Goal: Task Accomplishment & Management: Use online tool/utility

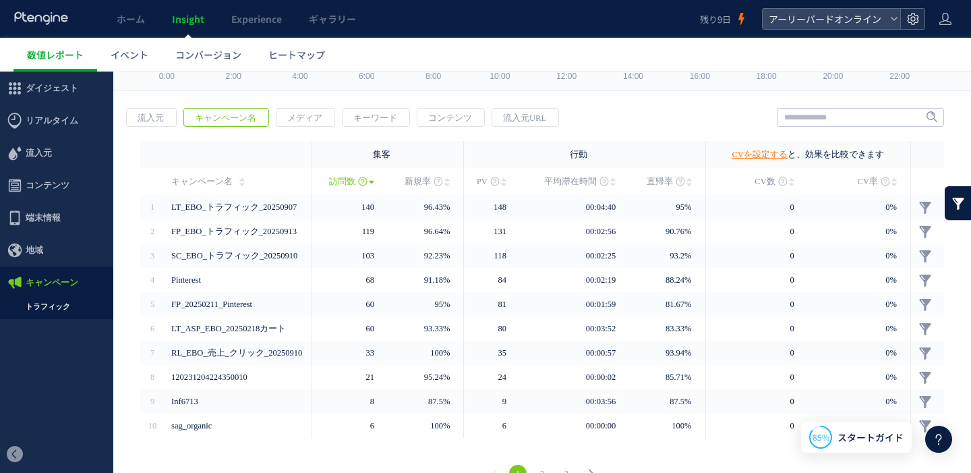
click at [915, 22] on icon at bounding box center [913, 18] width 13 height 13
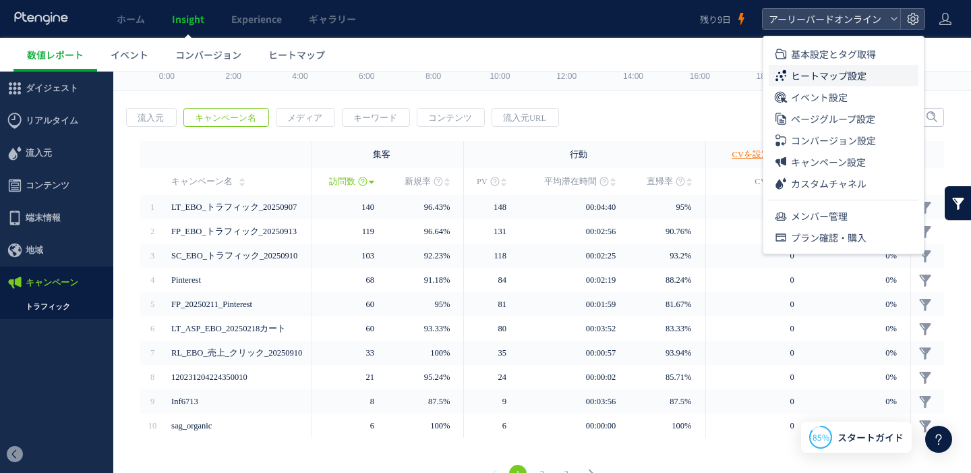
click at [864, 75] on span "ヒートマップ設定" at bounding box center [829, 76] width 76 height 22
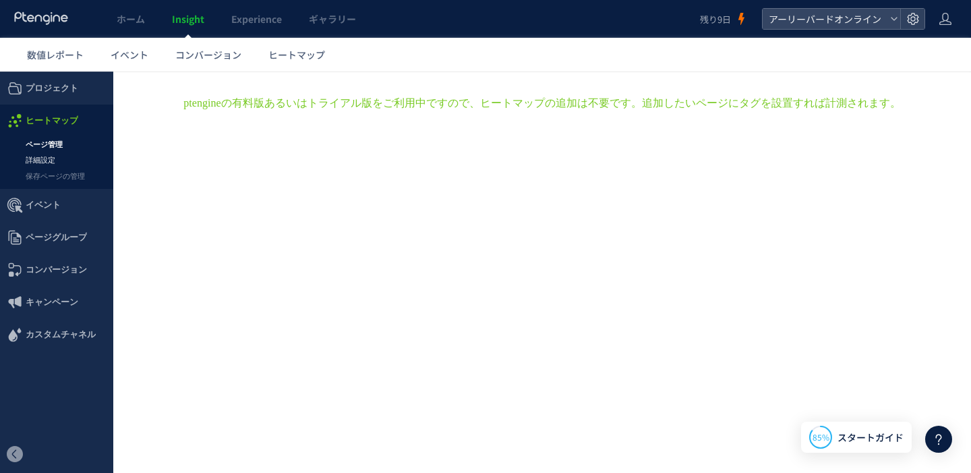
click at [45, 161] on link "詳細設定" at bounding box center [56, 160] width 113 height 16
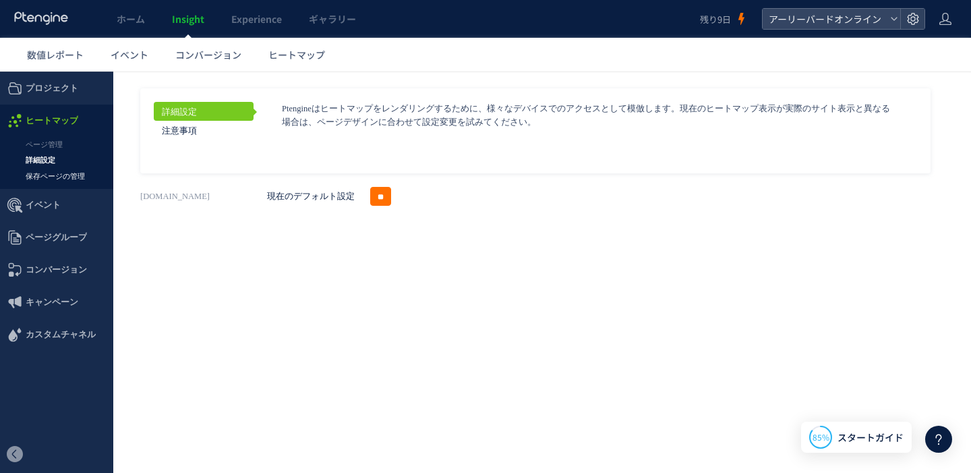
click at [55, 173] on link "保存ページの管理" at bounding box center [56, 177] width 113 height 16
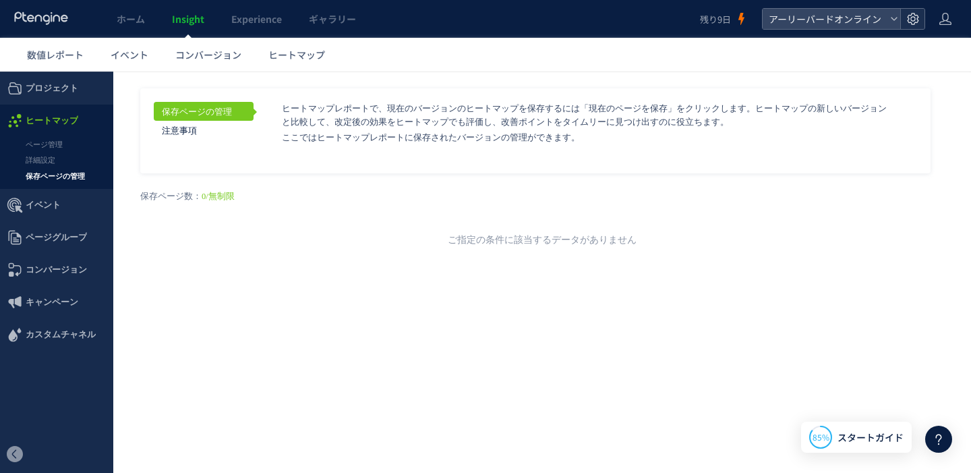
click at [915, 27] on div at bounding box center [913, 19] width 24 height 20
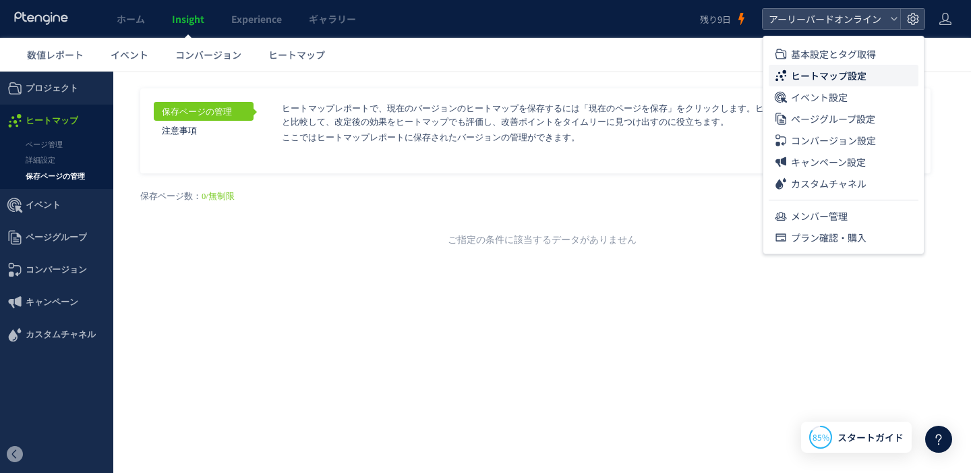
click at [393, 275] on div "戻る デフォルト設定では本日のデータを表示しています。 カレンダーでご覧になりたい期間を指定することができます。 09/14 09/14 今日 昨日 先週 先…" at bounding box center [542, 193] width 858 height 243
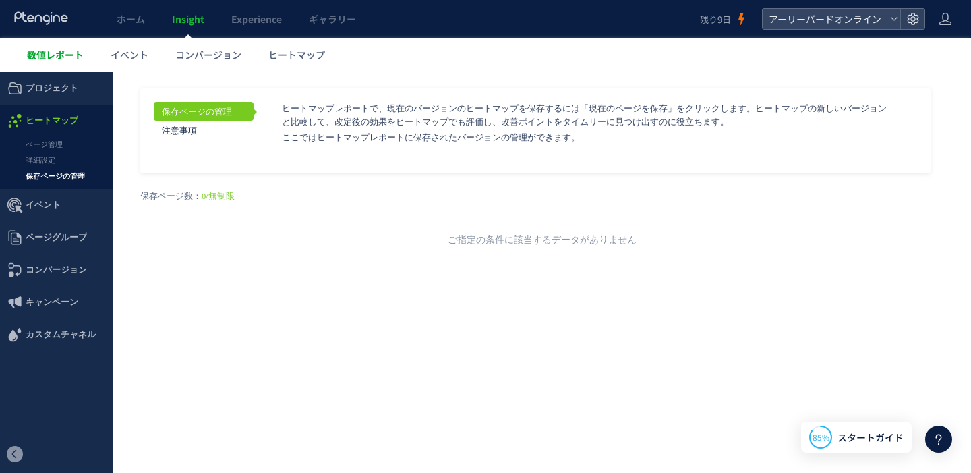
click at [58, 55] on span "数値レポート" at bounding box center [55, 54] width 57 height 13
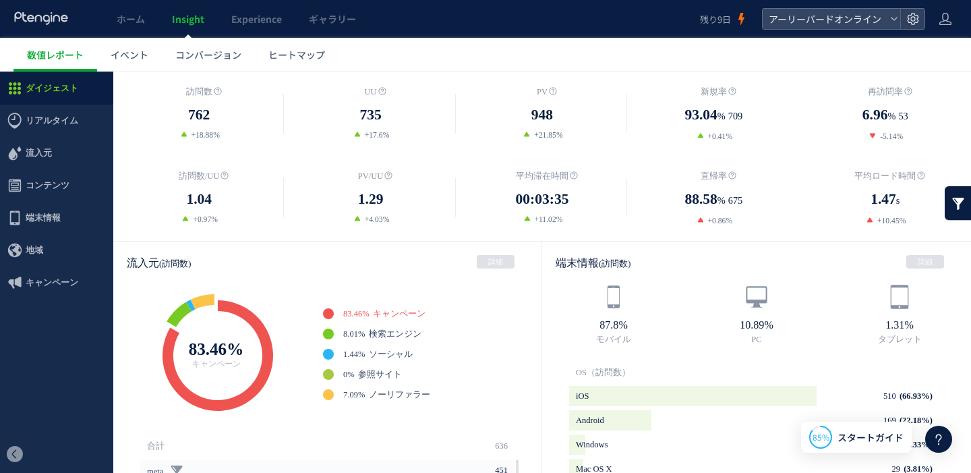
scroll to position [256, 0]
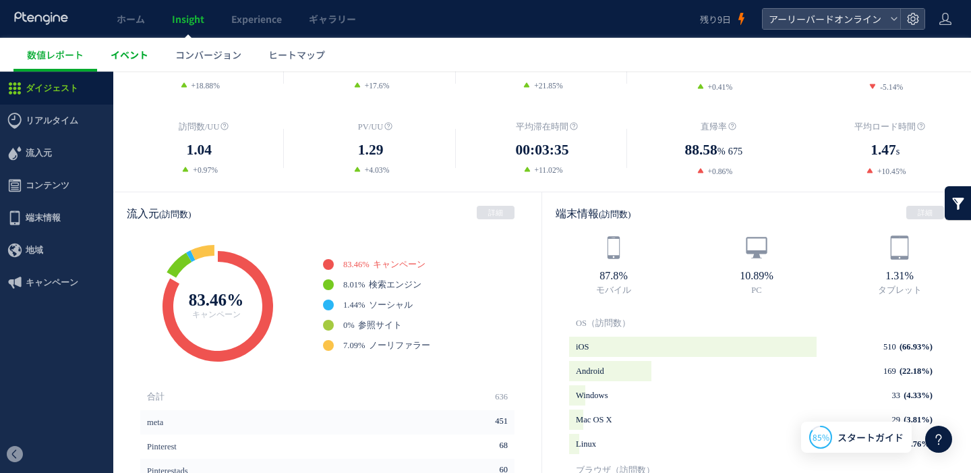
click at [143, 57] on span "イベント" at bounding box center [130, 54] width 38 height 13
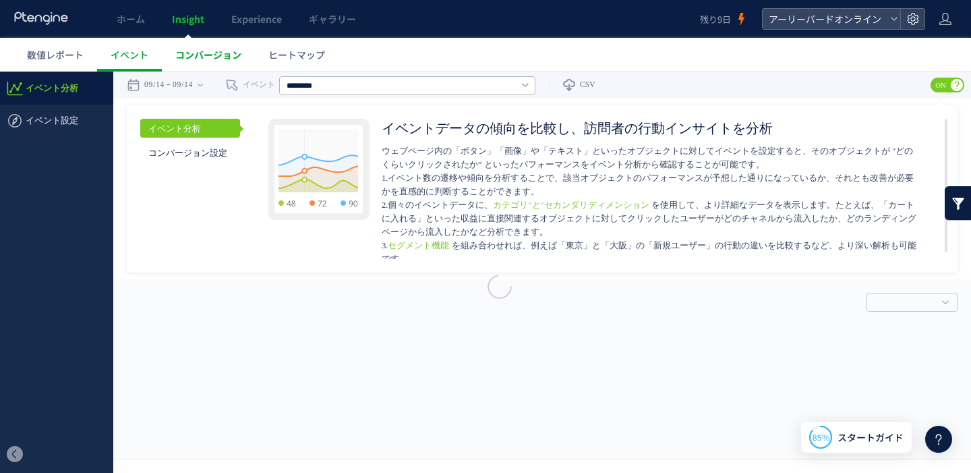
click at [223, 58] on span "コンバージョン" at bounding box center [208, 54] width 66 height 13
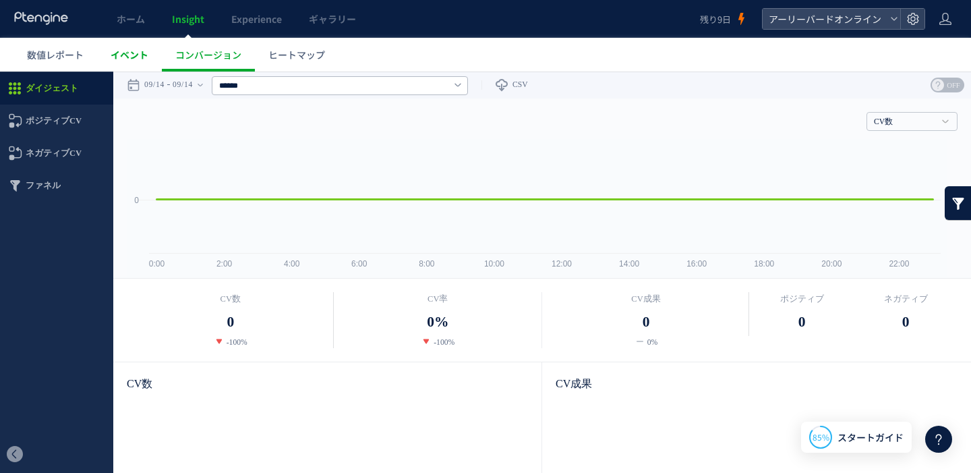
click at [142, 57] on span "イベント" at bounding box center [130, 54] width 38 height 13
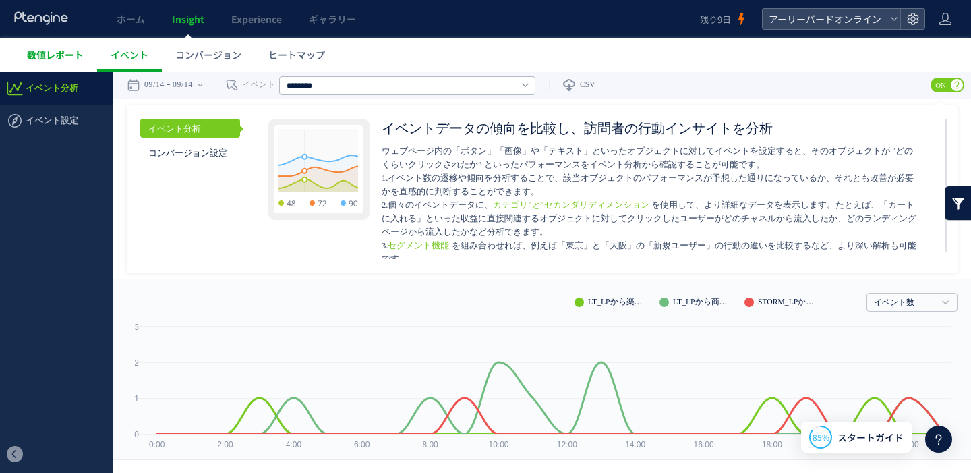
click at [67, 52] on span "数値レポート" at bounding box center [55, 54] width 57 height 13
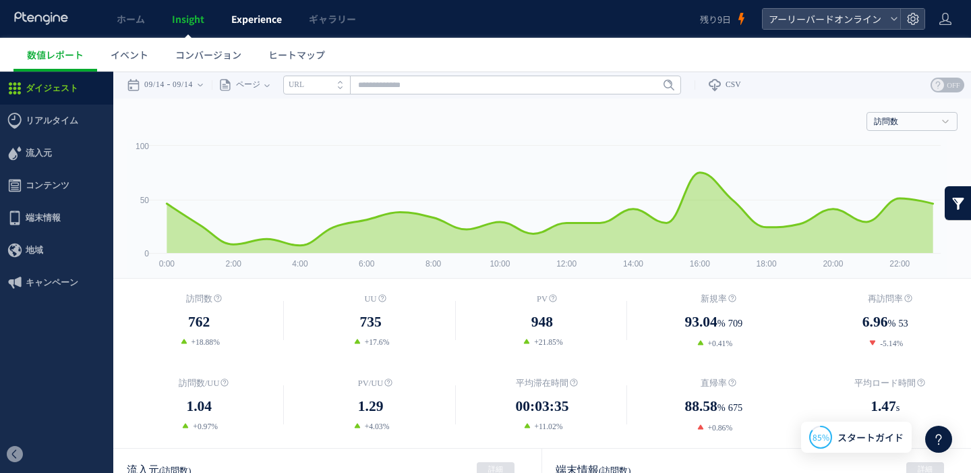
click at [260, 22] on span "Experience" at bounding box center [256, 18] width 51 height 13
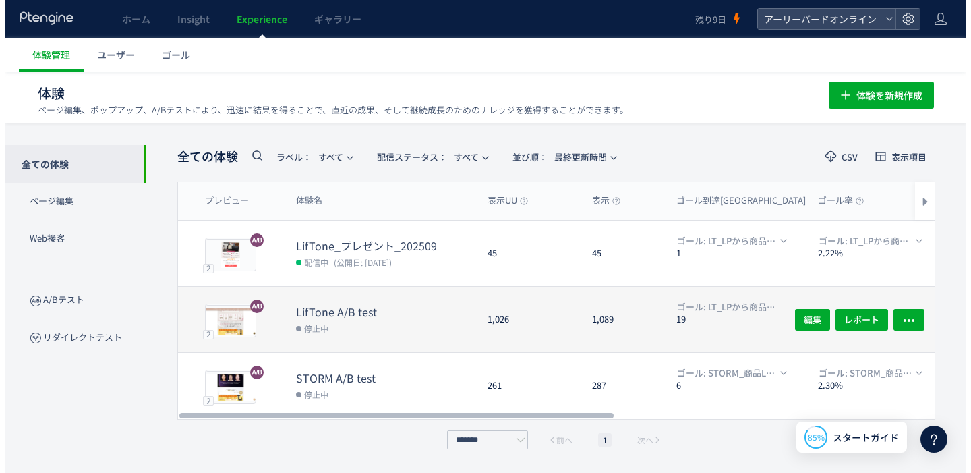
scroll to position [1, 0]
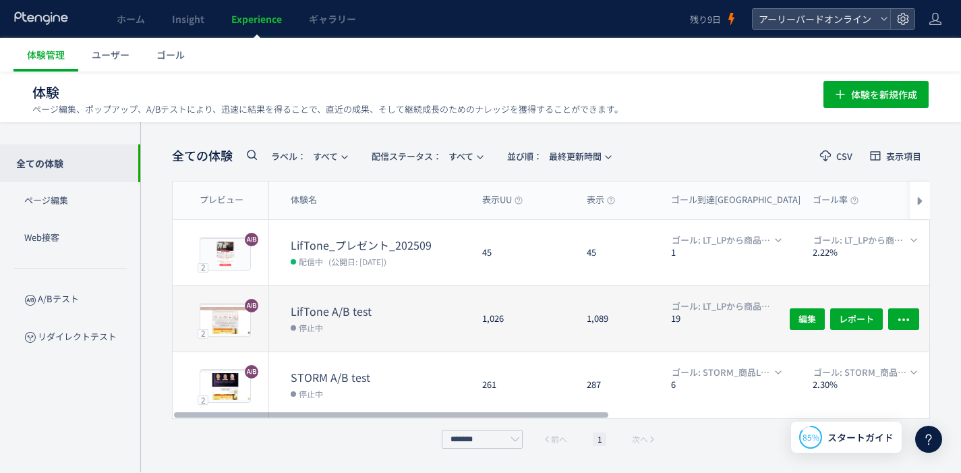
click at [445, 318] on dd "停止中" at bounding box center [381, 327] width 181 height 18
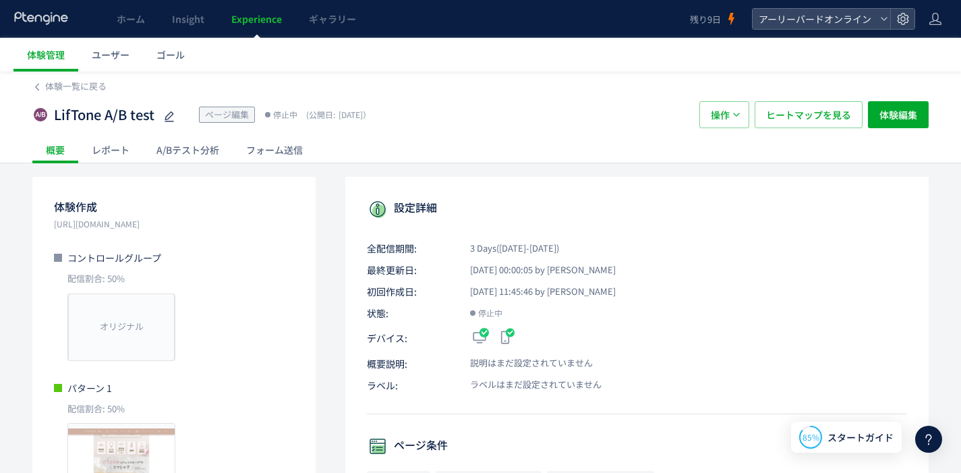
click at [195, 160] on div "A/Bテスト分析" at bounding box center [188, 149] width 90 height 27
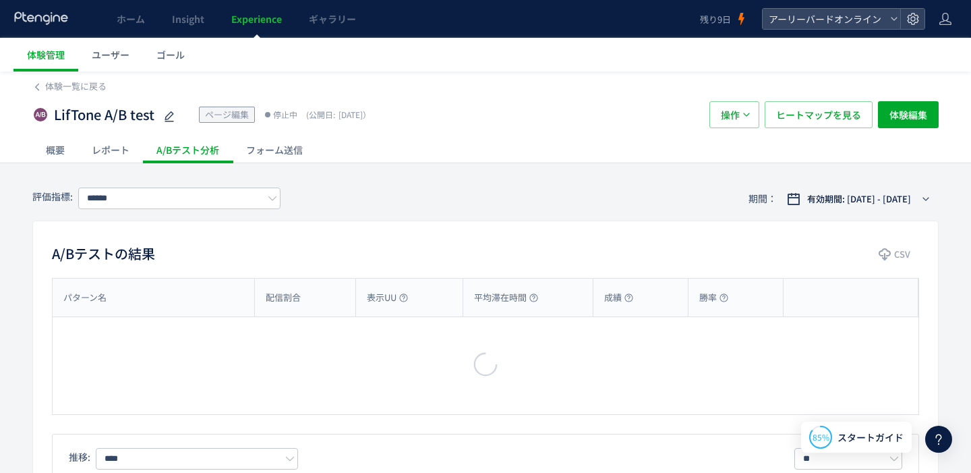
type input "**********"
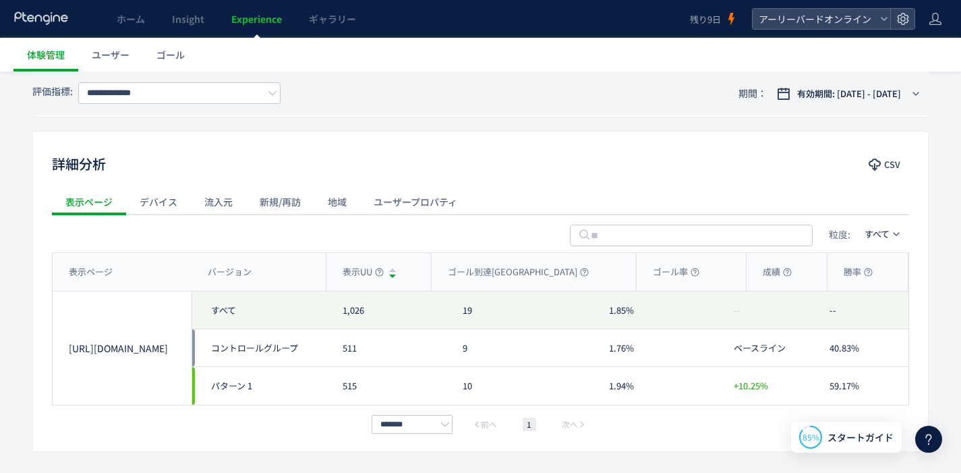
scroll to position [600, 0]
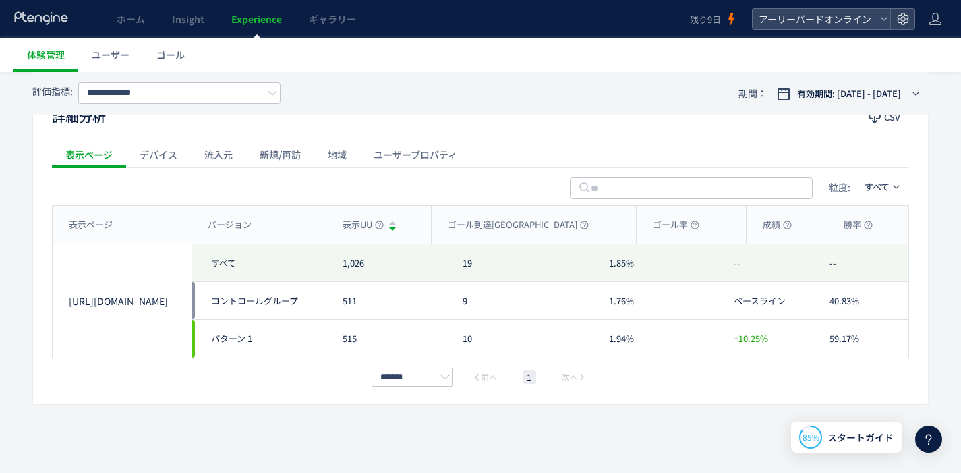
click at [288, 161] on div "新規/再訪" at bounding box center [280, 154] width 68 height 27
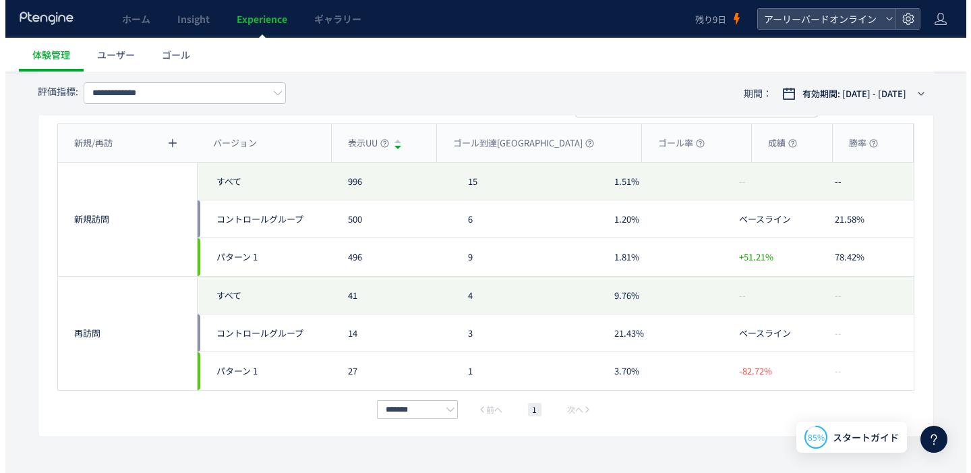
scroll to position [576, 0]
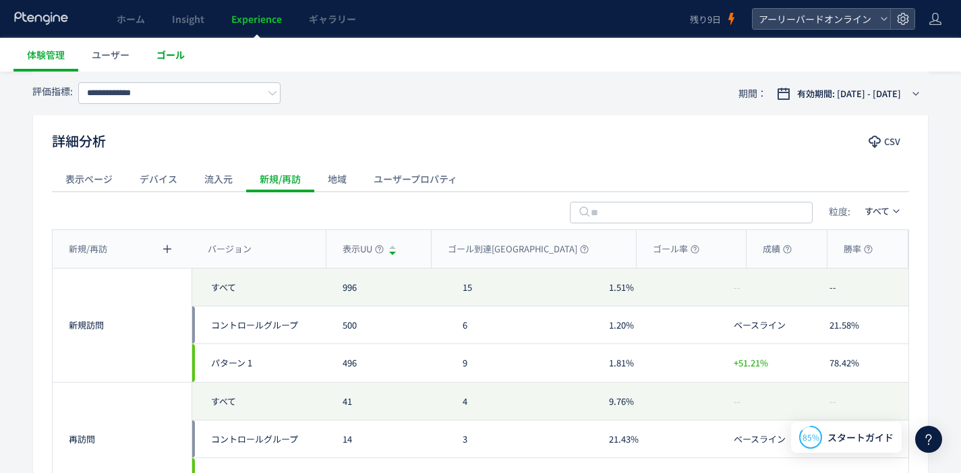
click at [184, 57] on span "ゴール" at bounding box center [171, 54] width 28 height 13
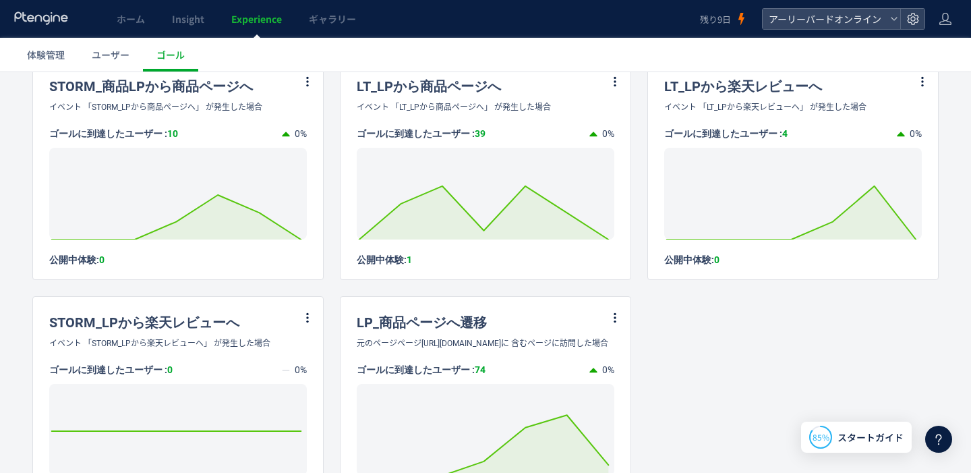
scroll to position [20, 0]
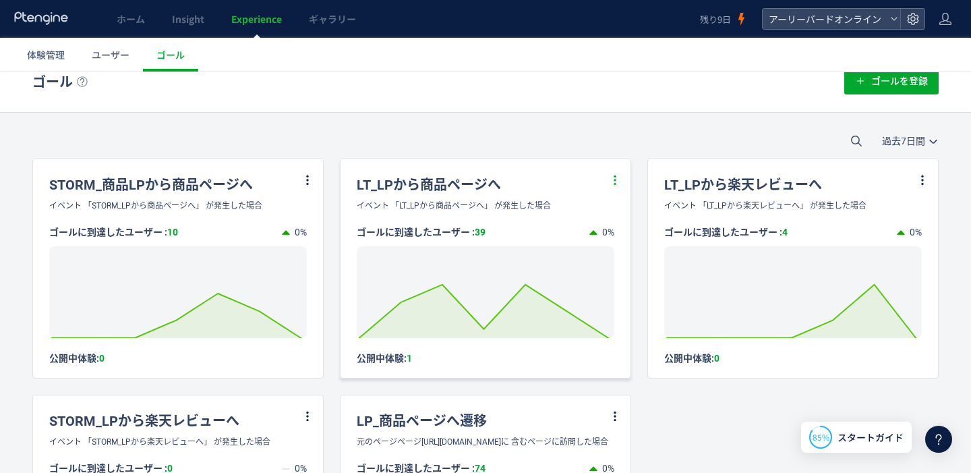
click at [611, 175] on use at bounding box center [615, 180] width 8 height 12
click at [601, 212] on li "編集" at bounding box center [592, 214] width 46 height 24
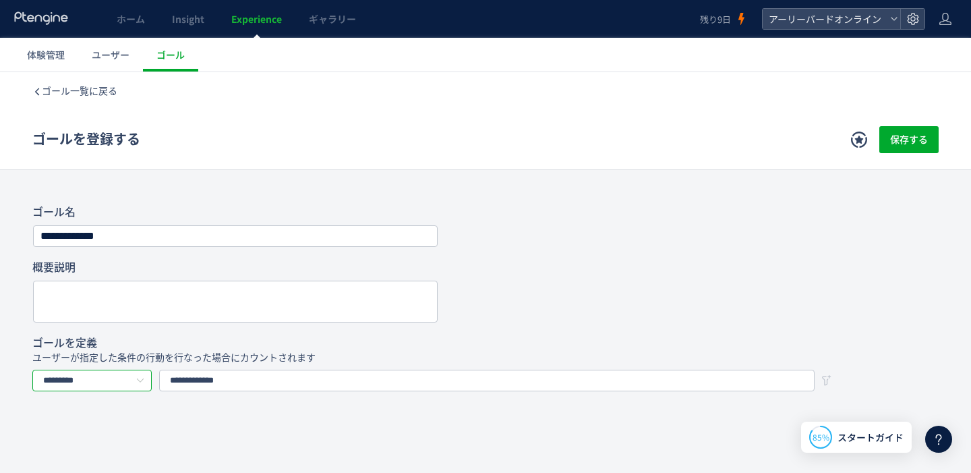
click at [131, 378] on input "*********" at bounding box center [91, 381] width 119 height 22
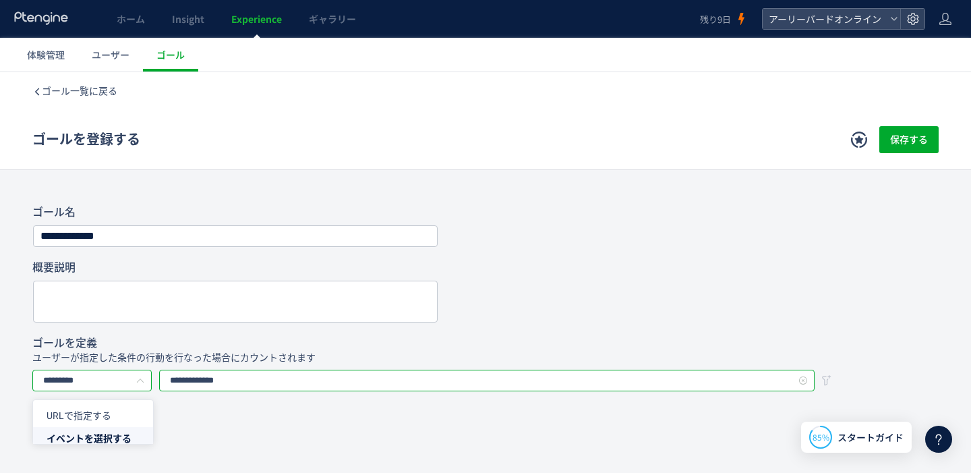
click at [273, 383] on input "**********" at bounding box center [487, 381] width 656 height 22
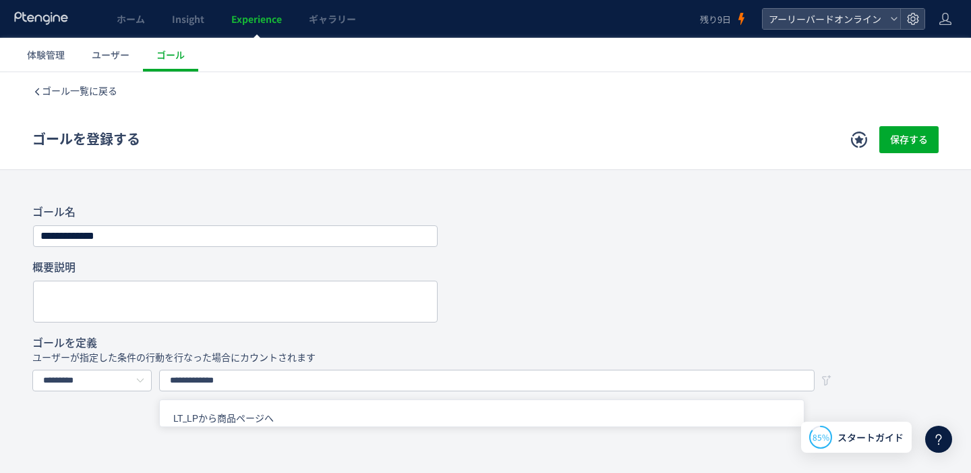
click at [443, 181] on div "**********" at bounding box center [485, 331] width 971 height 519
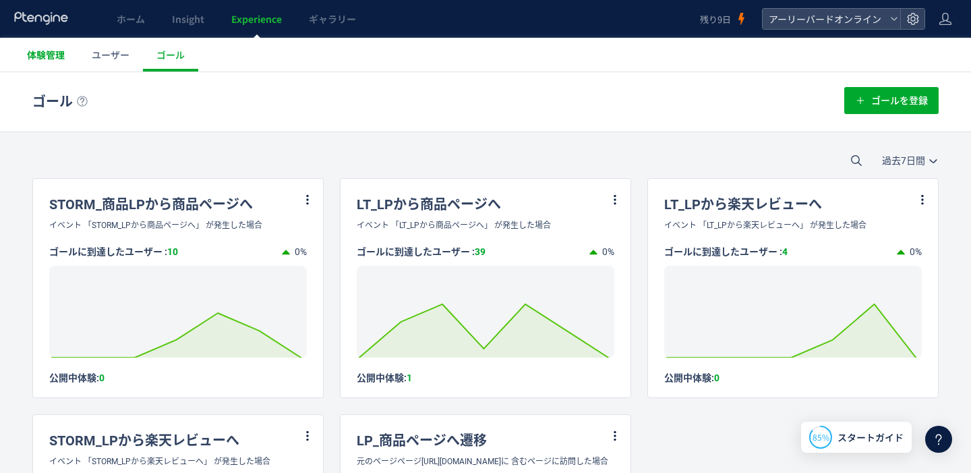
click at [74, 57] on link "体験管理" at bounding box center [45, 55] width 65 height 34
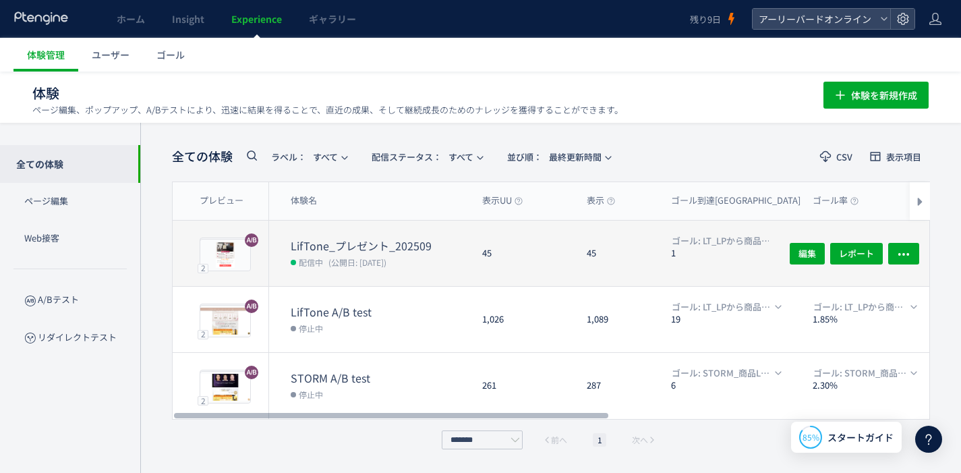
click at [391, 246] on dt "LifTone_プレゼント_202509" at bounding box center [381, 246] width 181 height 16
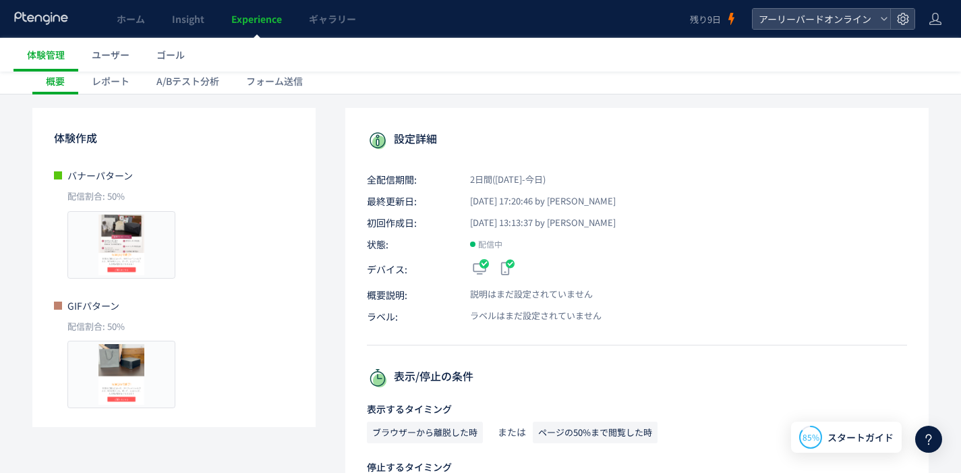
scroll to position [3, 0]
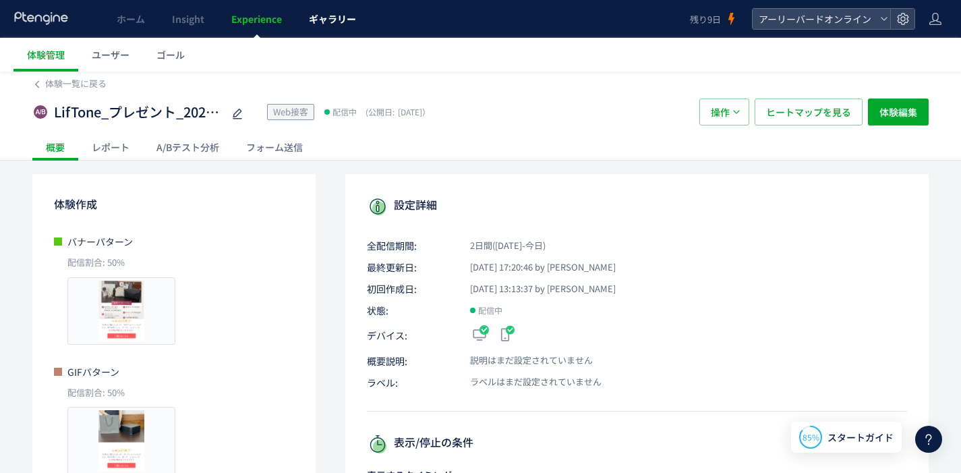
click at [346, 18] on span "ギャラリー" at bounding box center [332, 18] width 47 height 13
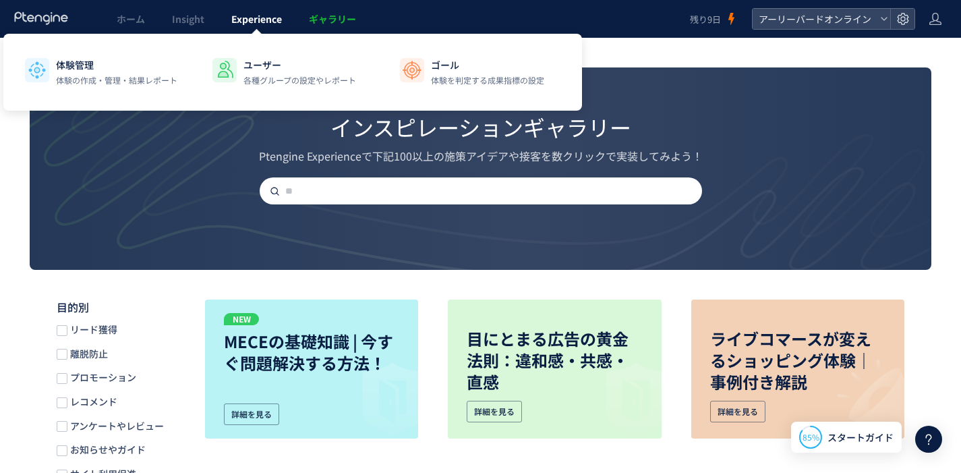
click at [266, 26] on link "Experience" at bounding box center [257, 19] width 78 height 38
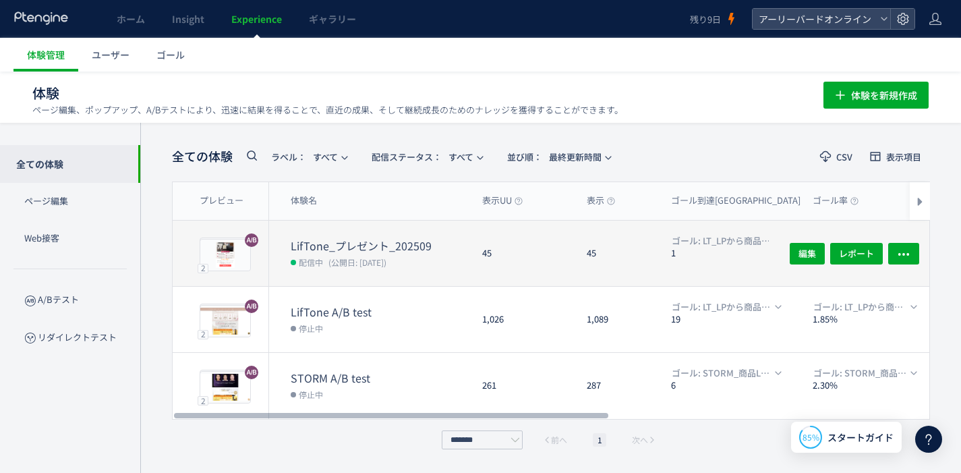
click at [374, 243] on dt "LifTone_プレゼント_202509" at bounding box center [381, 246] width 181 height 16
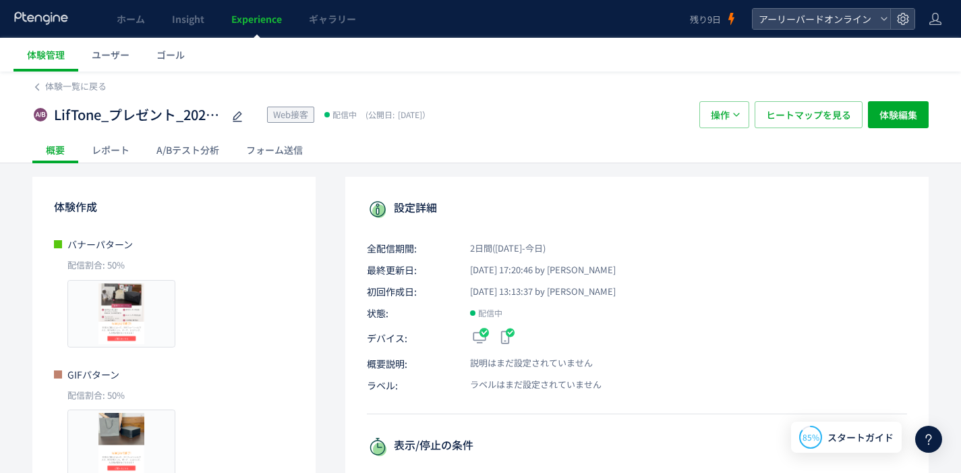
click at [109, 161] on div "レポート" at bounding box center [110, 149] width 65 height 27
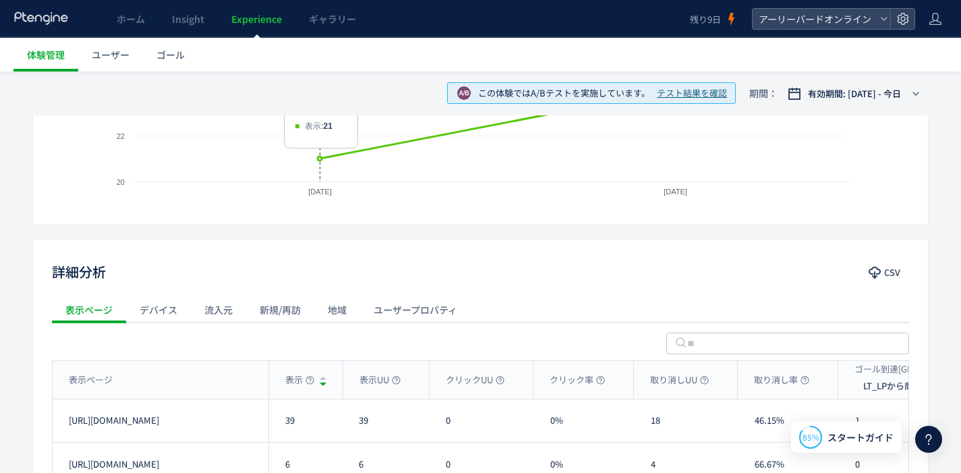
scroll to position [476, 0]
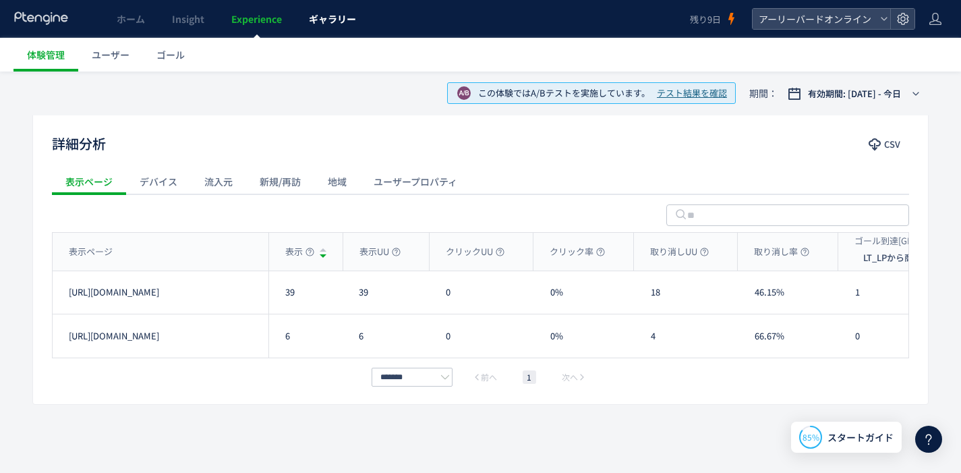
click at [341, 20] on span "ギャラリー" at bounding box center [332, 18] width 47 height 13
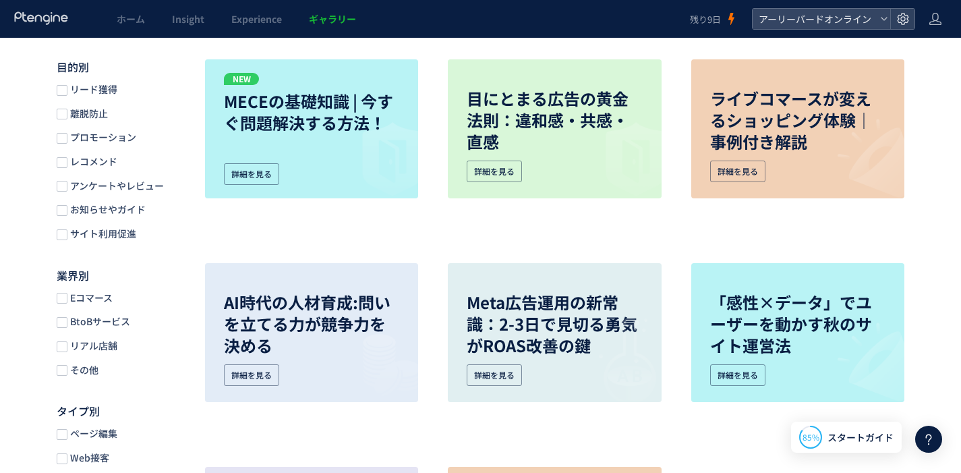
scroll to position [502, 0]
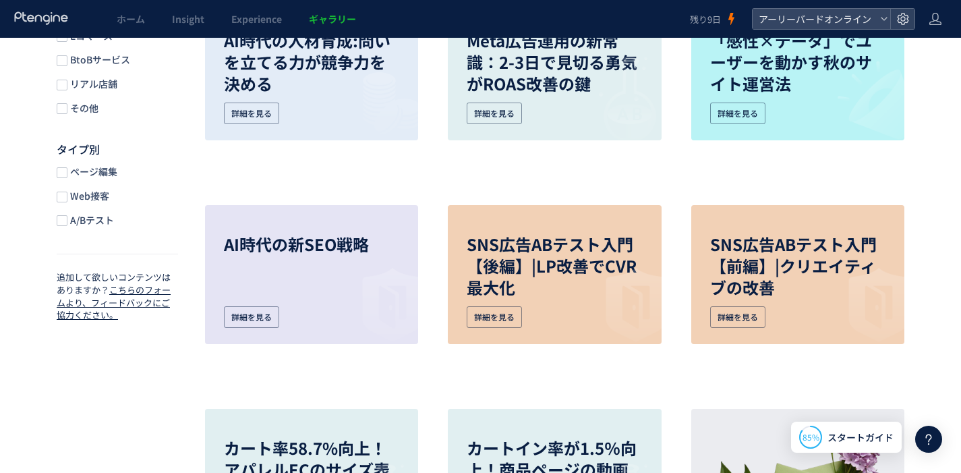
click at [110, 175] on span "ページ編集" at bounding box center [92, 171] width 50 height 13
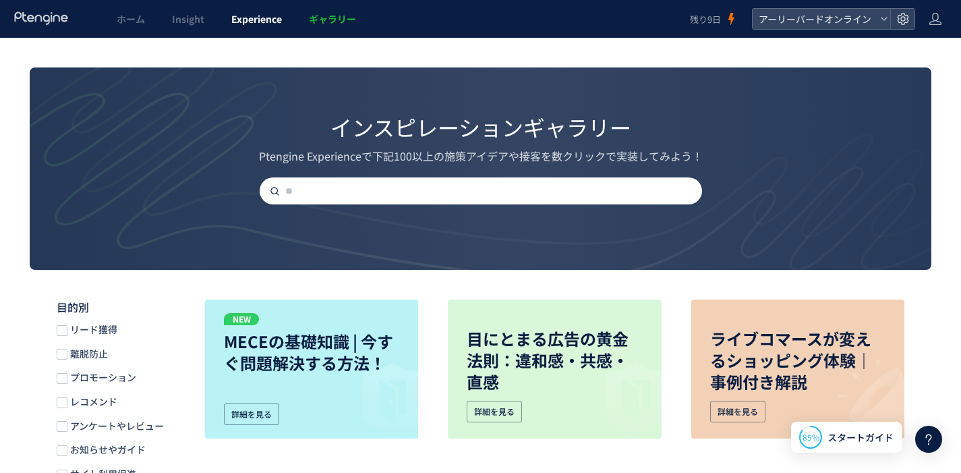
click at [269, 21] on span "Experience" at bounding box center [256, 18] width 51 height 13
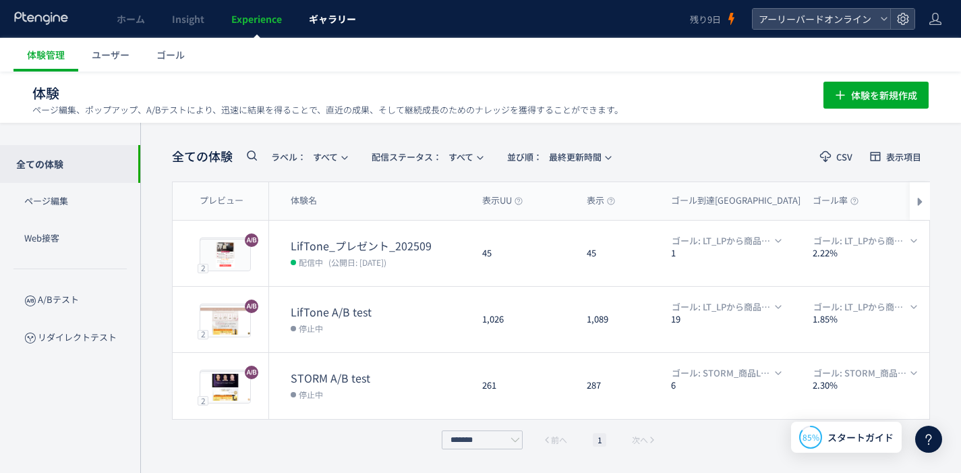
click at [317, 18] on span "ギャラリー" at bounding box center [332, 18] width 47 height 13
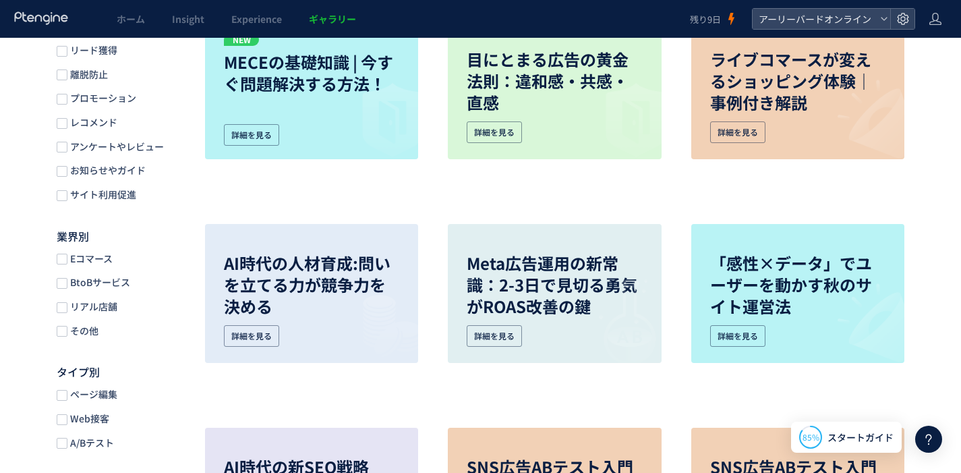
scroll to position [396, 0]
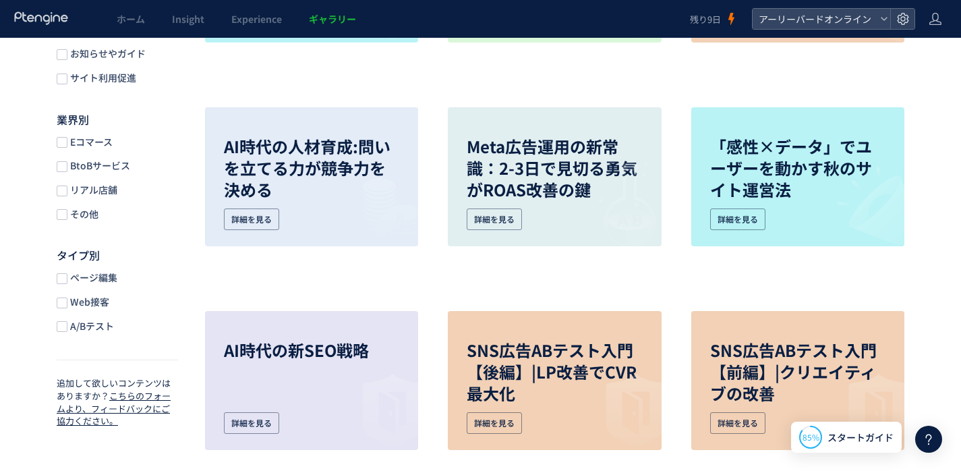
click at [99, 277] on span "ページ編集" at bounding box center [92, 277] width 50 height 13
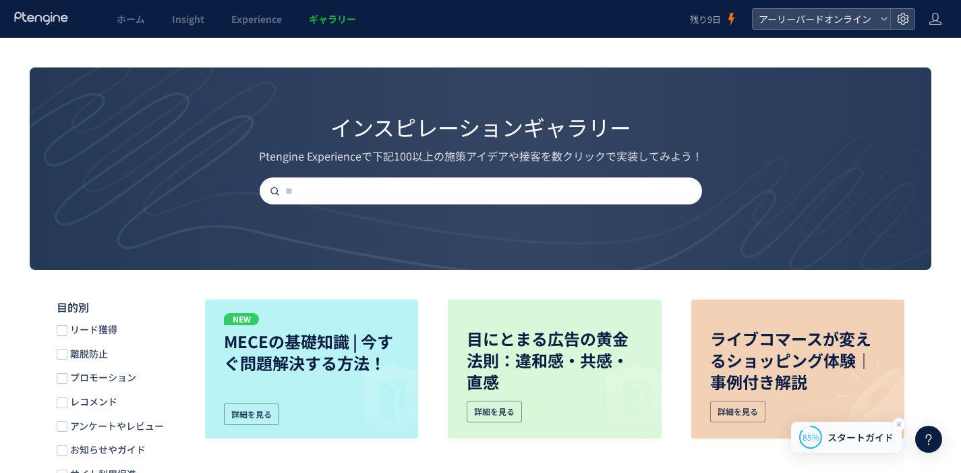
click at [821, 436] on div "85%" at bounding box center [810, 437] width 23 height 12
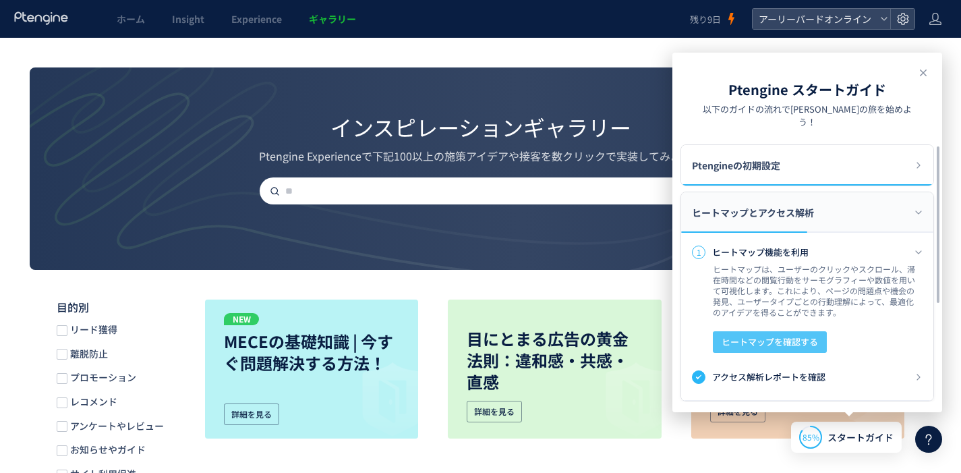
click at [787, 333] on span "ヒートマップを確認する" at bounding box center [770, 342] width 96 height 22
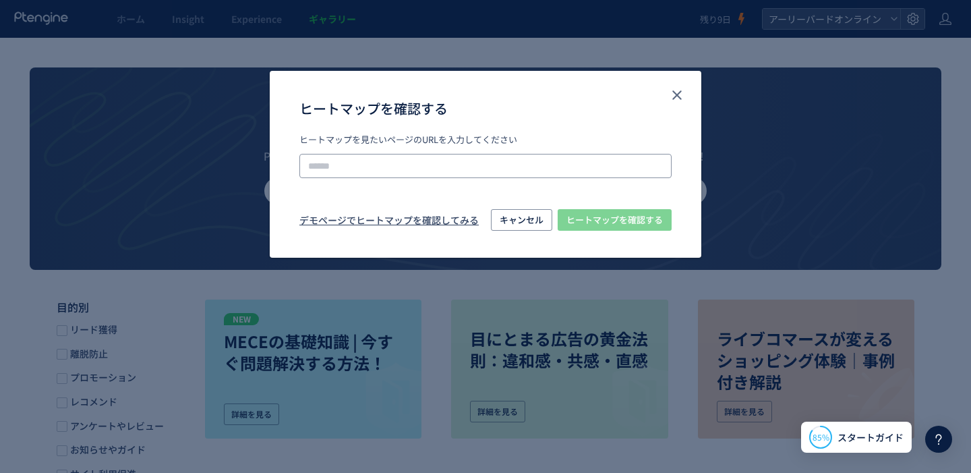
click at [512, 157] on input "ヒートマップを確認する" at bounding box center [486, 166] width 372 height 24
click at [505, 161] on input "ヒートマップを確認する" at bounding box center [486, 166] width 372 height 24
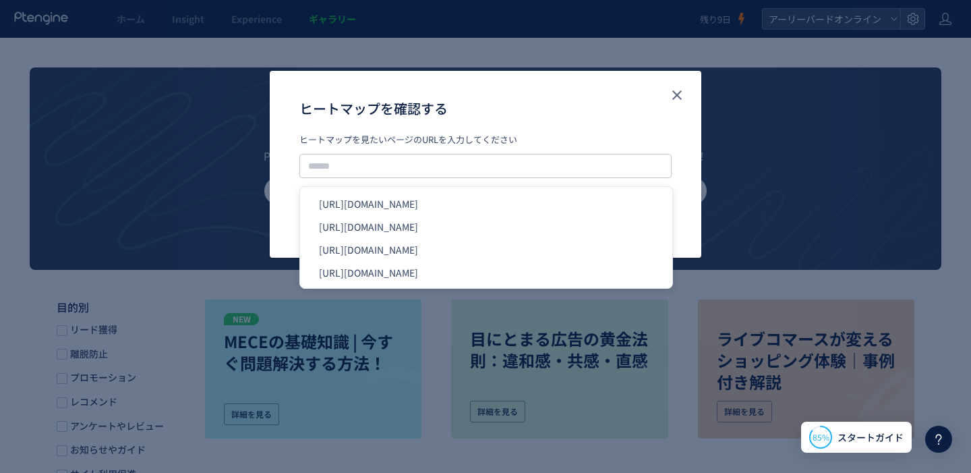
click at [505, 200] on li "[URL][DOMAIN_NAME]" at bounding box center [487, 203] width 362 height 23
type input "**********"
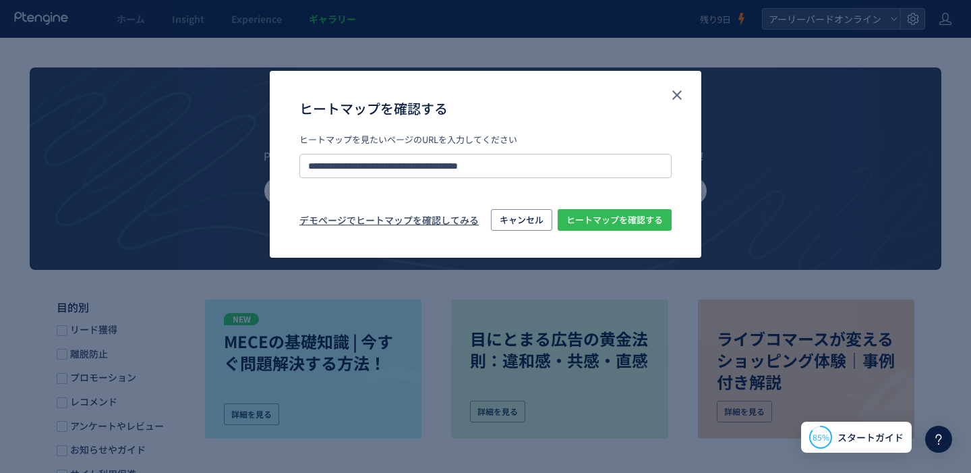
click at [616, 217] on span "ヒートマップを確認する" at bounding box center [615, 220] width 96 height 22
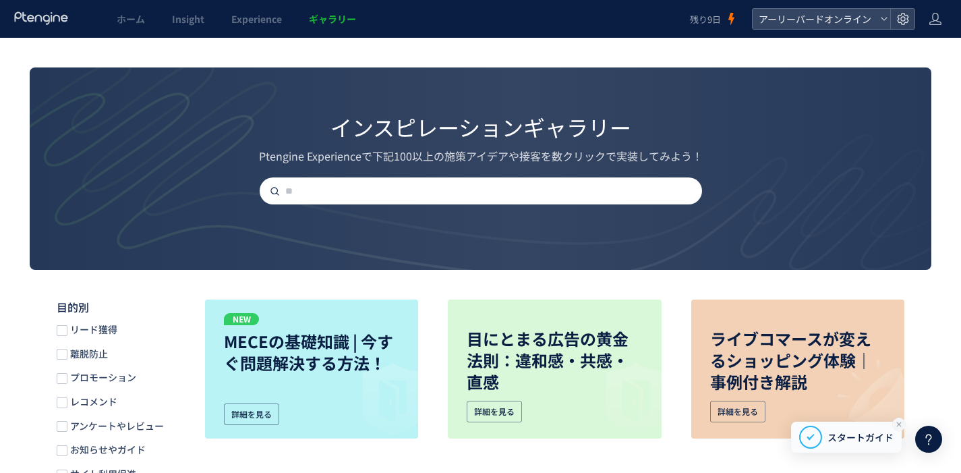
click at [895, 424] on icon at bounding box center [899, 424] width 11 height 11
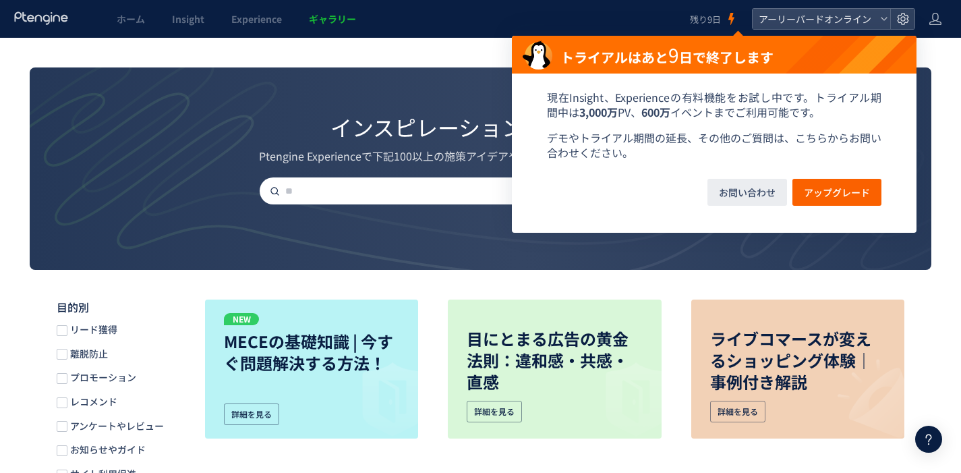
click at [730, 22] on icon at bounding box center [731, 18] width 13 height 13
click at [828, 194] on span "アップグレード" at bounding box center [837, 192] width 66 height 27
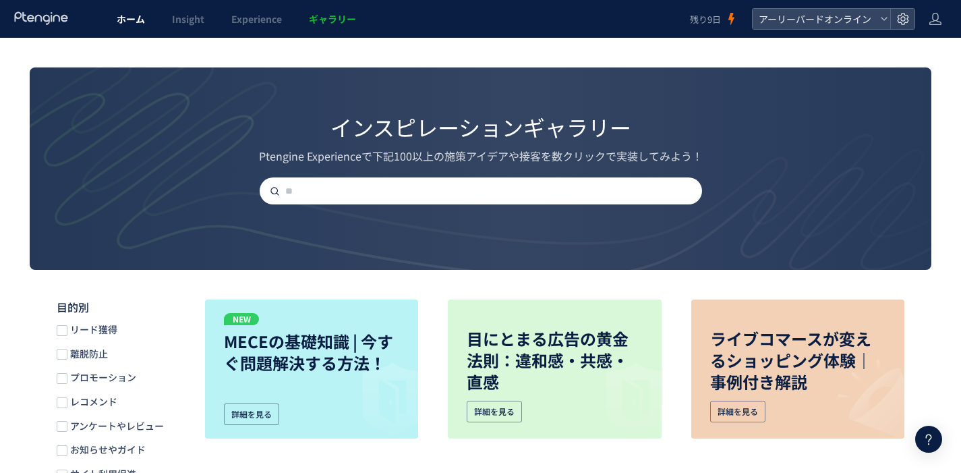
click at [140, 19] on span "ホーム" at bounding box center [131, 18] width 28 height 13
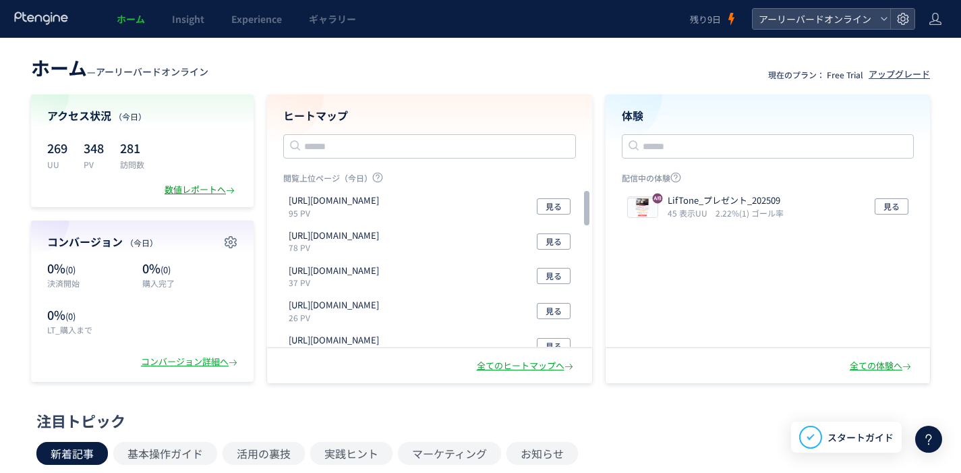
click at [180, 189] on div "数値レポートへ" at bounding box center [201, 189] width 73 height 13
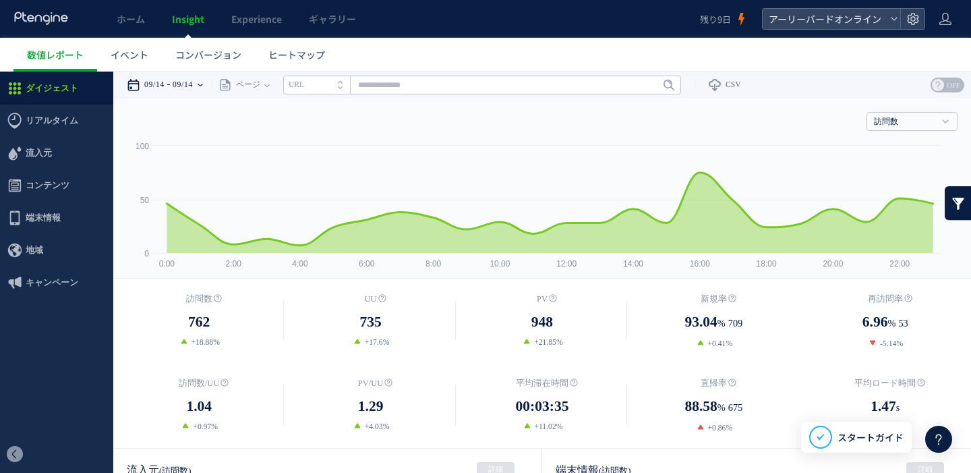
click at [188, 86] on time "09/14" at bounding box center [183, 85] width 20 height 27
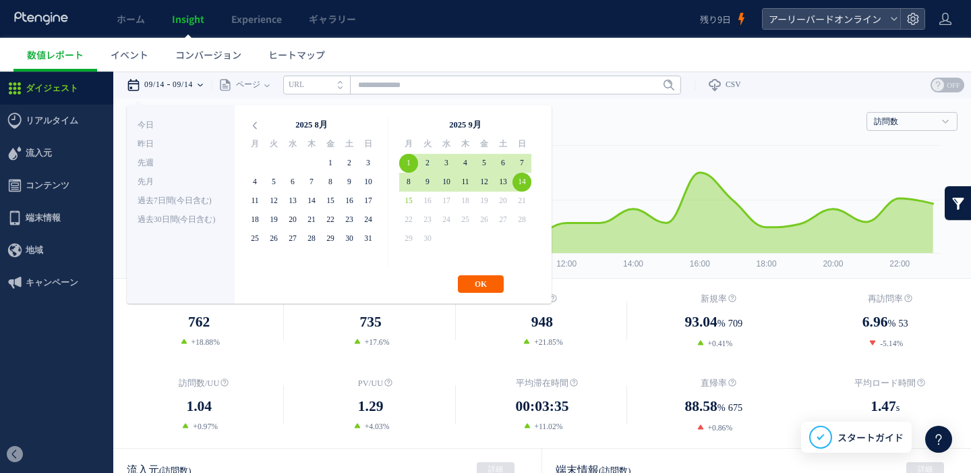
click at [476, 287] on button "OK" at bounding box center [481, 284] width 46 height 18
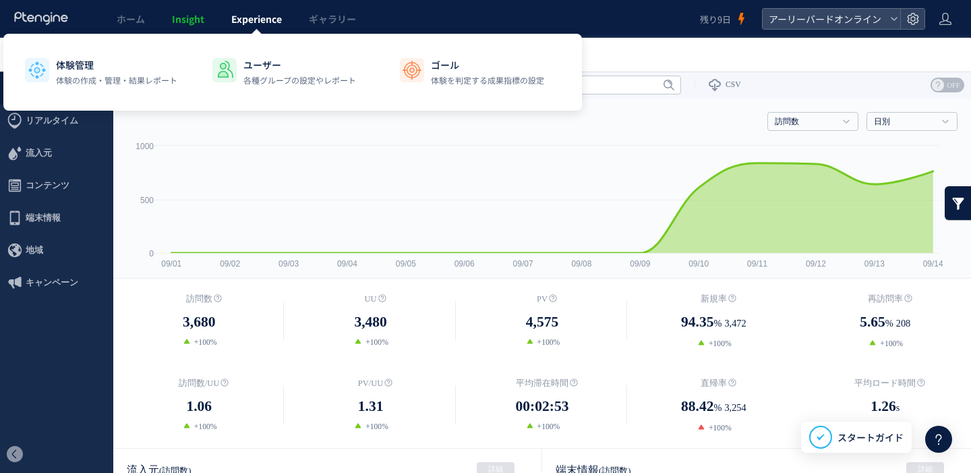
click at [254, 27] on link "Experience" at bounding box center [257, 19] width 78 height 38
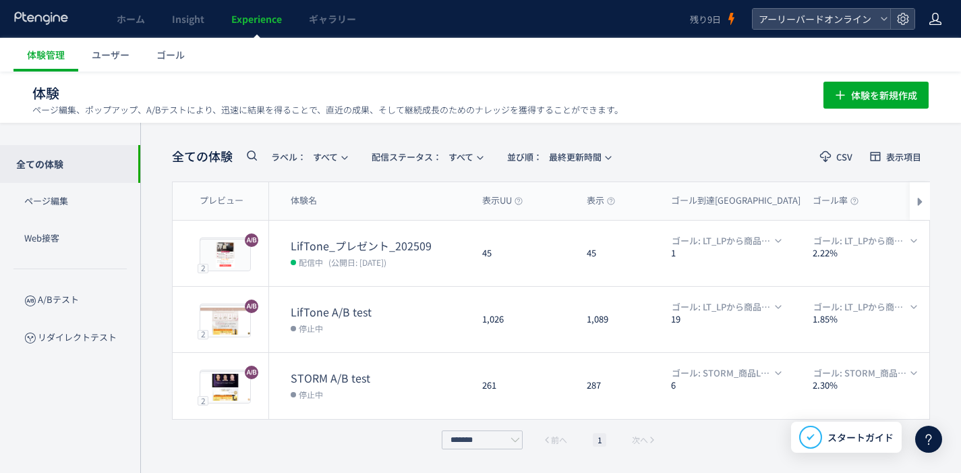
click at [932, 25] on icon at bounding box center [935, 18] width 13 height 13
click at [897, 76] on span "ログアウト" at bounding box center [891, 74] width 47 height 13
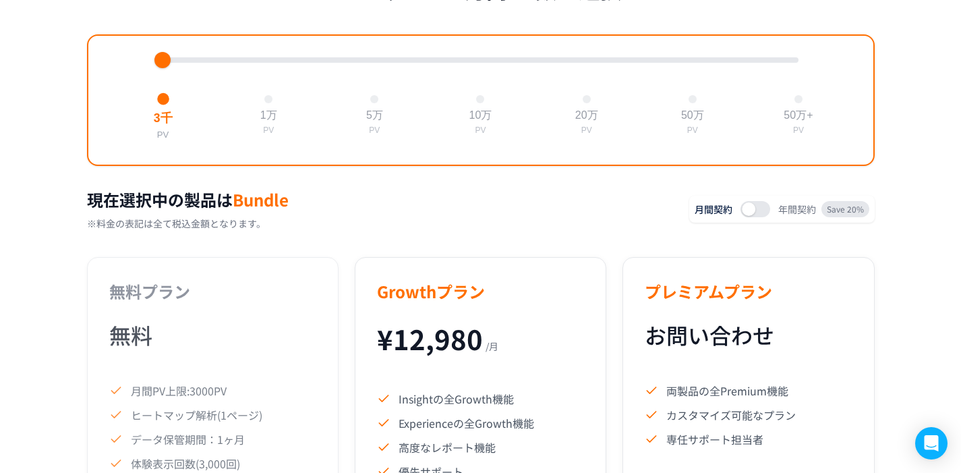
scroll to position [528, 0]
click at [269, 104] on div at bounding box center [268, 99] width 9 height 9
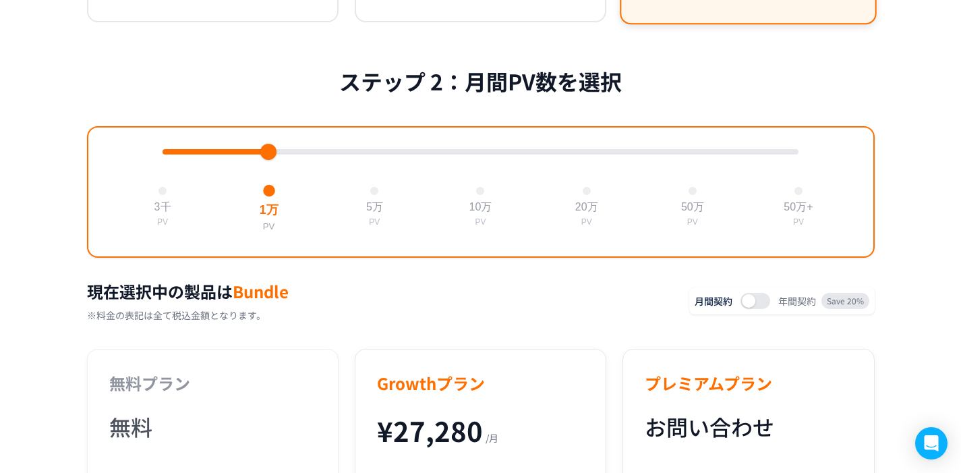
scroll to position [513, 0]
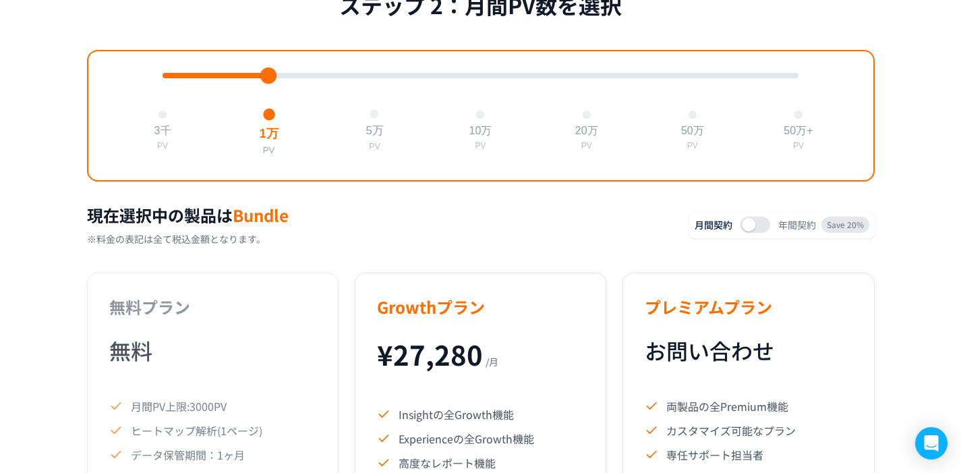
click at [377, 119] on div at bounding box center [374, 114] width 9 height 9
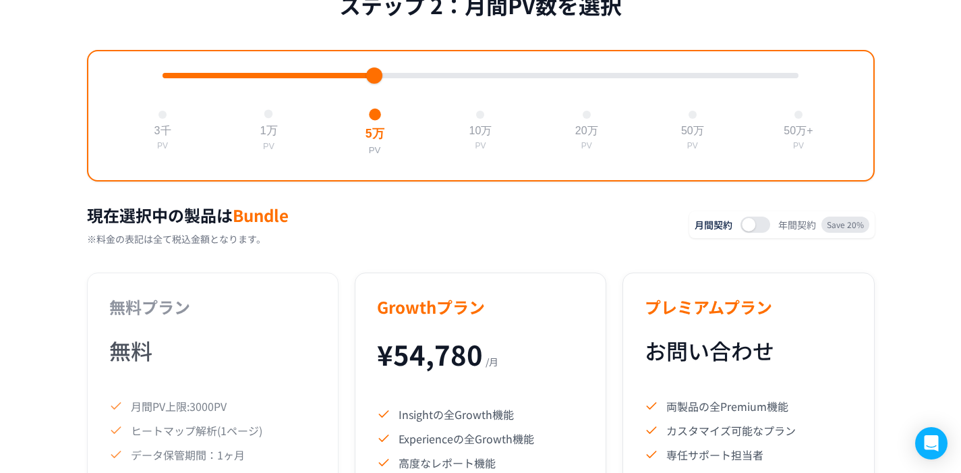
click at [269, 119] on div at bounding box center [268, 114] width 9 height 9
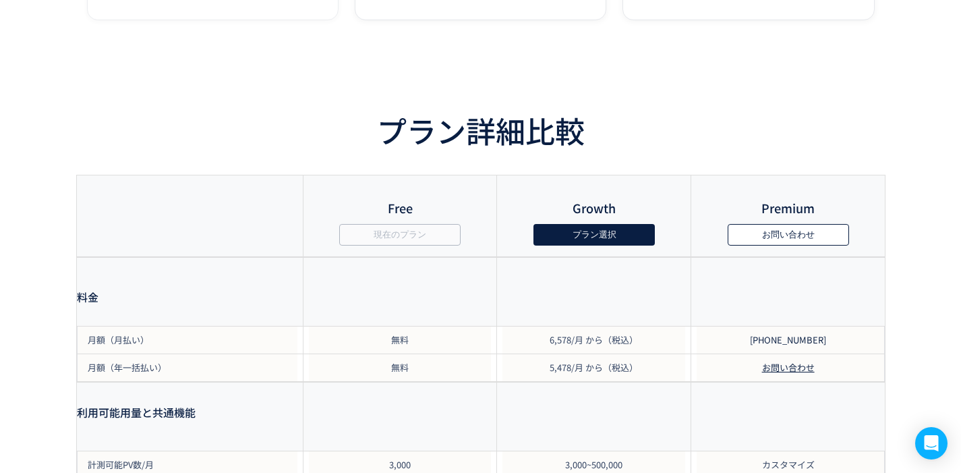
scroll to position [1245, 0]
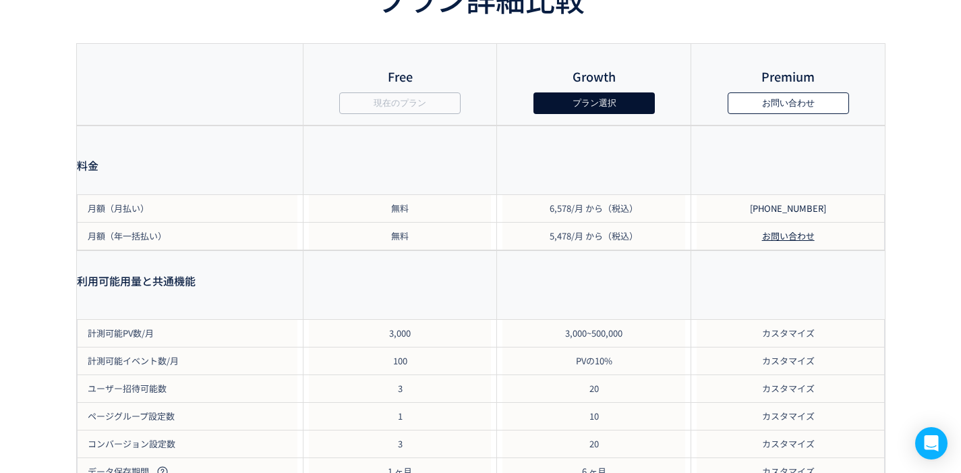
click at [576, 111] on button "プラン選択" at bounding box center [593, 103] width 121 height 22
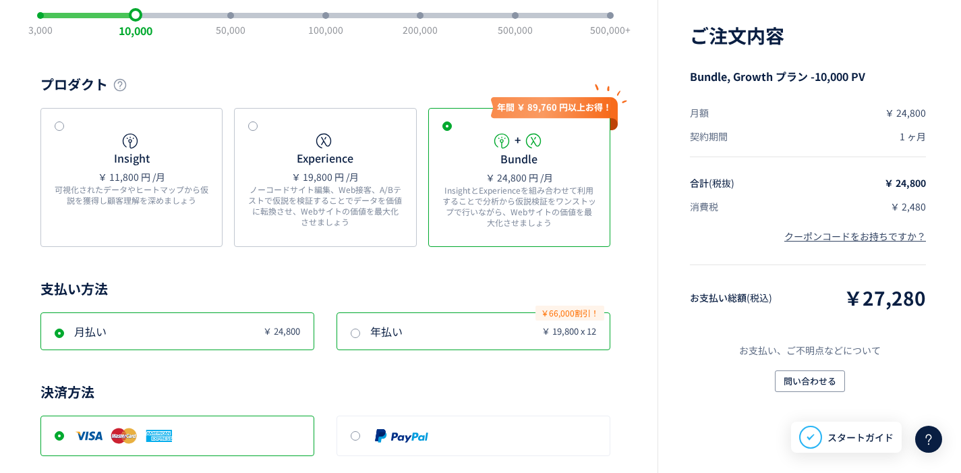
scroll to position [190, 0]
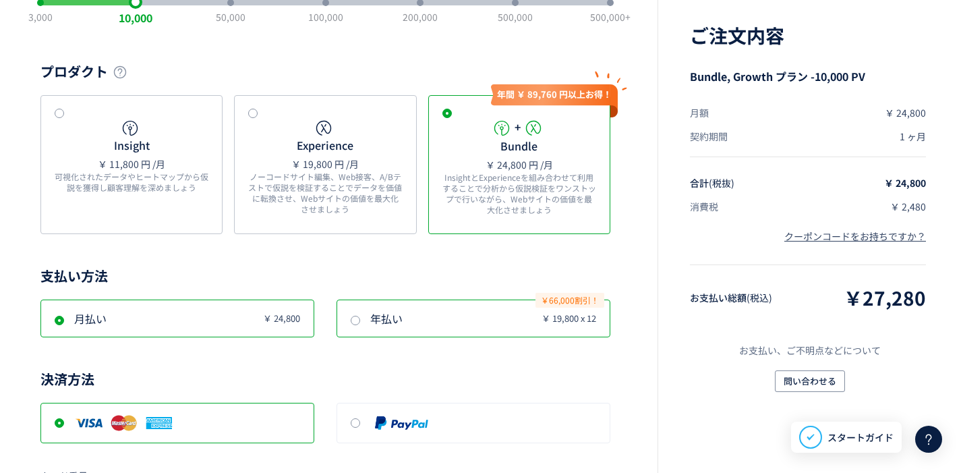
click at [386, 311] on icon "年払い" at bounding box center [386, 318] width 32 height 16
click at [263, 316] on icon "￥ 24,800" at bounding box center [281, 318] width 37 height 16
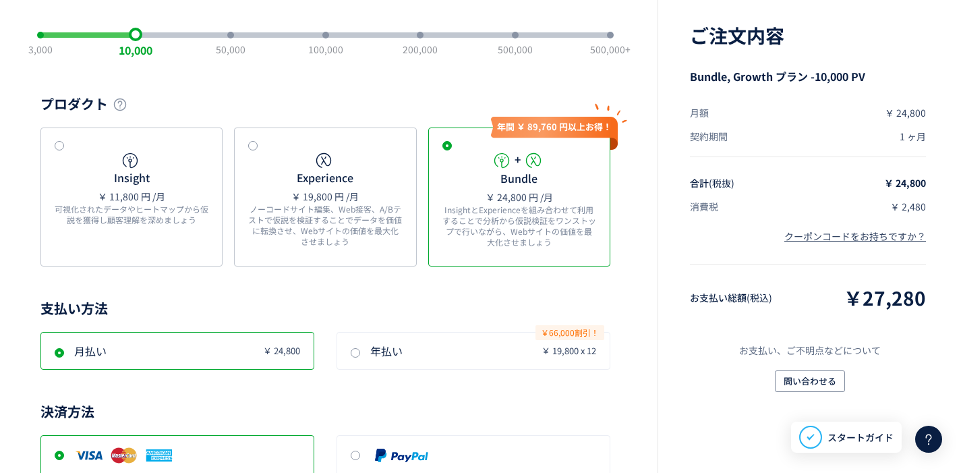
scroll to position [82, 0]
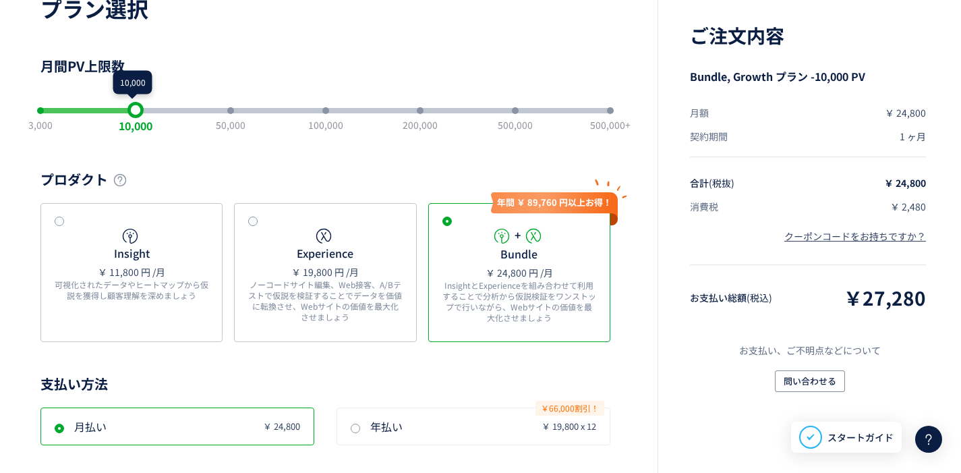
drag, startPoint x: 135, startPoint y: 113, endPoint x: 167, endPoint y: 114, distance: 31.7
click at [167, 114] on div "3,000 10,000 50,000 100,000 200,000 500,000 500,000+" at bounding box center [325, 110] width 570 height 27
click at [181, 114] on div "3,000 10,000 50,000 100,000 200,000 500,000 500,000+" at bounding box center [325, 110] width 570 height 27
click at [188, 109] on div "3,000 10,000 50,000 100,000 200,000 500,000 500,000+" at bounding box center [325, 110] width 570 height 5
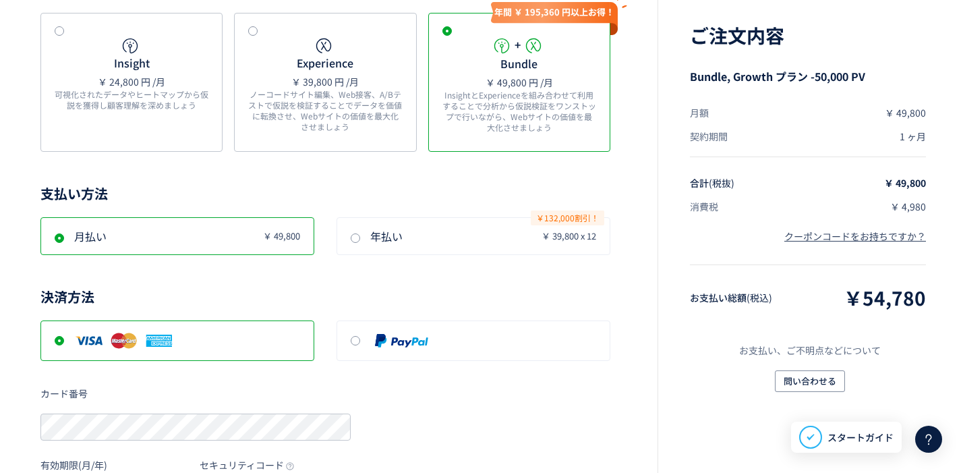
scroll to position [67, 0]
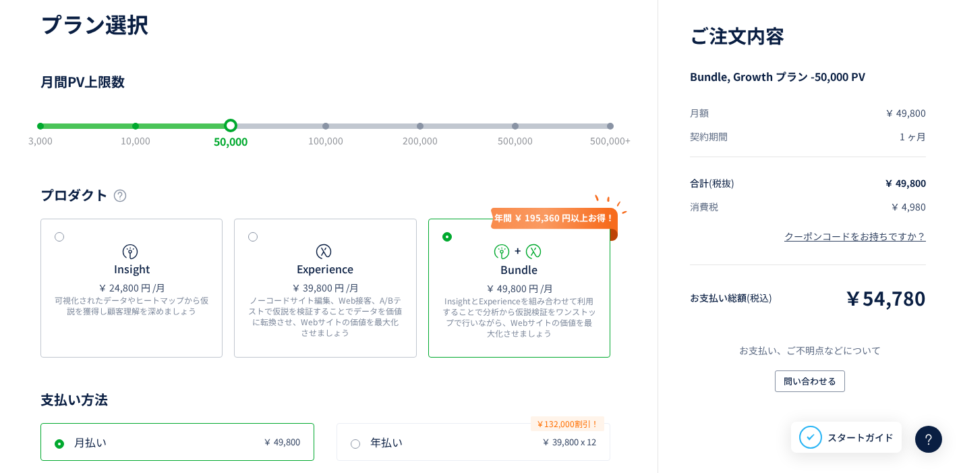
click at [130, 129] on div "3,000 10,000 50,000 100,000 200,000 500,000 500,000+" at bounding box center [325, 126] width 570 height 27
click at [133, 127] on div "slider between 1 and 7" at bounding box center [135, 126] width 7 height 7
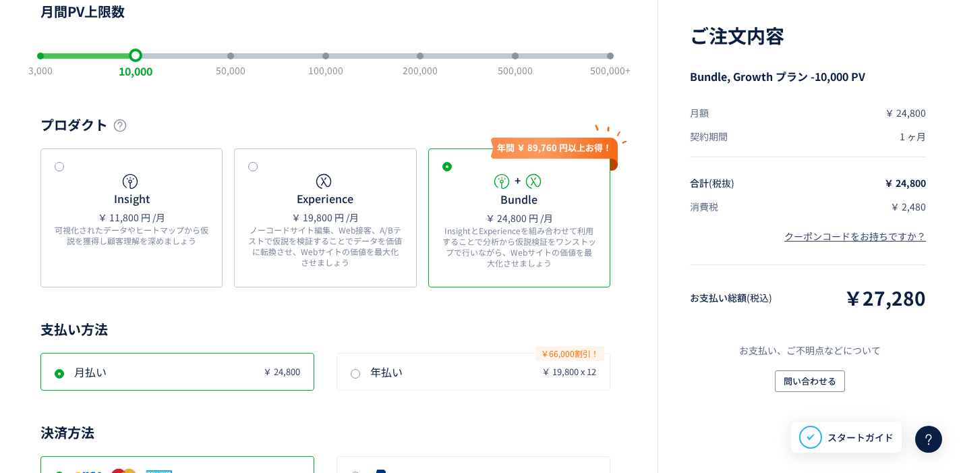
scroll to position [107, 0]
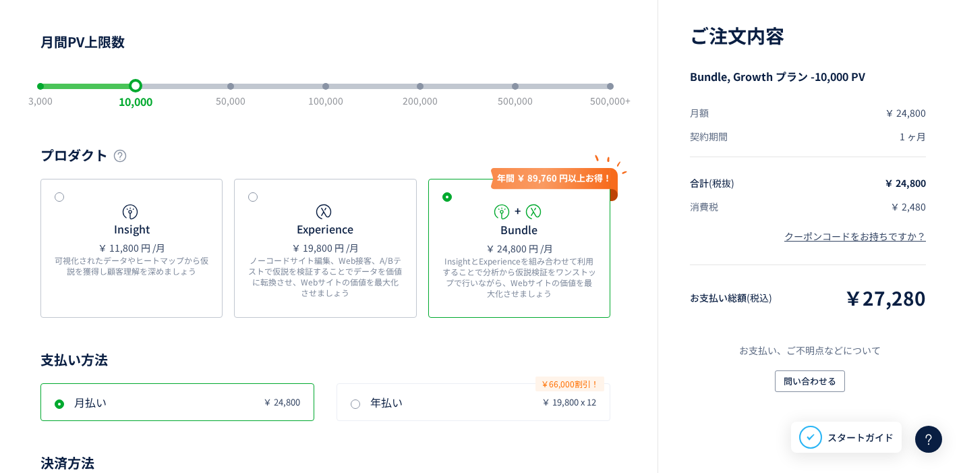
click at [217, 84] on div "3,000 10,000 50,000 100,000 200,000 500,000 500,000+" at bounding box center [325, 86] width 570 height 5
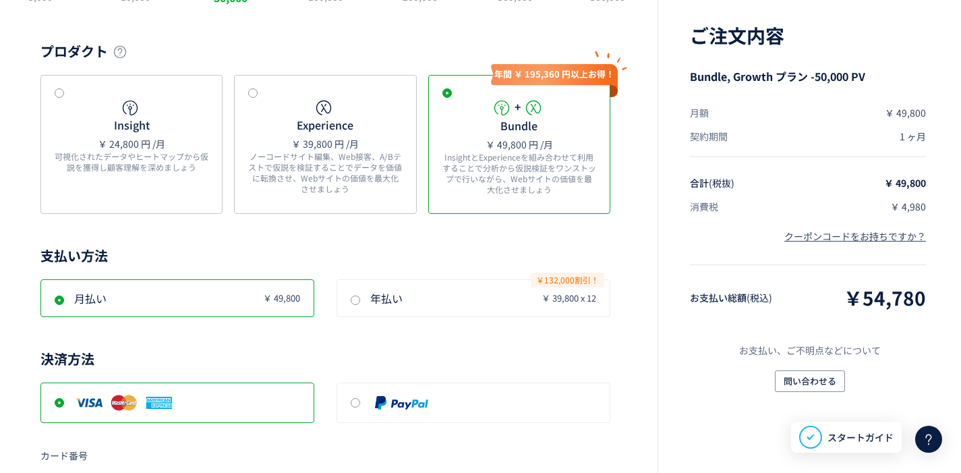
scroll to position [239, 0]
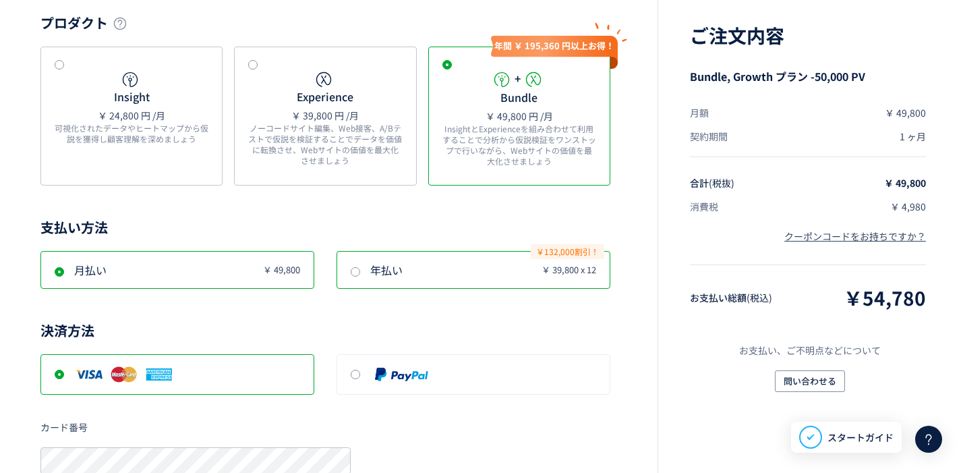
click at [373, 279] on label "年払い ￥ 39,800 x 12 ￥132,000割引！" at bounding box center [473, 270] width 273 height 36
click at [236, 285] on label "月払い ￥ 49,800" at bounding box center [177, 270] width 273 height 36
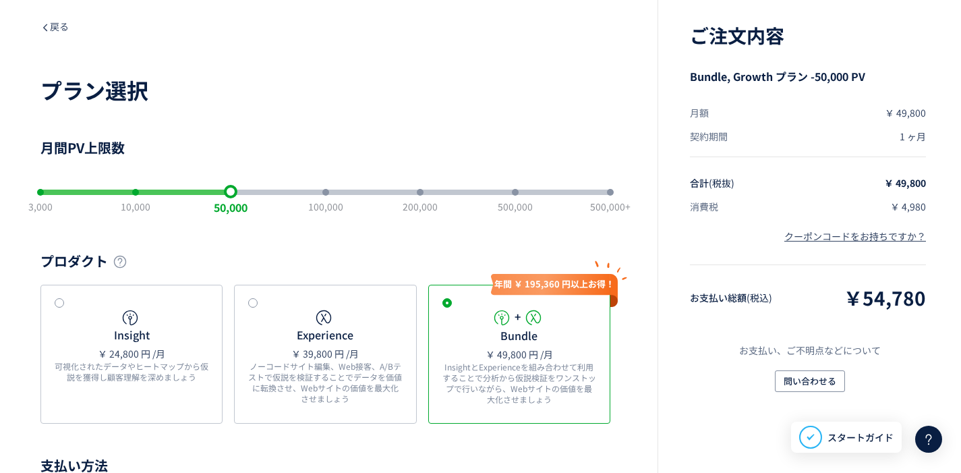
scroll to position [0, 0]
drag, startPoint x: 215, startPoint y: 188, endPoint x: 177, endPoint y: 187, distance: 37.8
click at [177, 187] on div "3,000 10,000 50,000 100,000 200,000 500,000 500,000+" at bounding box center [325, 192] width 570 height 27
click at [165, 190] on div "3,000 10,000 50,000 100,000 200,000 500,000 500,000+" at bounding box center [325, 192] width 570 height 27
click at [160, 192] on div "slider between 1 and 7" at bounding box center [135, 192] width 190 height 5
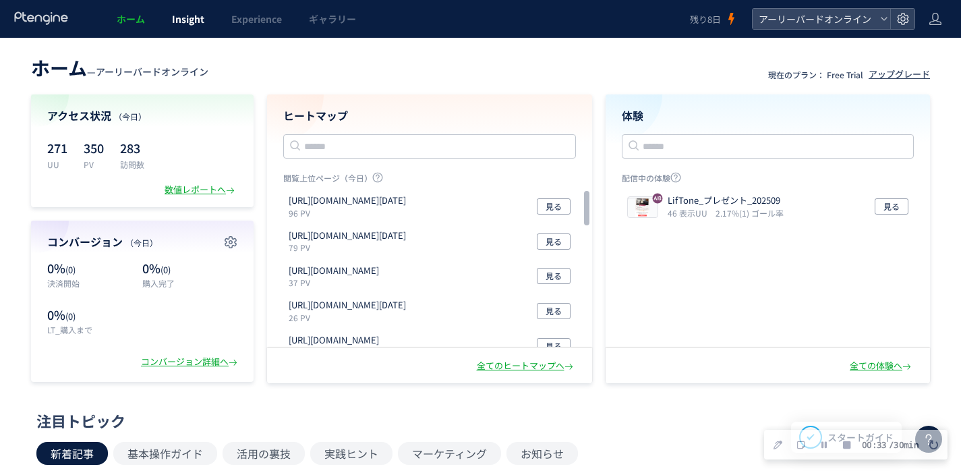
click at [176, 24] on span "Insight" at bounding box center [188, 18] width 32 height 13
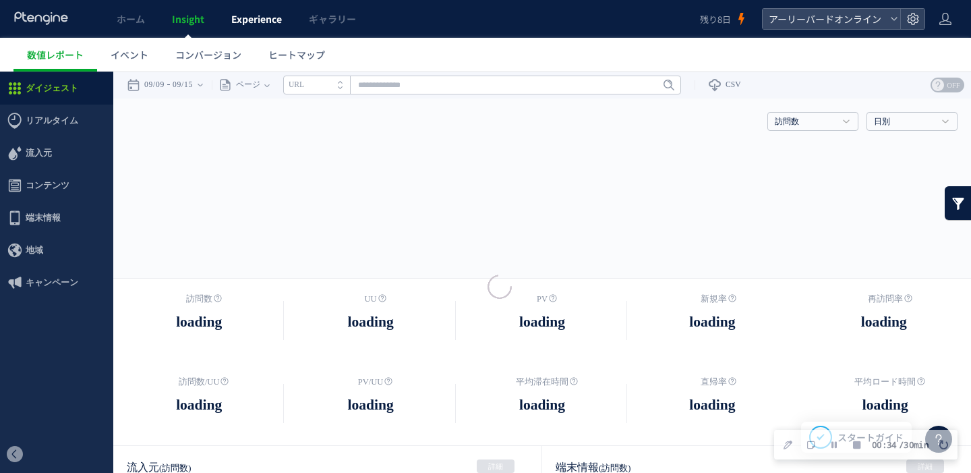
click at [252, 22] on span "Experience" at bounding box center [256, 18] width 51 height 13
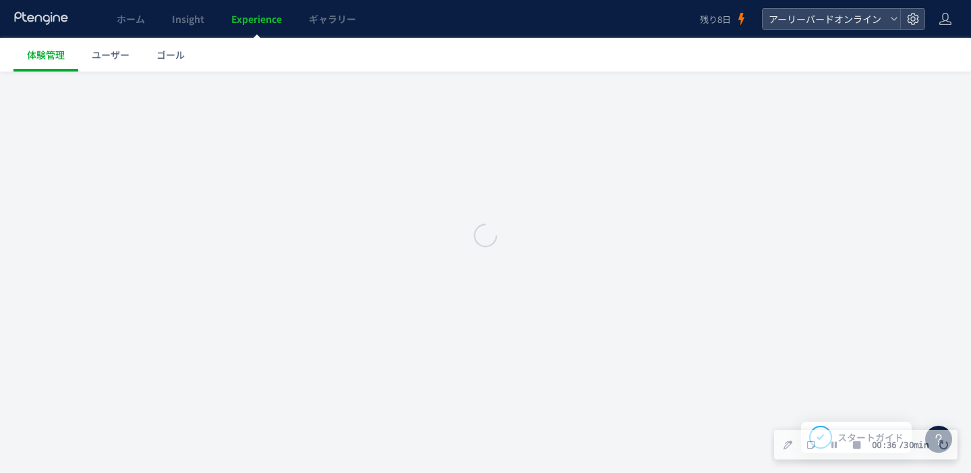
click at [253, 20] on div at bounding box center [485, 236] width 971 height 473
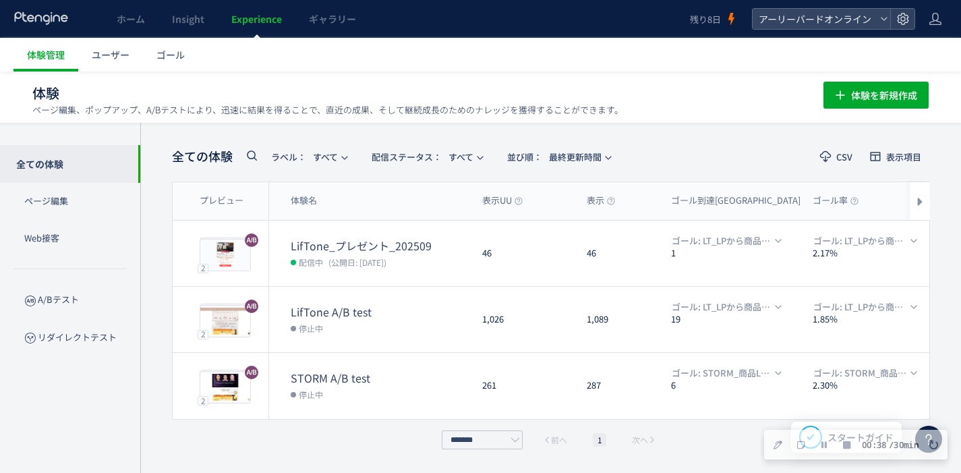
click at [915, 20] on header "ホーム Insight Experience ギャラリー 残り8日 アーリーバードオンライン" at bounding box center [480, 19] width 961 height 38
click at [907, 21] on use at bounding box center [902, 18] width 11 height 11
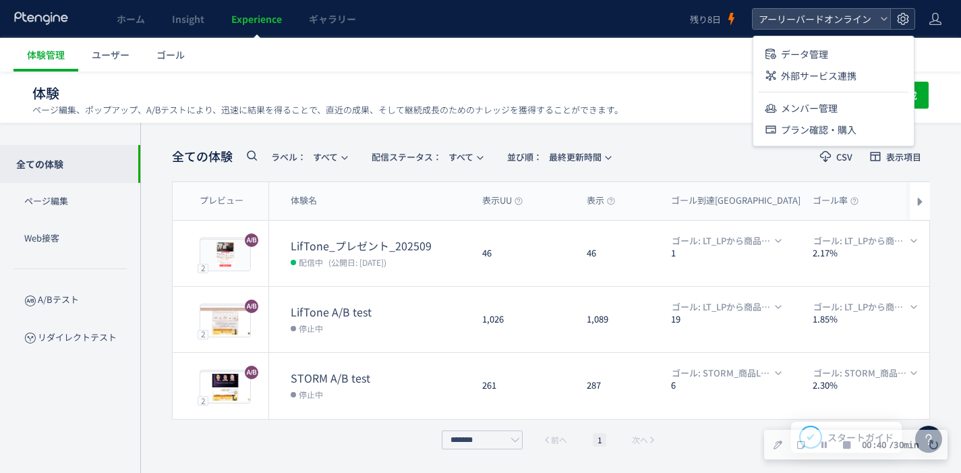
click at [904, 19] on icon at bounding box center [903, 18] width 13 height 13
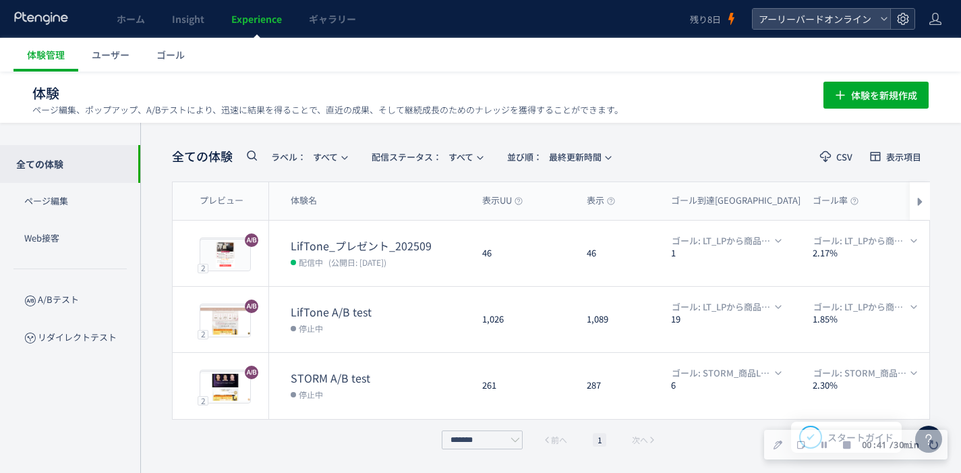
click at [897, 18] on use at bounding box center [902, 18] width 11 height 11
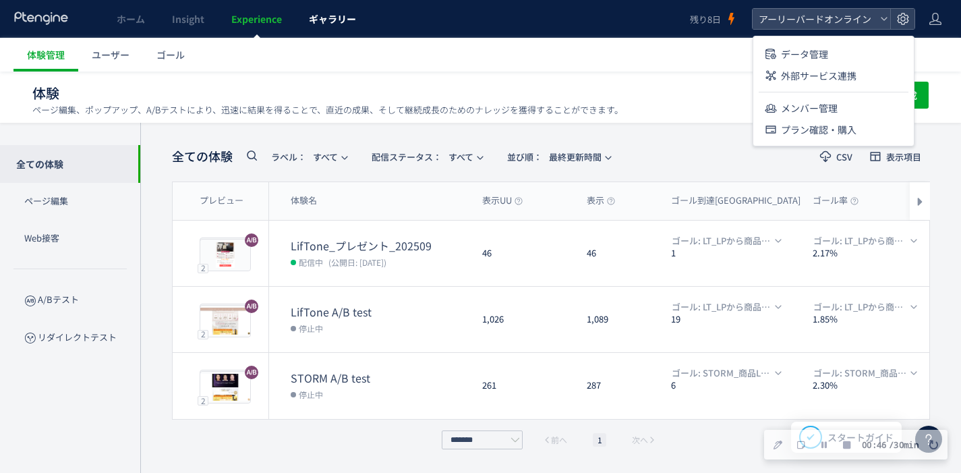
click at [341, 22] on span "ギャラリー" at bounding box center [332, 18] width 47 height 13
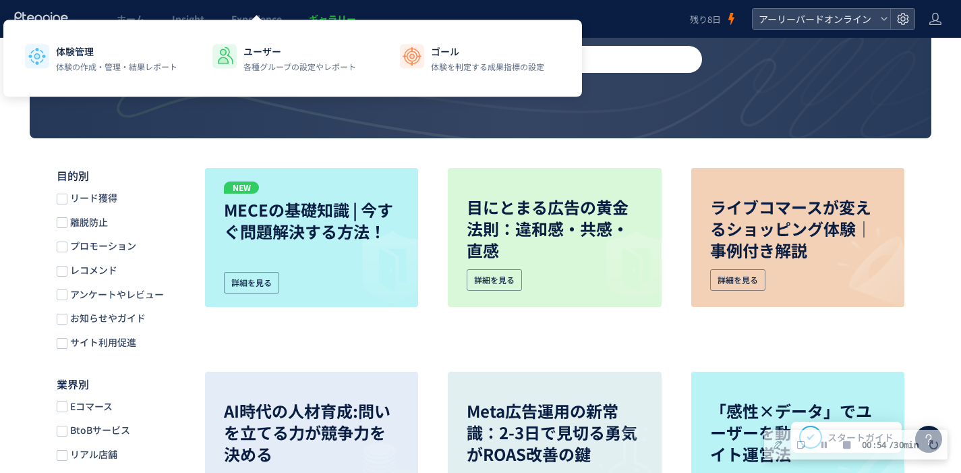
scroll to position [2, 0]
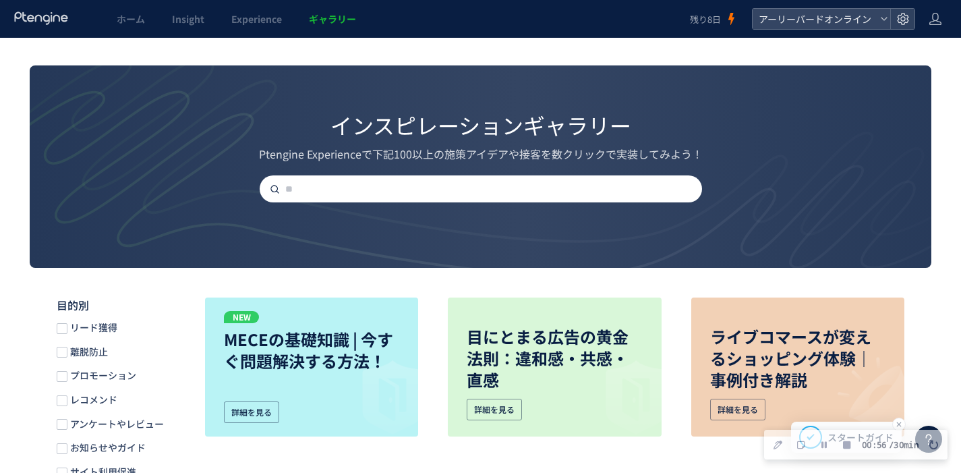
drag, startPoint x: 782, startPoint y: 433, endPoint x: 852, endPoint y: 429, distance: 70.3
click at [782, 465] on html "ホーム Insight Experience ギャラリー 残り8日 アーリーバードオンライン インスピレーションギャラリー 管理画面へ インスピレーションギャ…" at bounding box center [480, 234] width 961 height 473
click at [929, 427] on div at bounding box center [928, 439] width 27 height 27
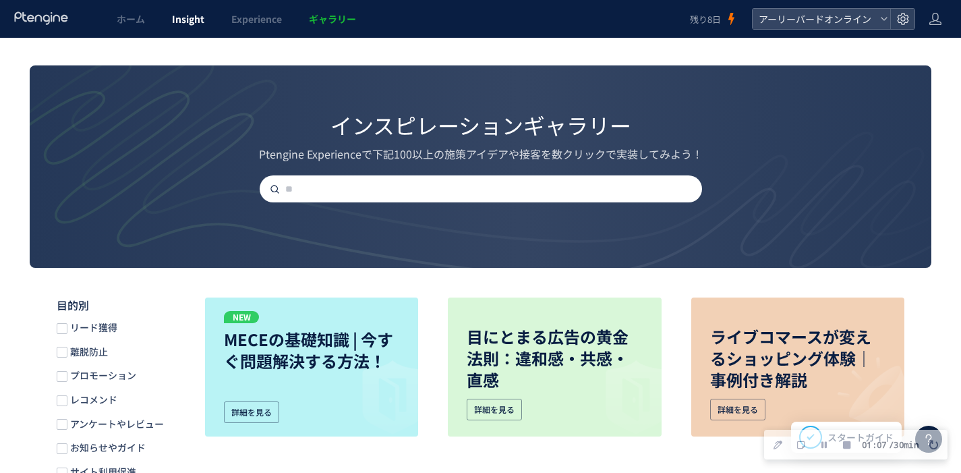
click at [196, 25] on span "Insight" at bounding box center [188, 18] width 32 height 13
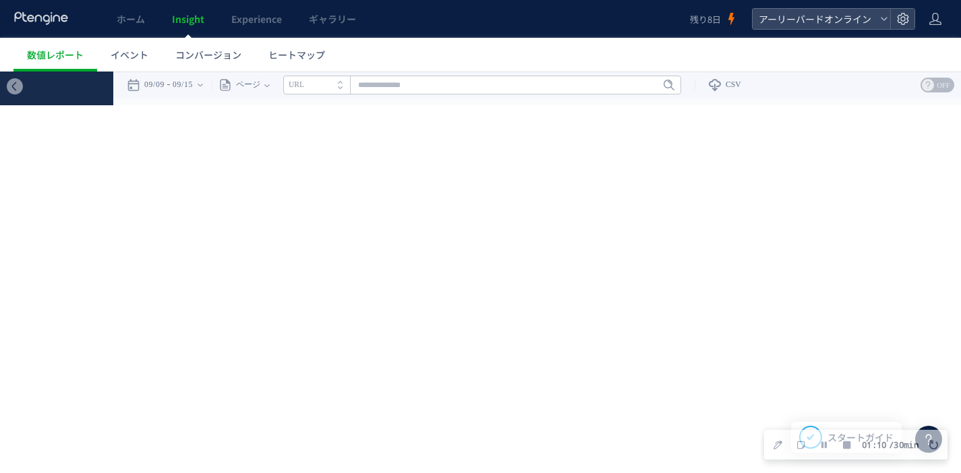
click at [192, 21] on div at bounding box center [480, 236] width 961 height 473
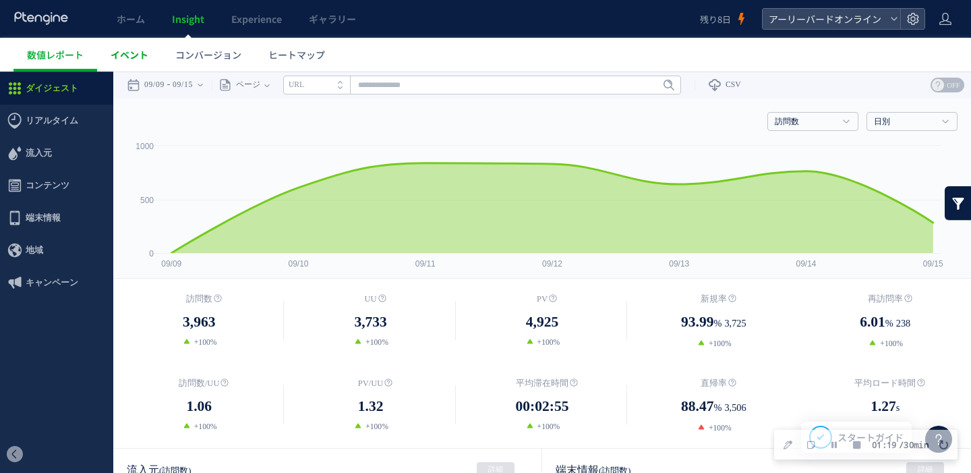
click at [152, 53] on link "イベント" at bounding box center [129, 55] width 65 height 34
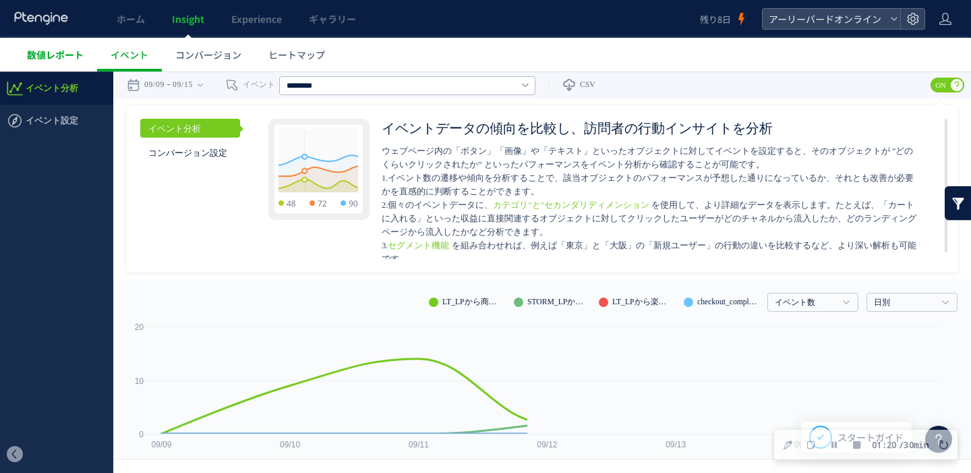
click at [76, 60] on span "数値レポート" at bounding box center [55, 54] width 57 height 13
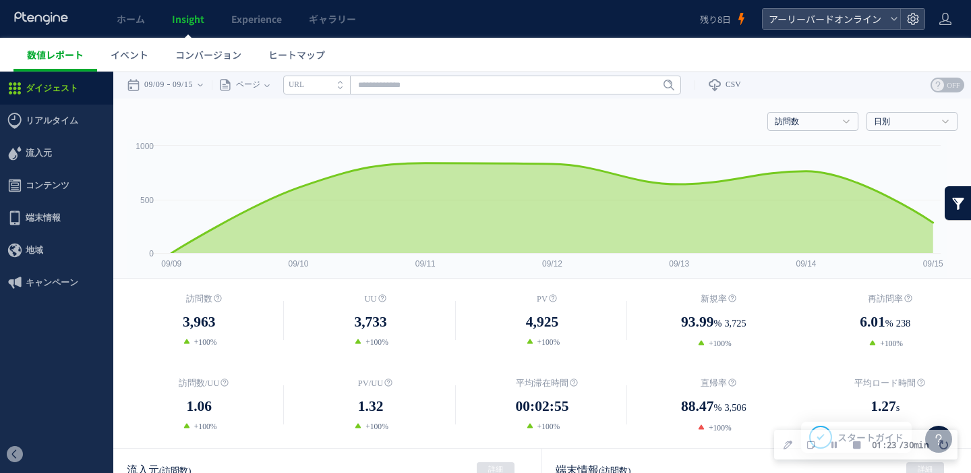
click at [69, 58] on span "数値レポート" at bounding box center [55, 54] width 57 height 13
click at [274, 57] on span "ヒートマップ" at bounding box center [297, 54] width 57 height 13
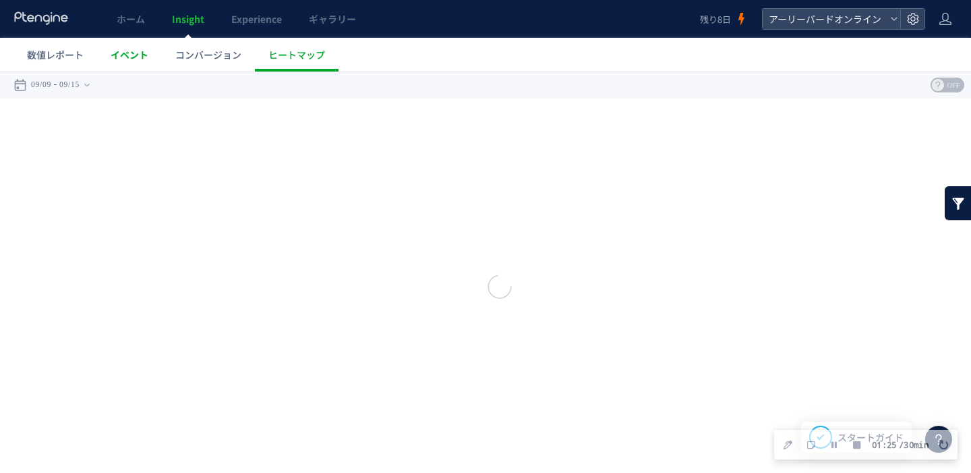
click at [51, 59] on span "数値レポート" at bounding box center [55, 54] width 57 height 13
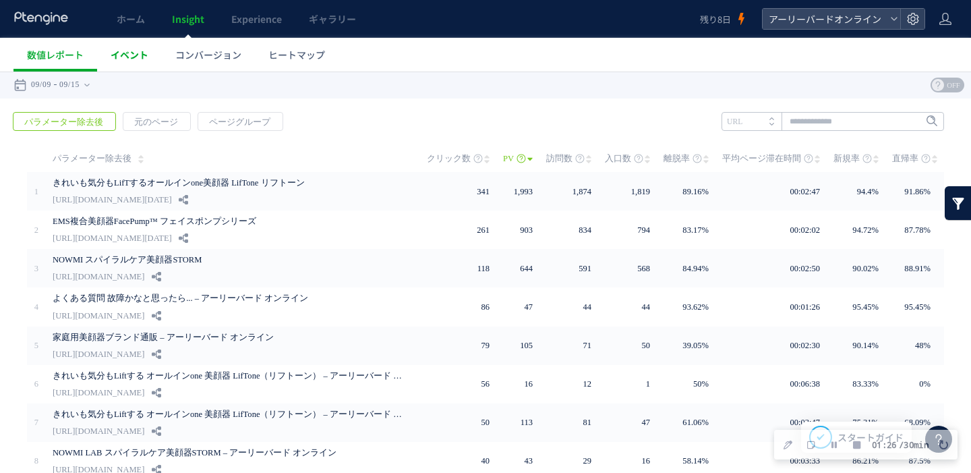
click at [124, 59] on span "イベント" at bounding box center [130, 54] width 38 height 13
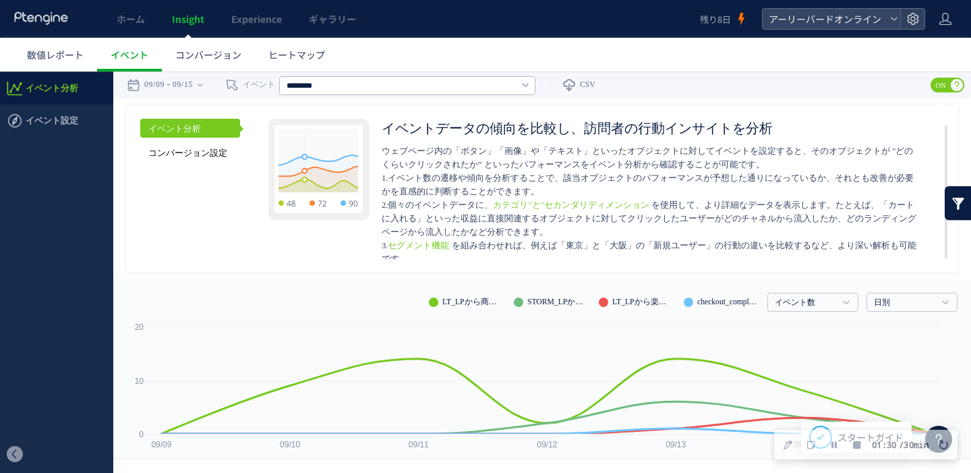
scroll to position [7, 0]
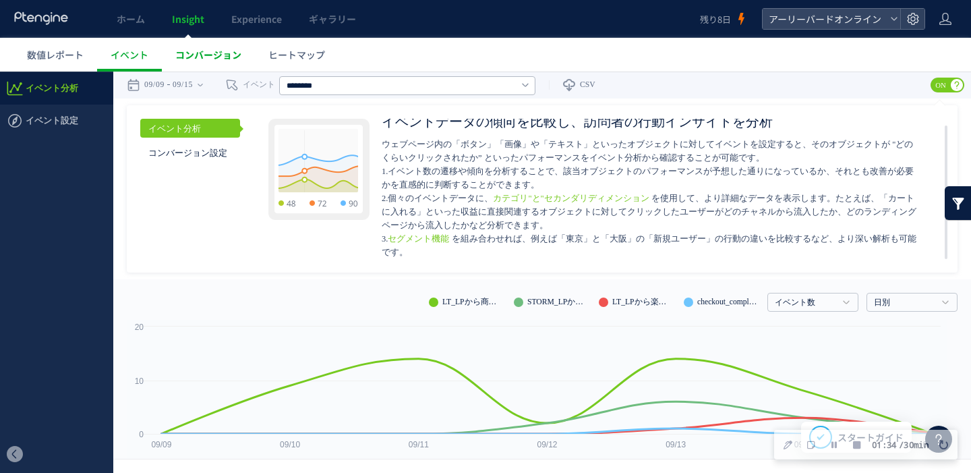
click at [214, 49] on span "コンバージョン" at bounding box center [208, 54] width 66 height 13
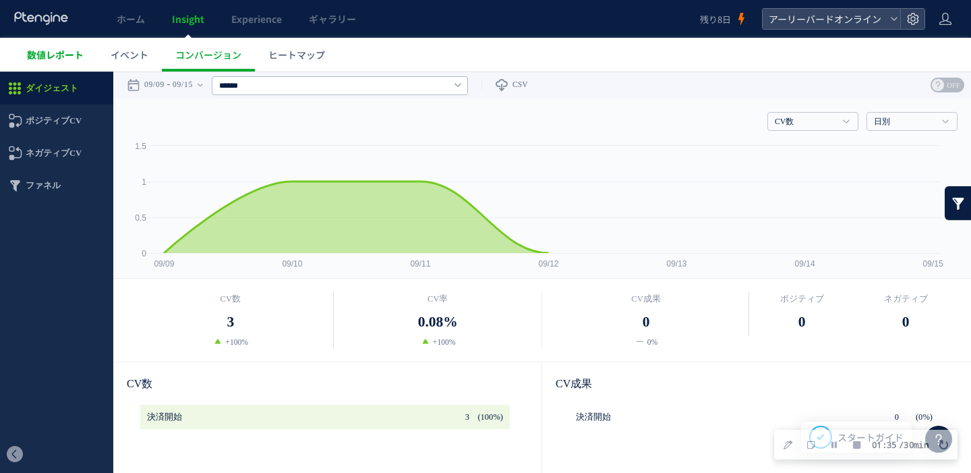
click at [66, 55] on span "数値レポート" at bounding box center [55, 54] width 57 height 13
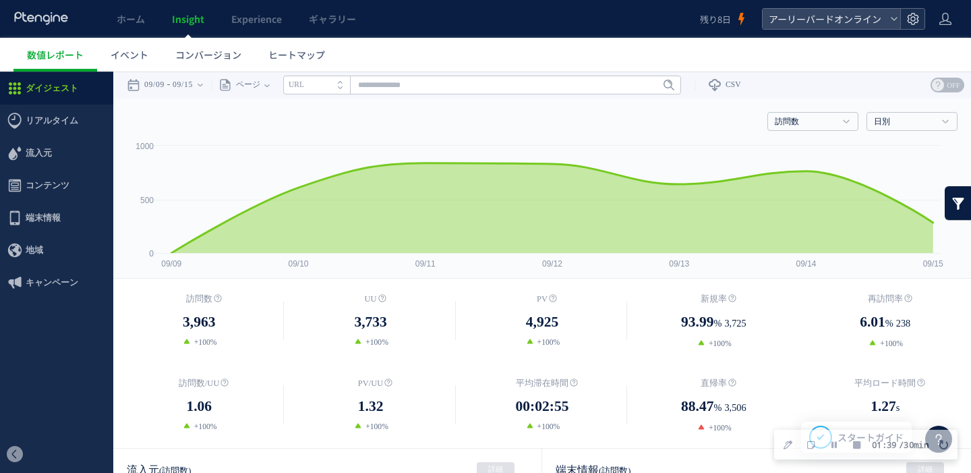
click at [915, 24] on icon at bounding box center [913, 18] width 13 height 13
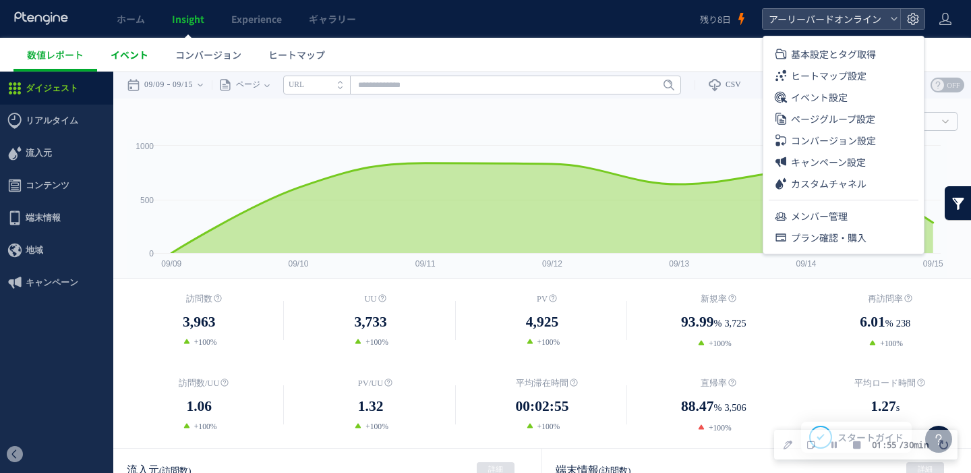
click at [136, 57] on span "イベント" at bounding box center [130, 54] width 38 height 13
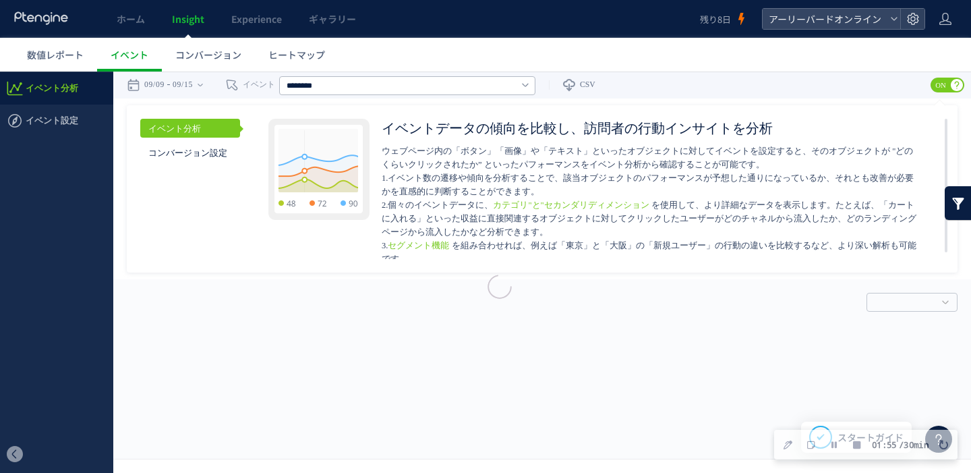
click at [55, 61] on div at bounding box center [485, 236] width 971 height 473
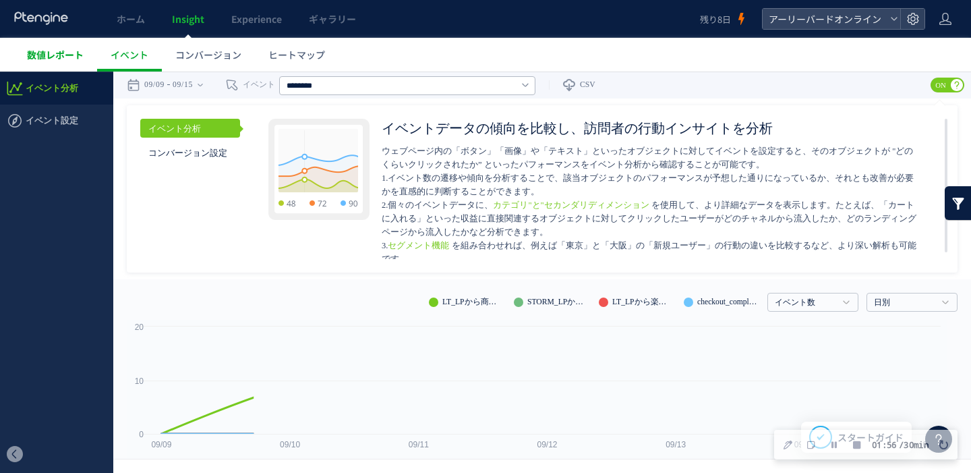
click at [57, 57] on span "数値レポート" at bounding box center [55, 54] width 57 height 13
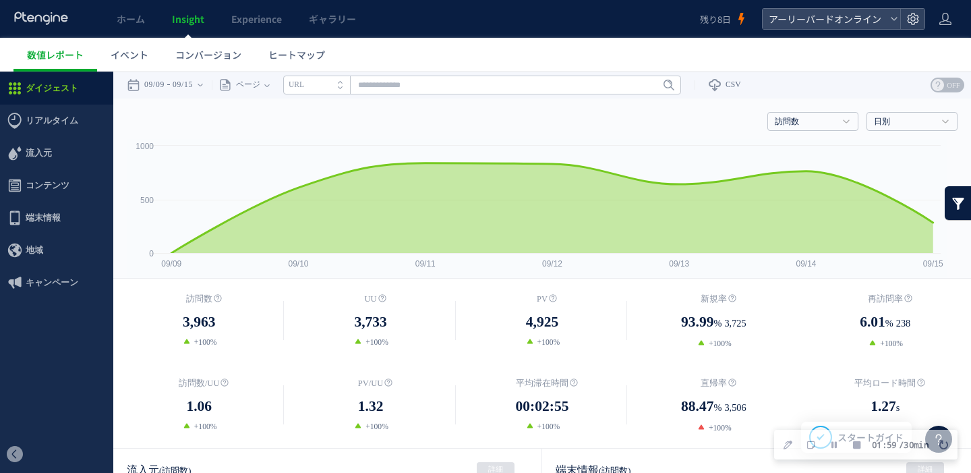
scroll to position [30, 0]
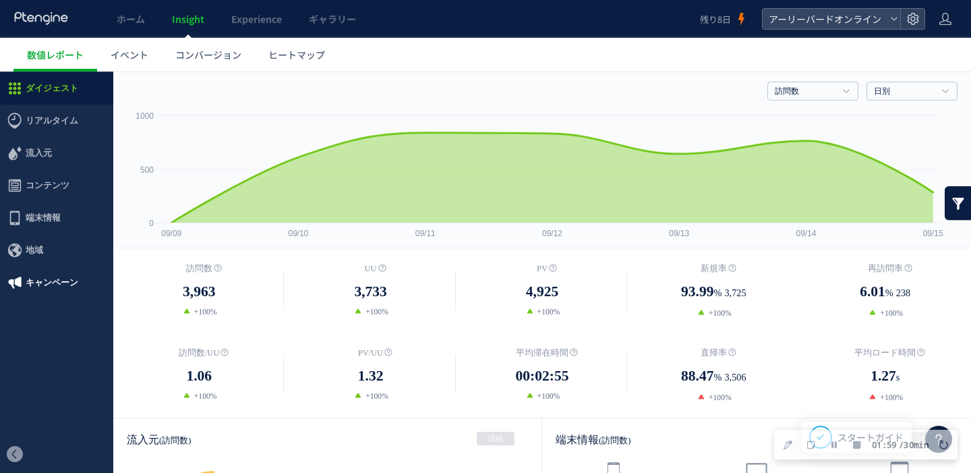
click at [57, 287] on span "キャンペーン" at bounding box center [52, 282] width 53 height 32
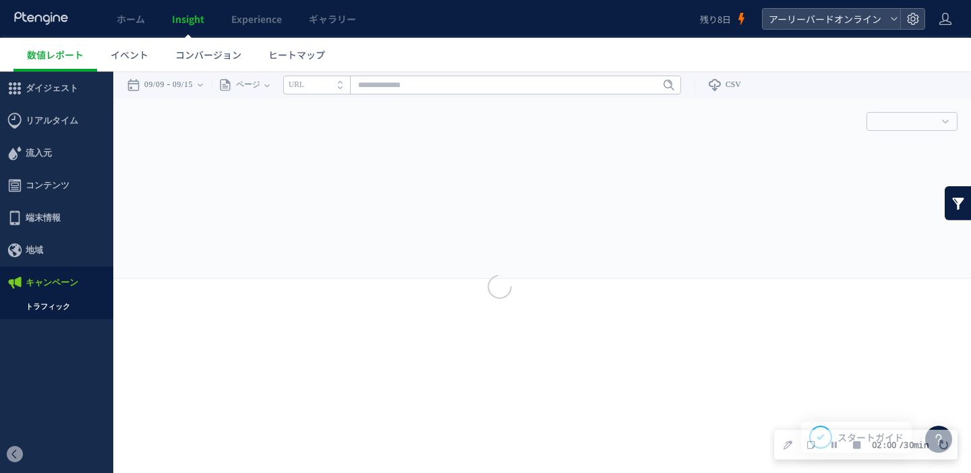
click at [51, 307] on div at bounding box center [485, 236] width 971 height 473
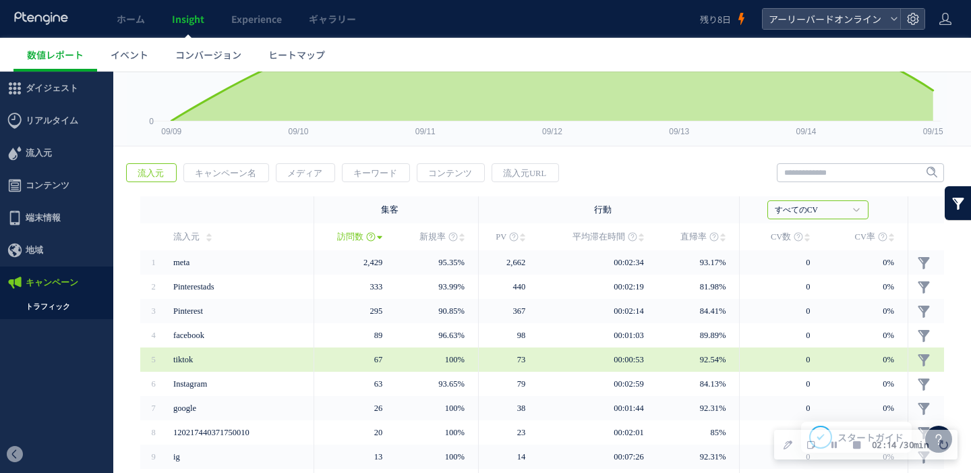
scroll to position [133, 0]
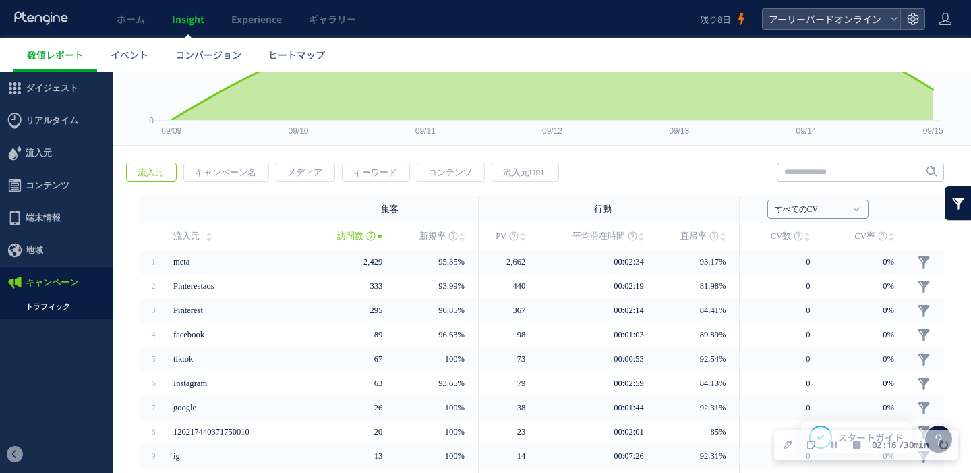
click at [808, 211] on link "すべてのCV" at bounding box center [811, 210] width 72 height 12
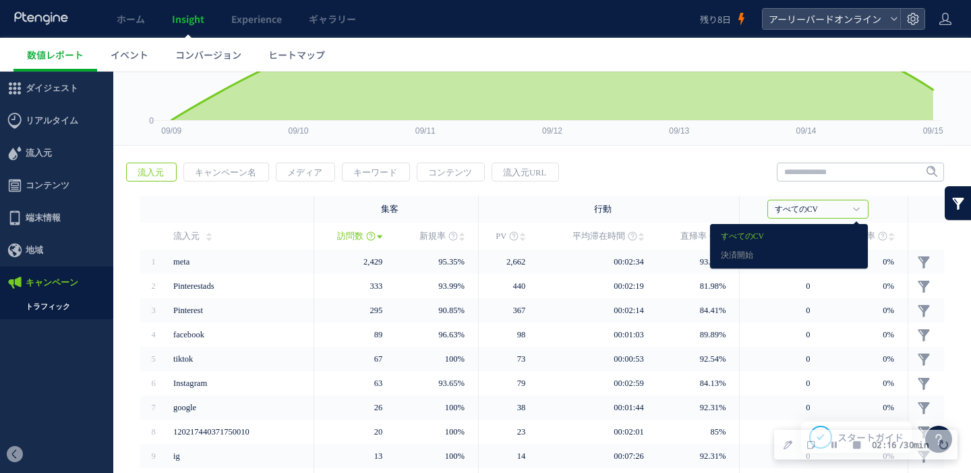
click at [799, 213] on link "すべてのCV" at bounding box center [811, 210] width 72 height 12
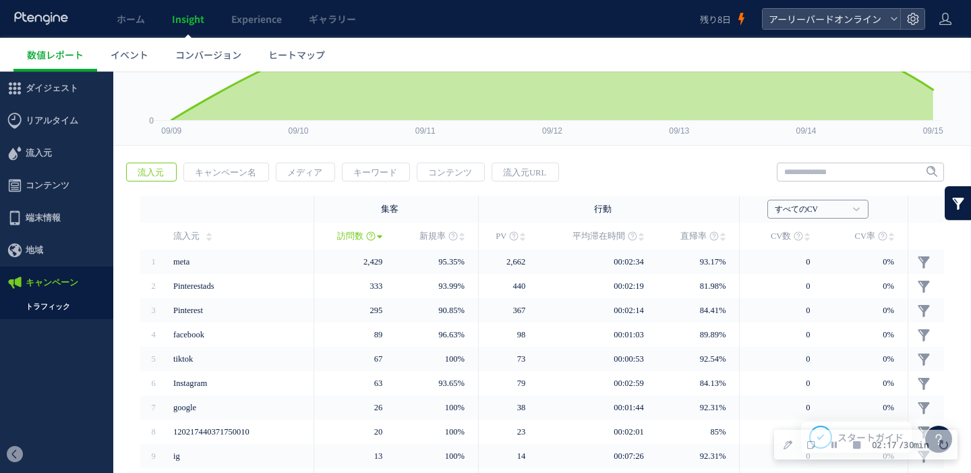
click at [799, 210] on link "すべてのCV" at bounding box center [811, 210] width 72 height 12
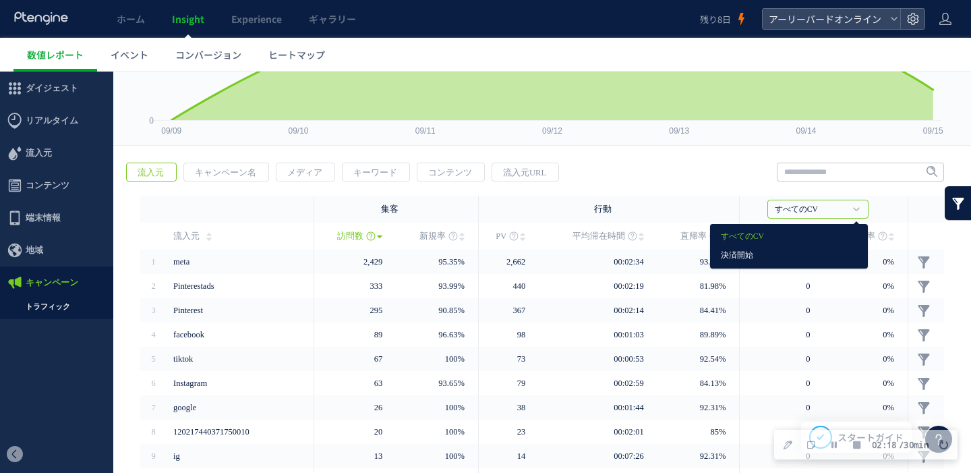
click at [774, 252] on link "決済開始" at bounding box center [789, 256] width 136 height 18
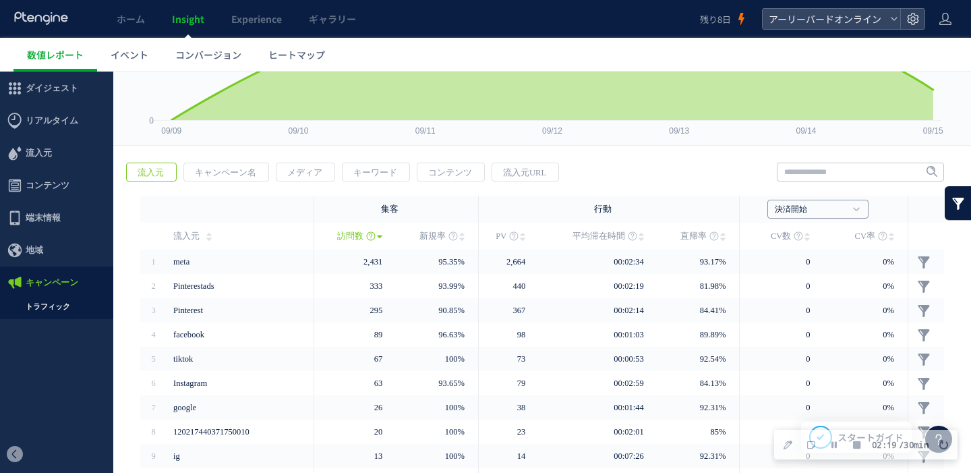
click at [806, 212] on link "決済開始" at bounding box center [811, 210] width 72 height 12
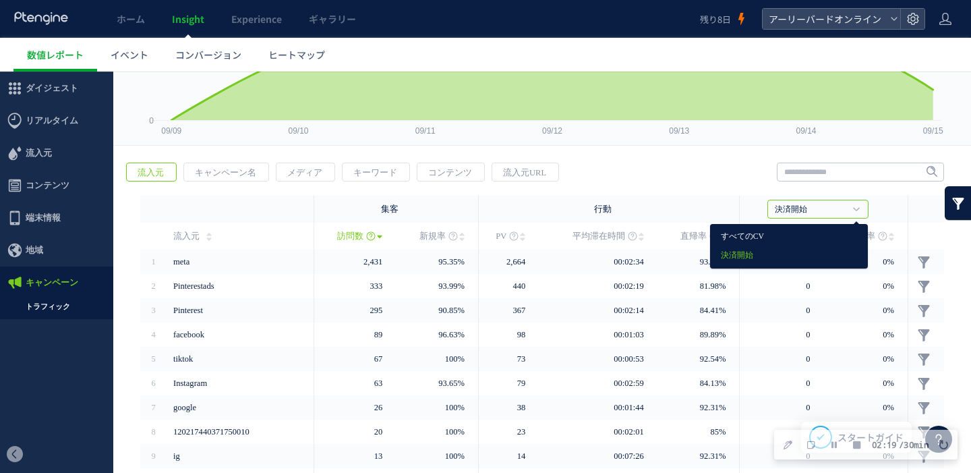
click at [789, 236] on link "すべてのCV" at bounding box center [789, 237] width 136 height 18
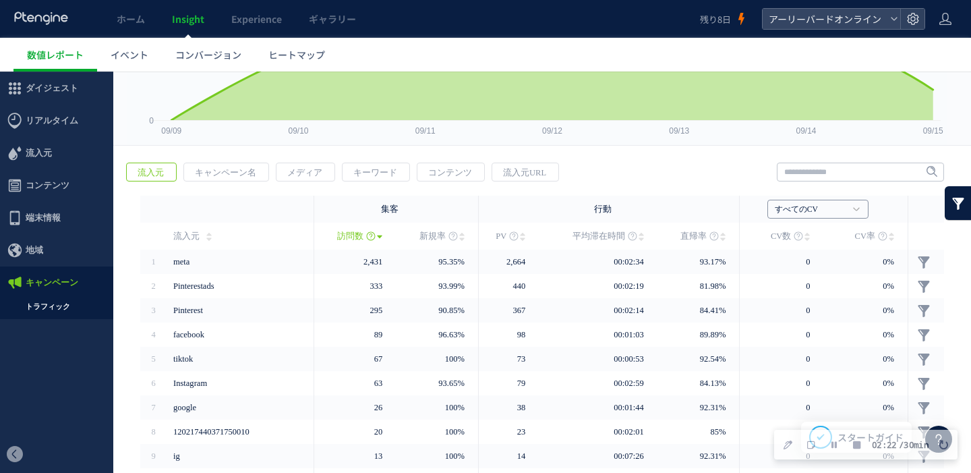
click at [803, 215] on h4 "すべてのCV" at bounding box center [818, 209] width 101 height 19
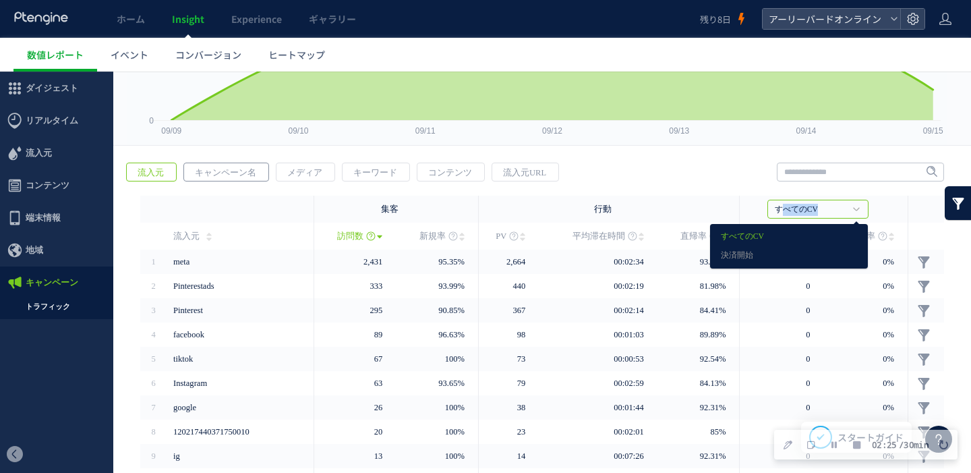
click at [231, 171] on span "キャンペーン名" at bounding box center [225, 172] width 83 height 19
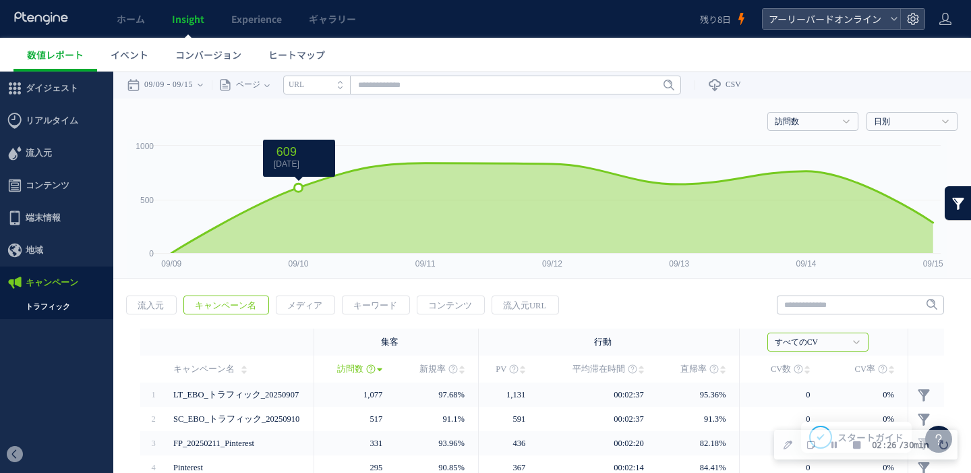
scroll to position [214, 0]
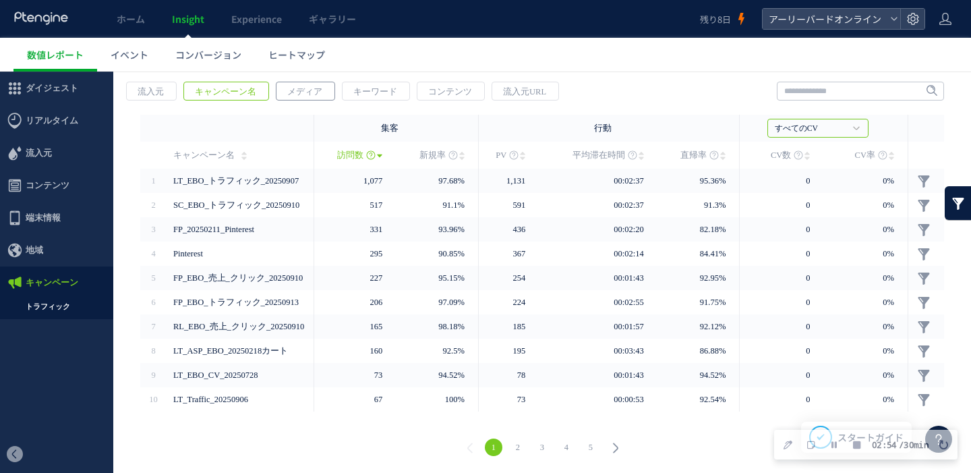
click at [315, 84] on span "メディア" at bounding box center [305, 91] width 57 height 19
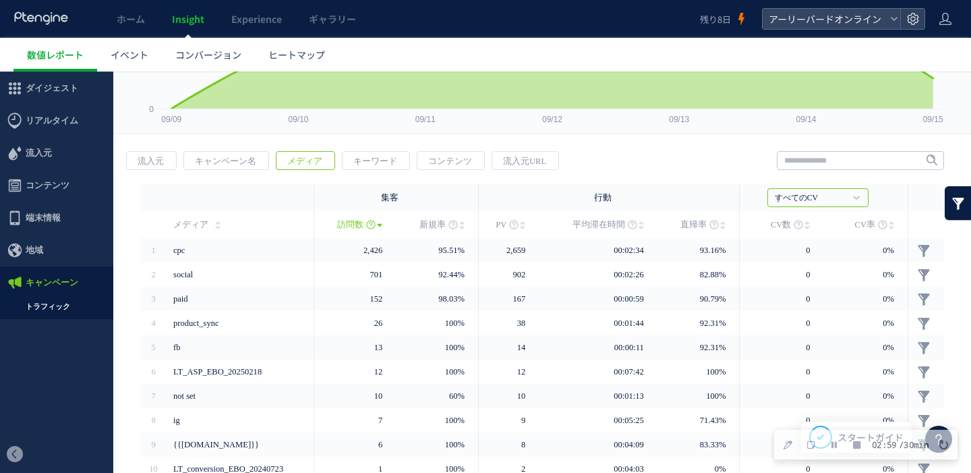
scroll to position [88, 0]
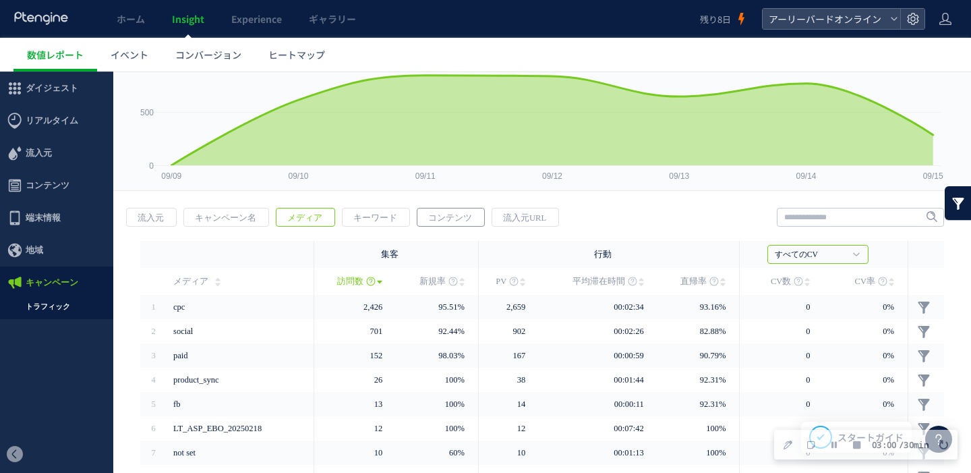
click at [447, 216] on span "コンテンツ" at bounding box center [450, 217] width 65 height 19
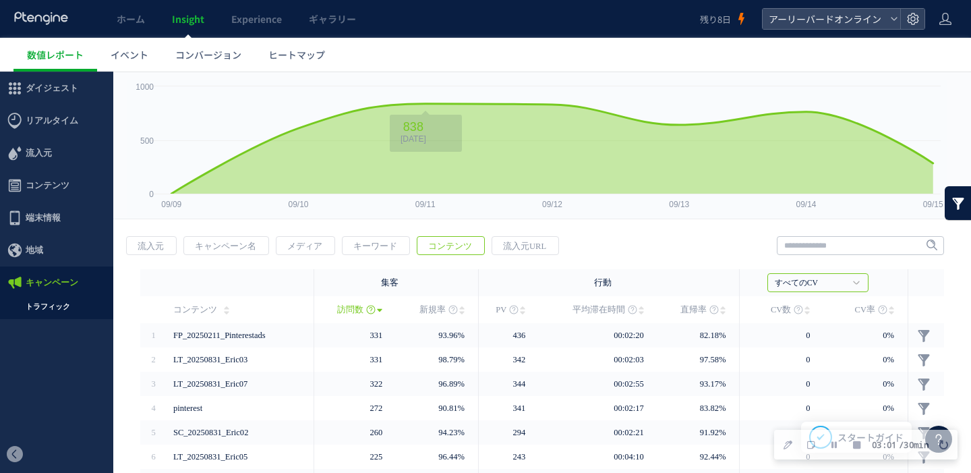
scroll to position [214, 0]
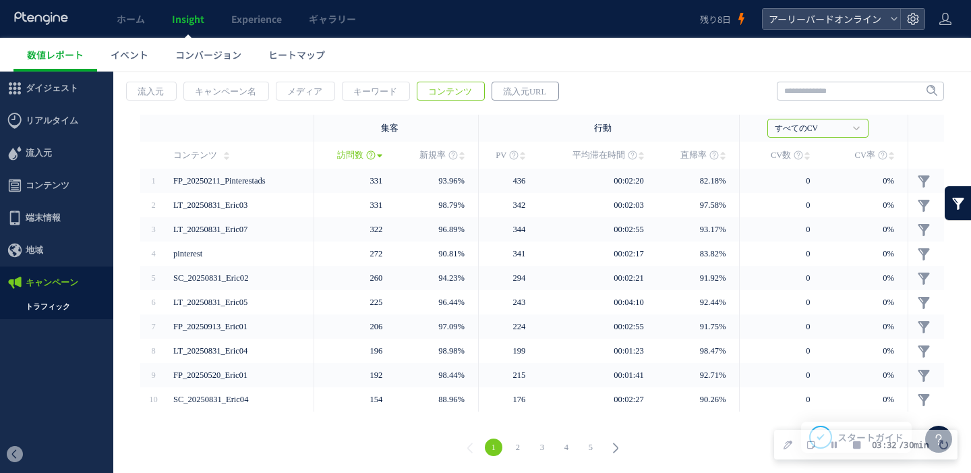
click at [536, 88] on span "流入元URL" at bounding box center [524, 91] width 65 height 19
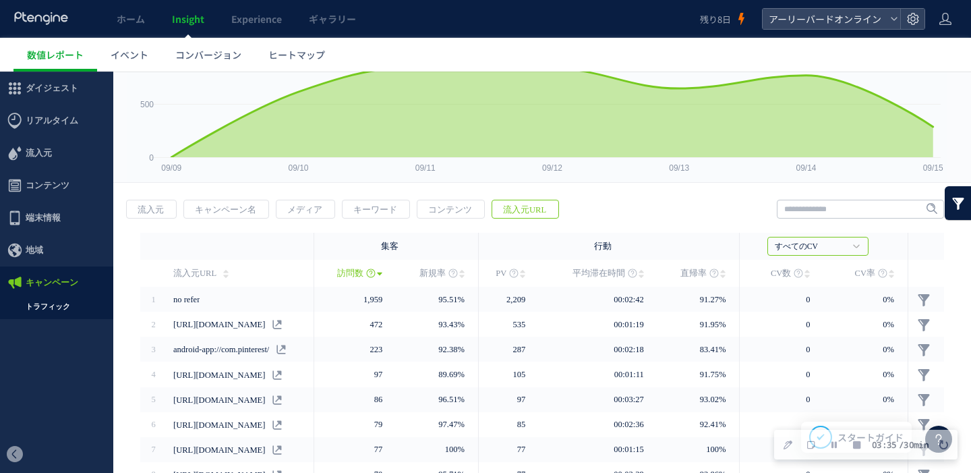
scroll to position [0, 0]
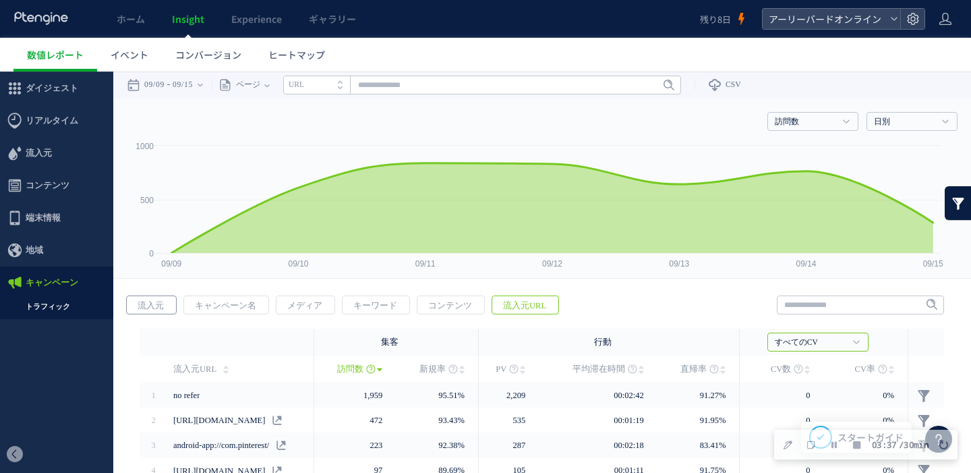
click at [135, 310] on span "流入元" at bounding box center [151, 305] width 48 height 19
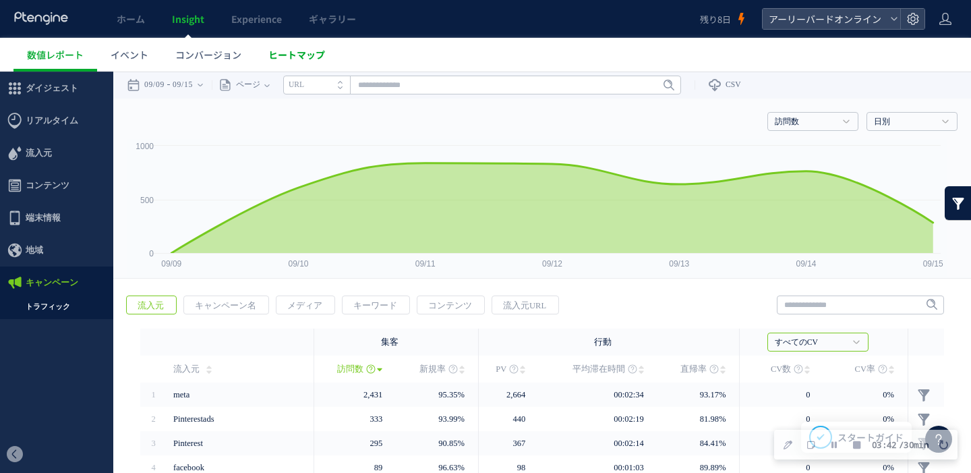
click at [310, 51] on span "ヒートマップ" at bounding box center [297, 54] width 57 height 13
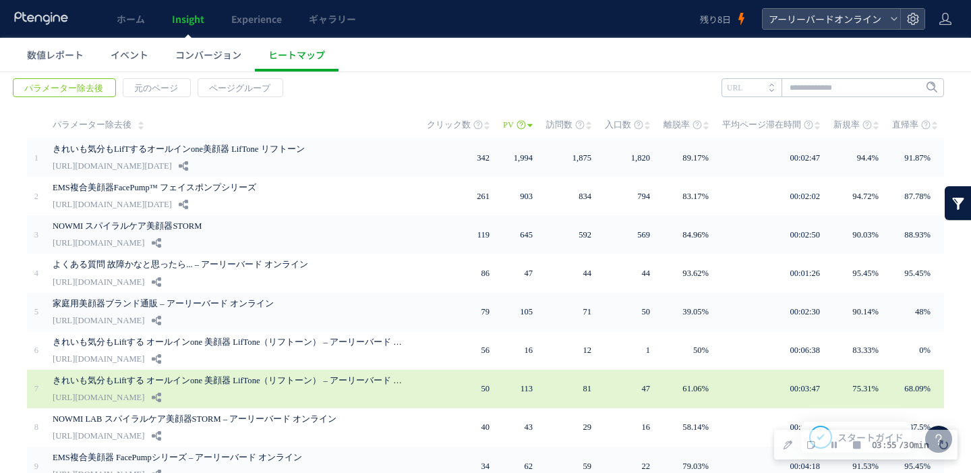
scroll to position [49, 0]
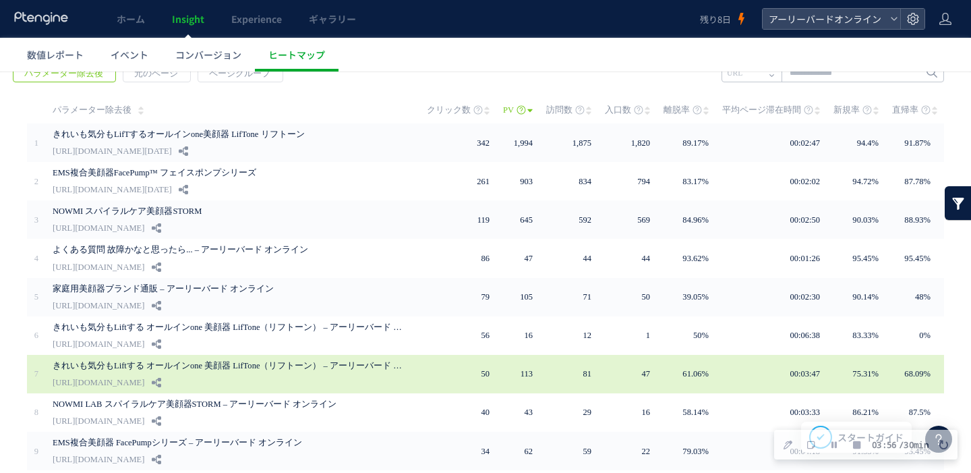
click at [258, 366] on link "きれいも気分もLiftする オールインone 美顔器 LifTone（リフトーン） – アーリーバード オンライン" at bounding box center [228, 366] width 351 height 16
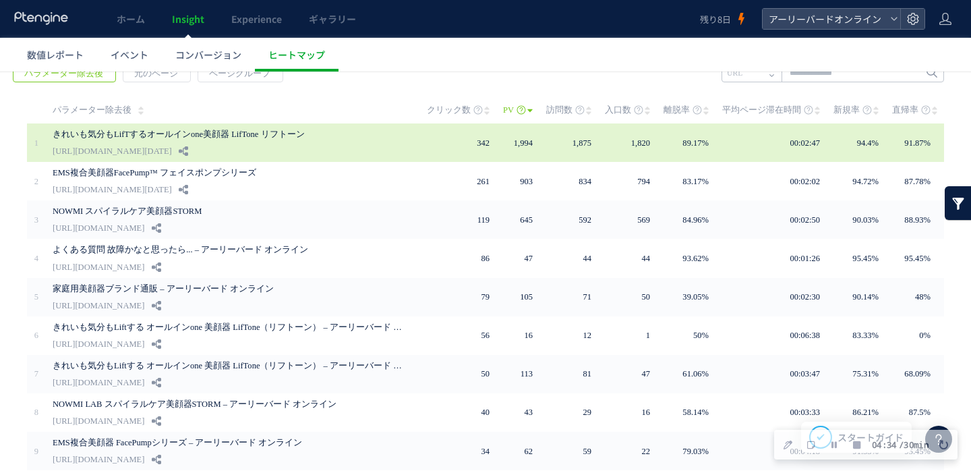
click at [237, 136] on link "きれいも気分もLifTするオールインone美顔器 LifTone リフトーン" at bounding box center [228, 134] width 351 height 16
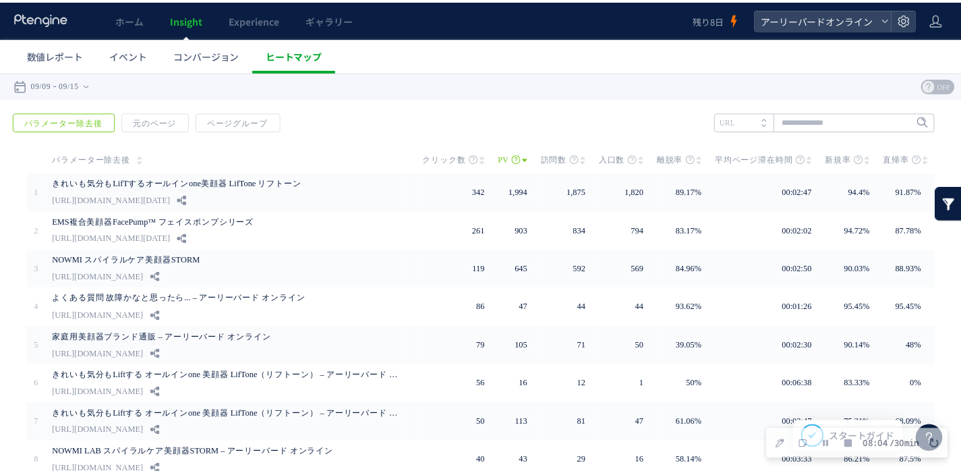
scroll to position [0, 0]
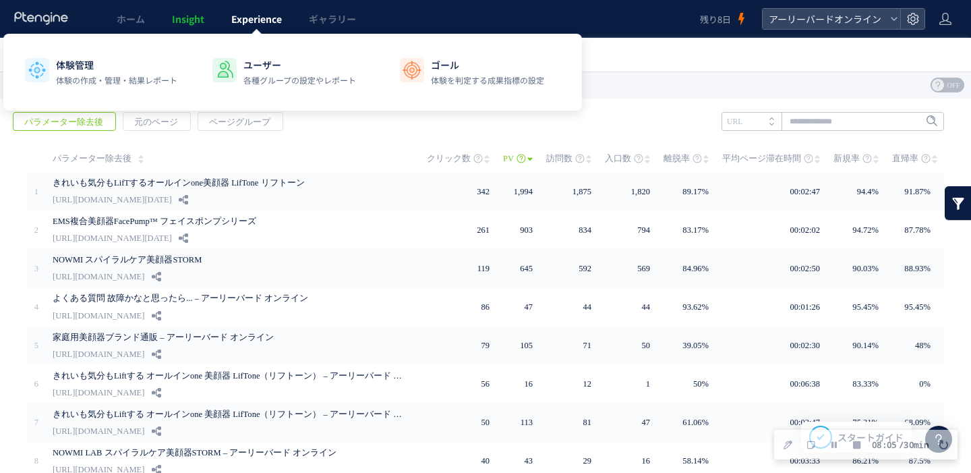
click at [263, 19] on span "Experience" at bounding box center [256, 18] width 51 height 13
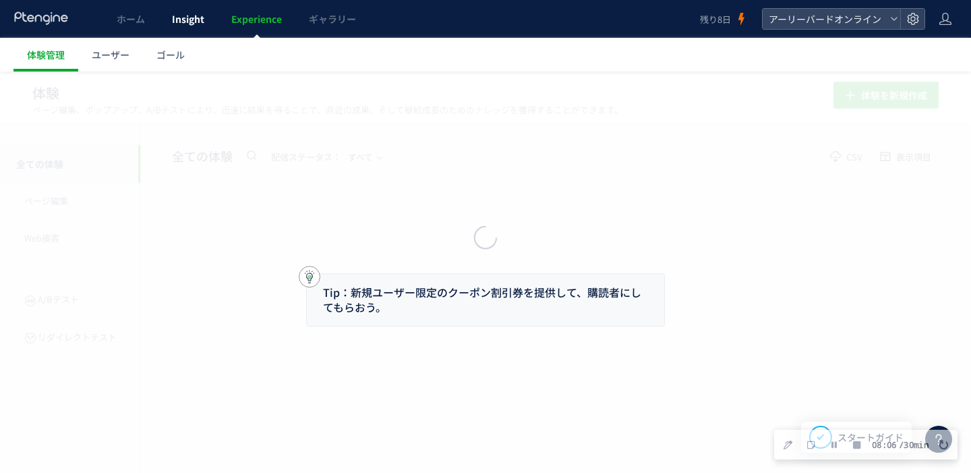
click at [196, 19] on span "Insight" at bounding box center [188, 18] width 32 height 13
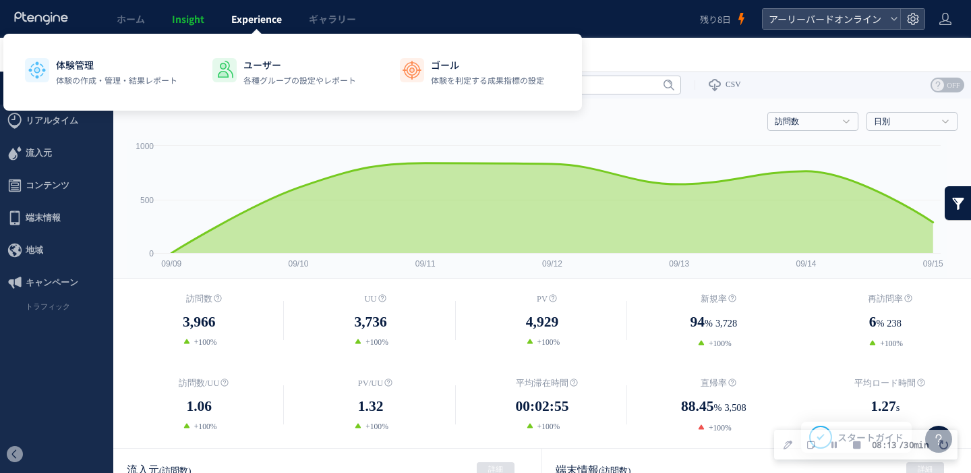
click at [277, 26] on link "Experience" at bounding box center [257, 19] width 78 height 38
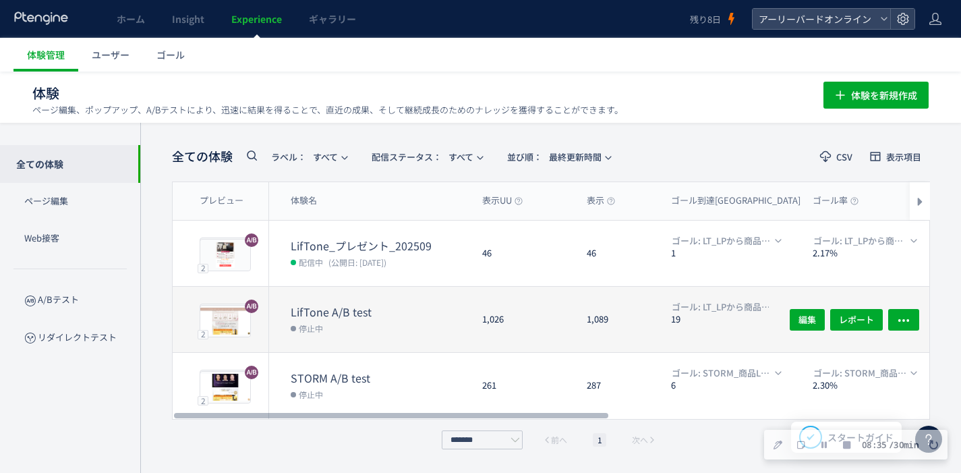
click at [349, 316] on dt "LifTone A/B test" at bounding box center [381, 312] width 181 height 16
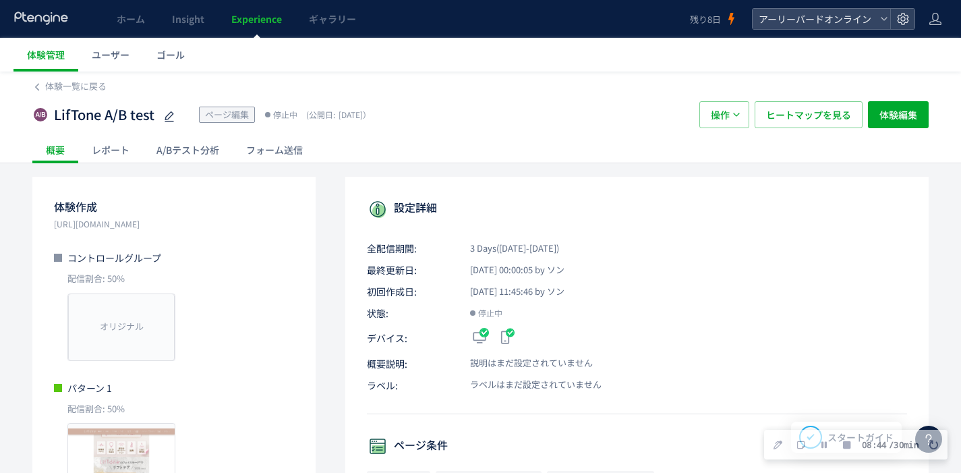
click at [182, 147] on div "A/Bテスト分析" at bounding box center [188, 149] width 90 height 27
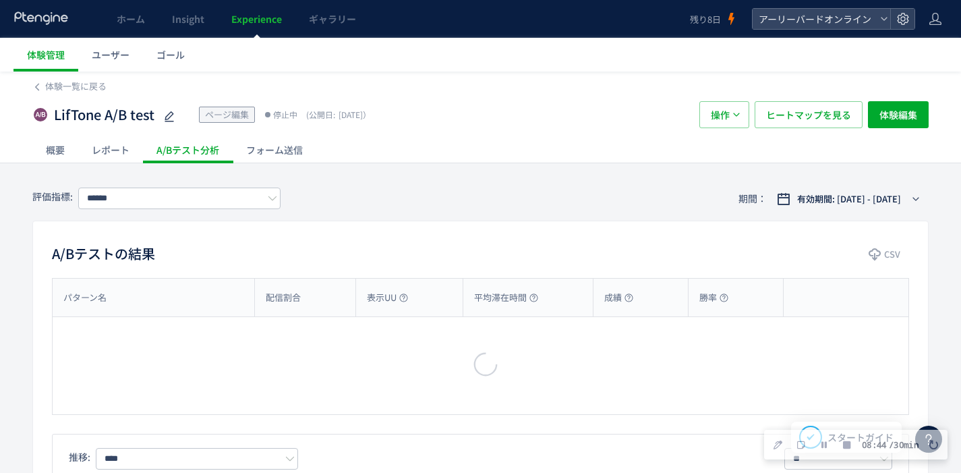
type input "**********"
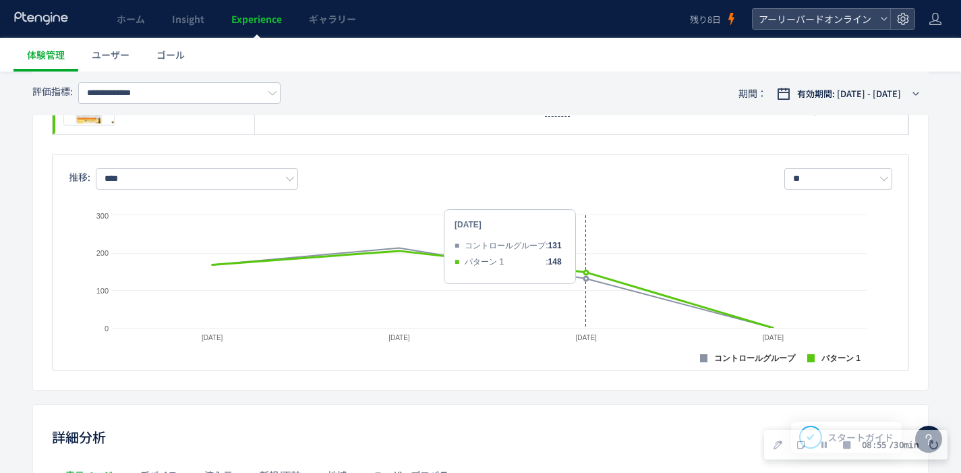
scroll to position [549, 0]
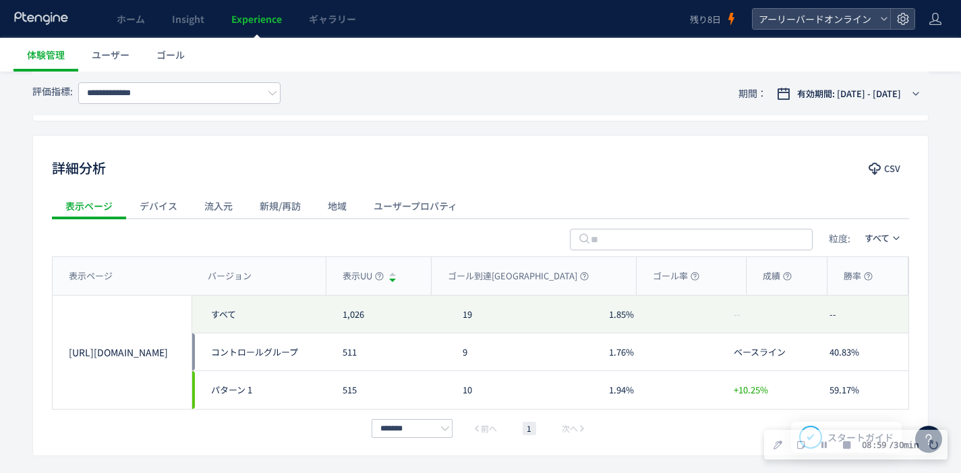
click at [162, 209] on div "デバイス" at bounding box center [158, 205] width 65 height 27
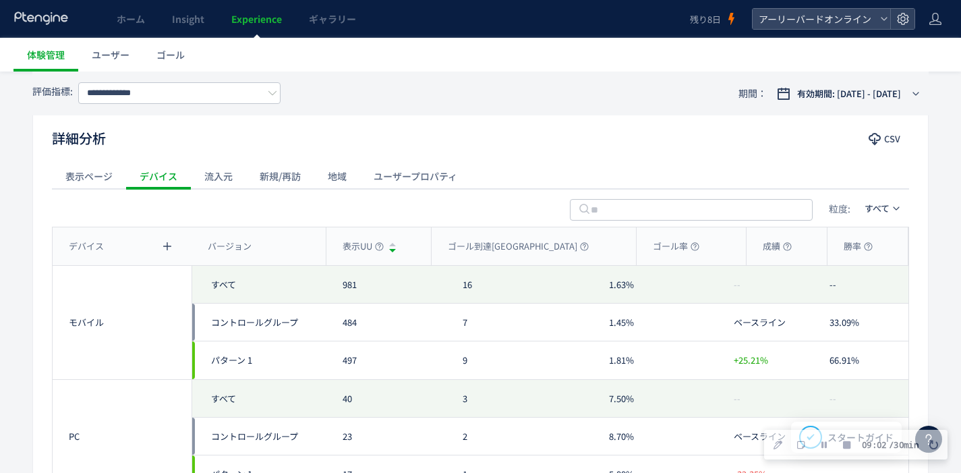
scroll to position [564, 0]
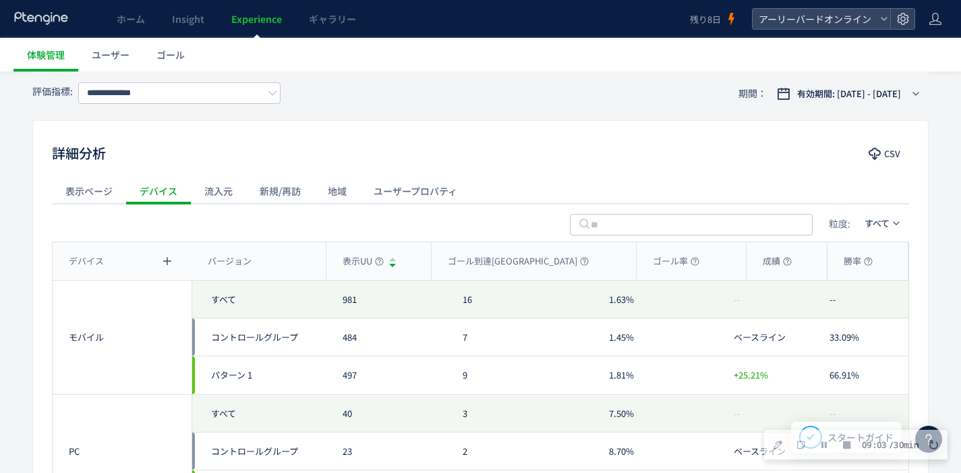
click at [267, 189] on div "新規/再訪" at bounding box center [280, 190] width 68 height 27
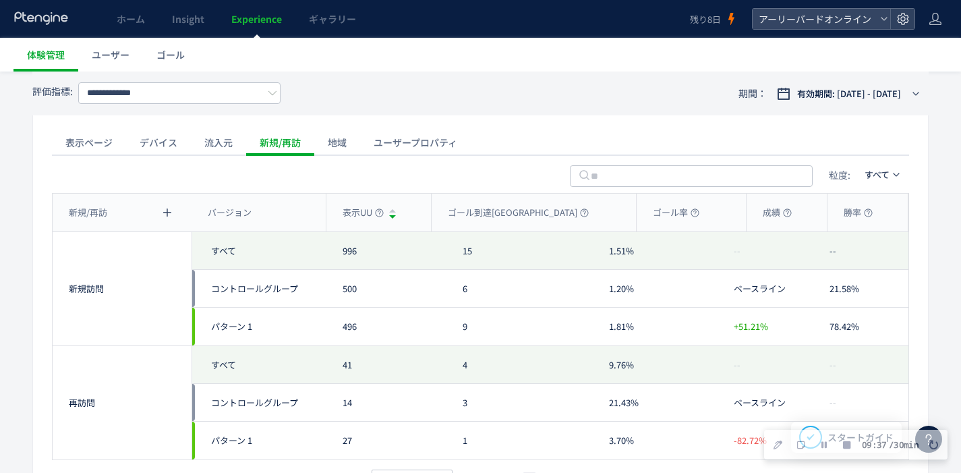
scroll to position [590, 0]
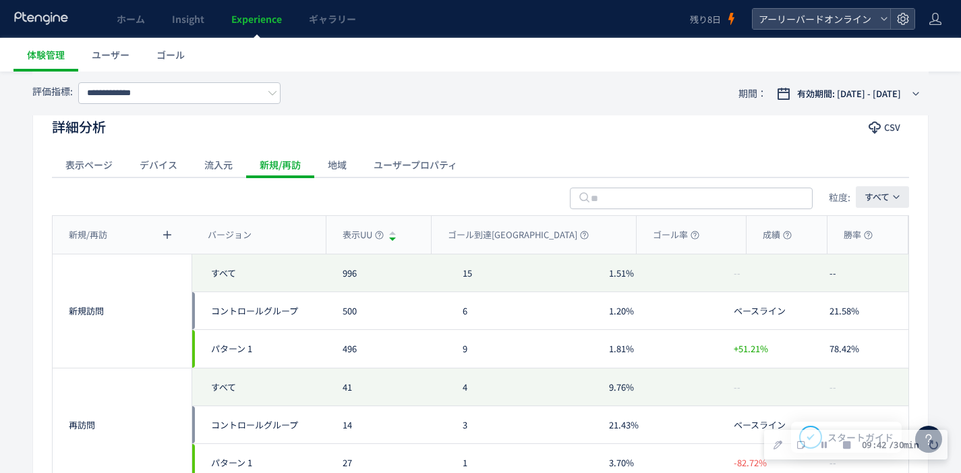
click at [877, 192] on span "すべて" at bounding box center [877, 196] width 25 height 13
click at [253, 24] on span "Experience" at bounding box center [256, 18] width 51 height 13
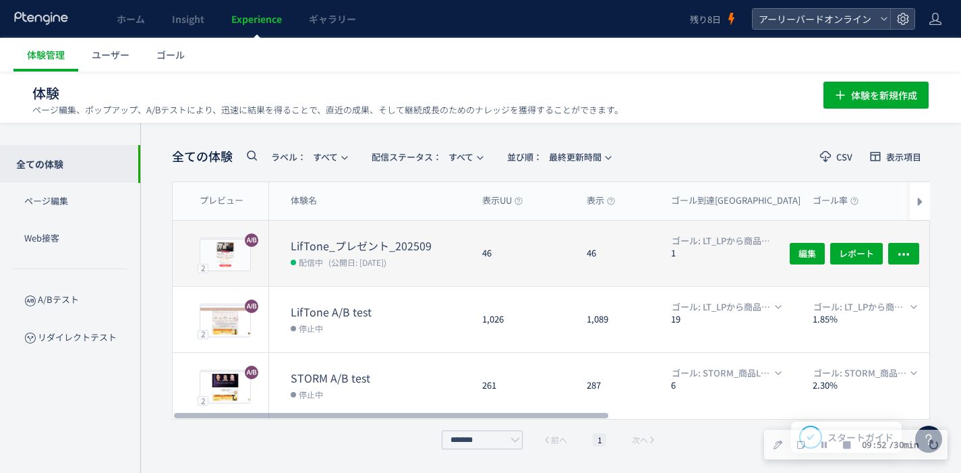
click at [339, 248] on dt "LifTone_プレゼント_202509" at bounding box center [381, 246] width 181 height 16
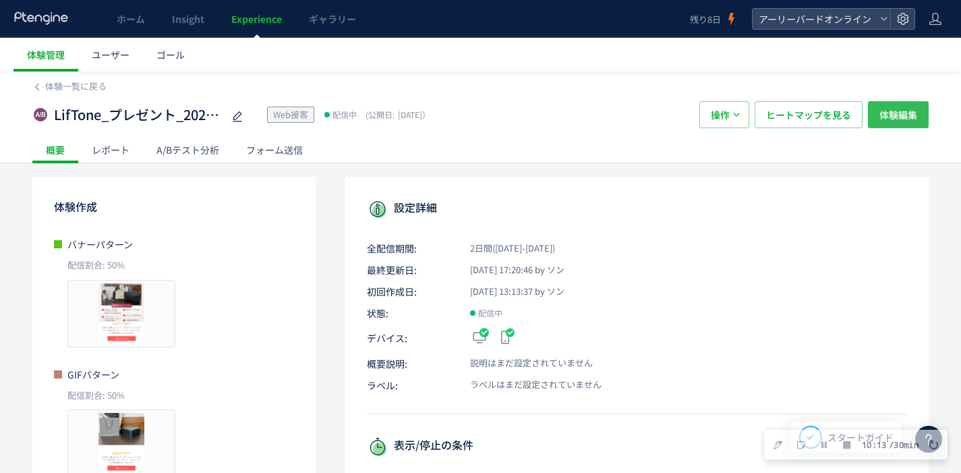
click at [905, 111] on span "体験編集" at bounding box center [899, 114] width 38 height 27
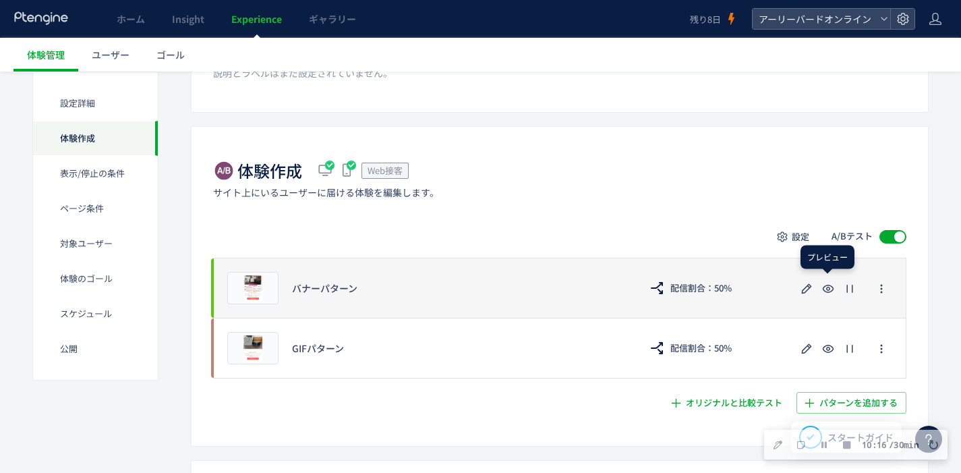
scroll to position [243, 0]
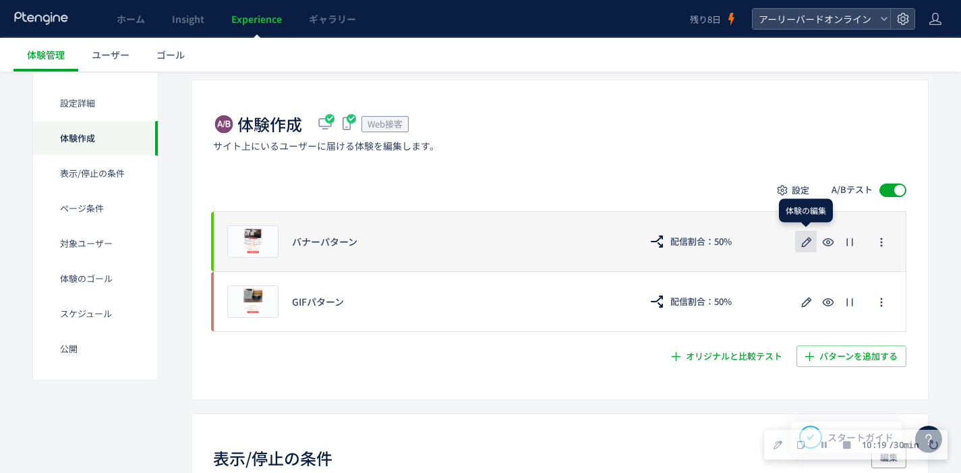
click at [807, 246] on icon "button" at bounding box center [807, 242] width 16 height 16
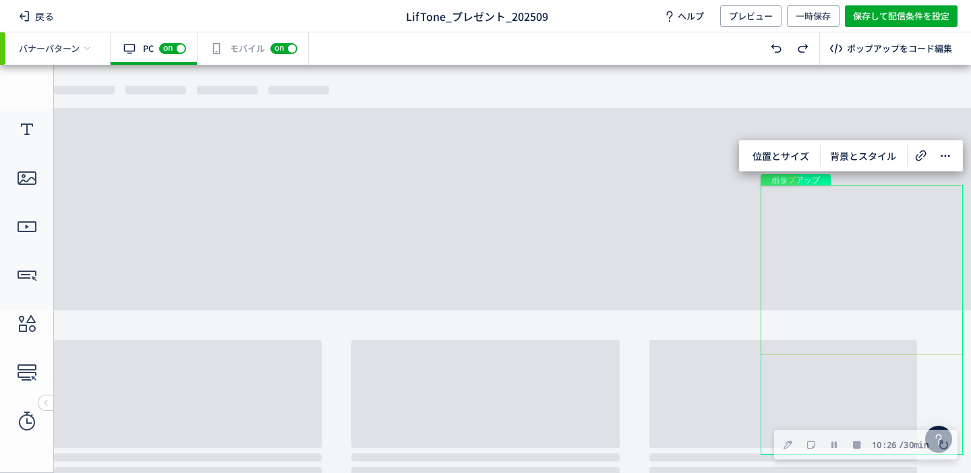
click at [843, 243] on div "画像" at bounding box center [863, 270] width 204 height 170
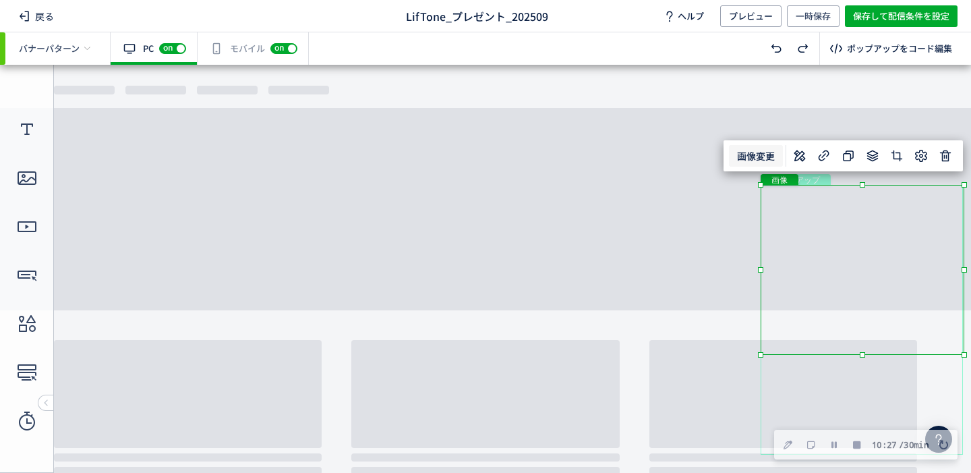
click at [760, 157] on span "画像変更" at bounding box center [756, 156] width 54 height 22
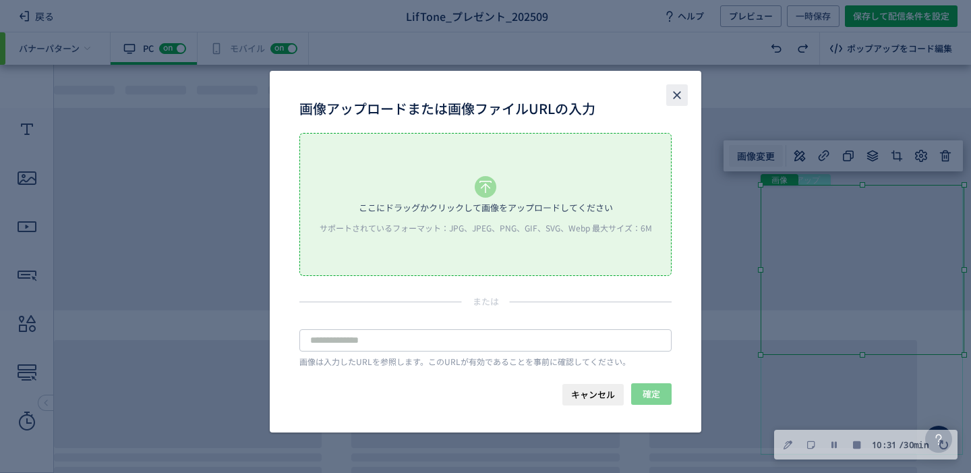
click at [677, 96] on use "close" at bounding box center [676, 94] width 7 height 7
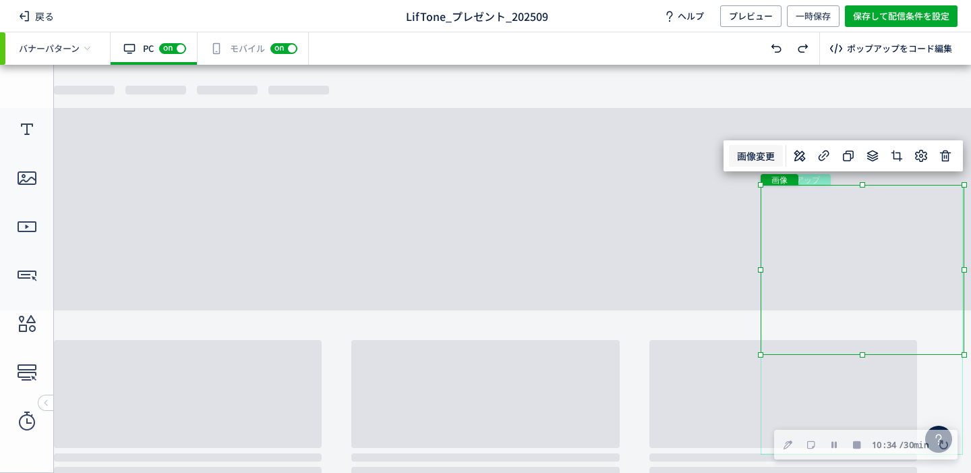
click at [240, 50] on div "有効な編集箇所が確認されません モバイル off on" at bounding box center [253, 48] width 111 height 32
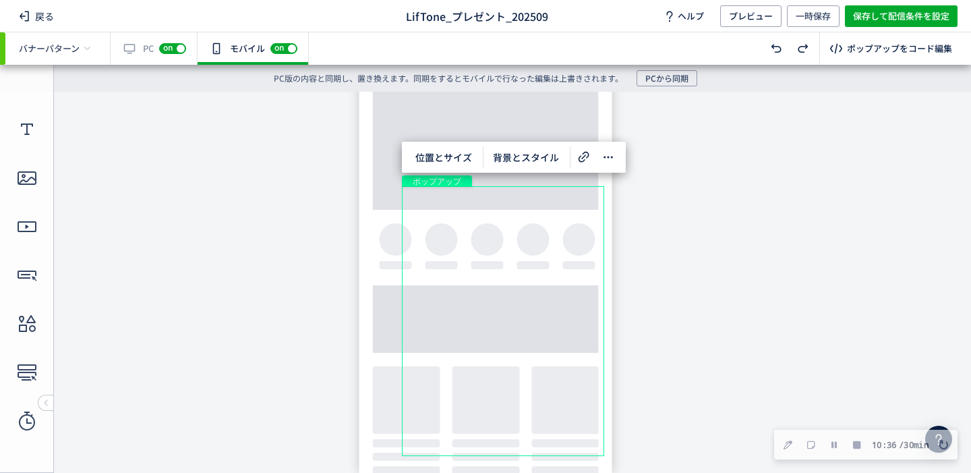
click at [140, 51] on div "有効な編集箇所が確認されません PC off on" at bounding box center [154, 48] width 87 height 32
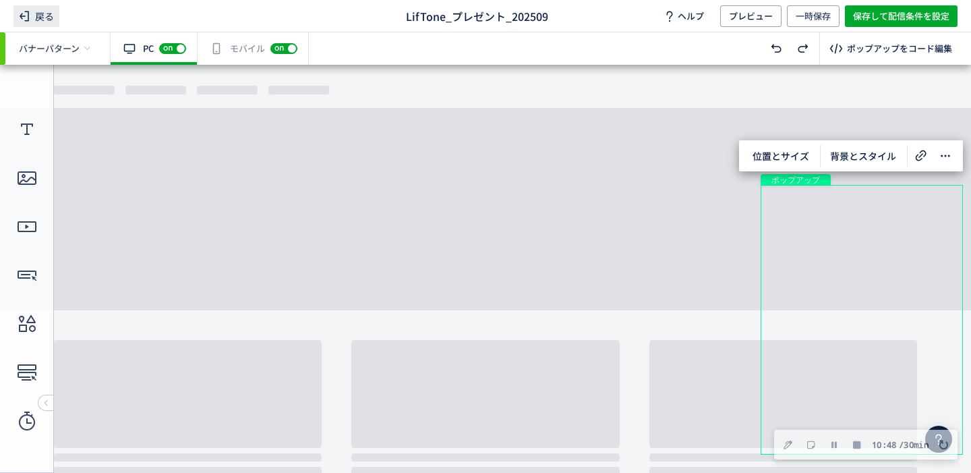
click at [46, 13] on span "戻る" at bounding box center [36, 16] width 46 height 22
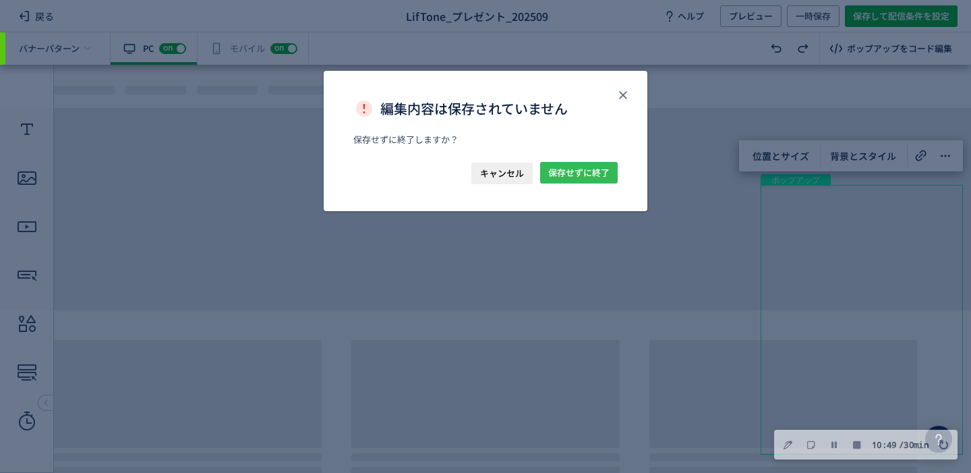
click at [578, 179] on span "保存せずに終了" at bounding box center [578, 173] width 61 height 22
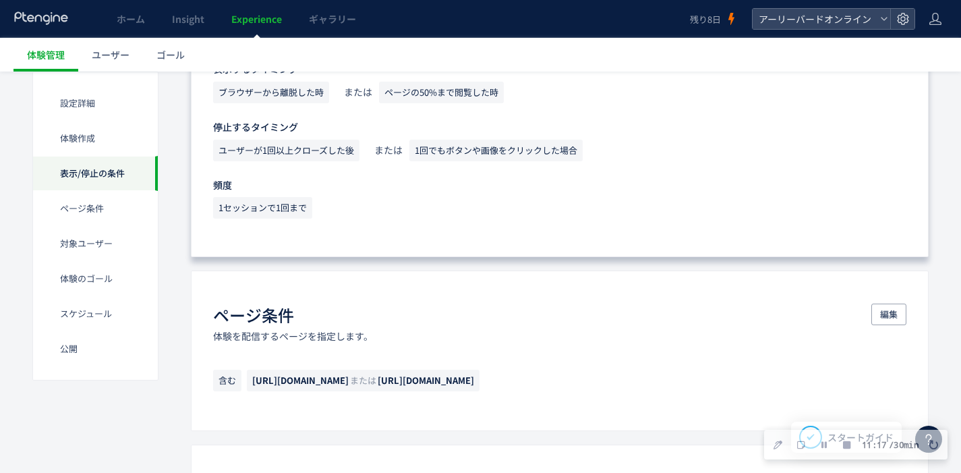
scroll to position [694, 0]
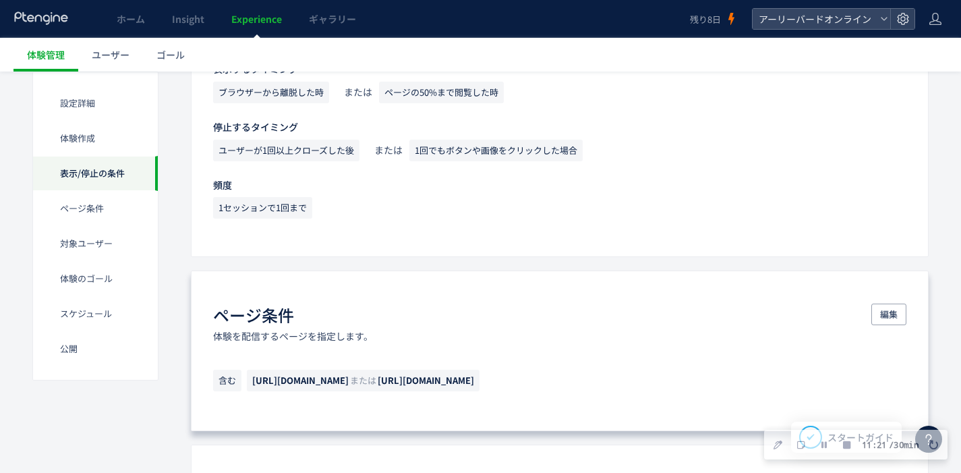
click at [349, 385] on span "https://product.eb-online.jp/liftone_lp_2023/" at bounding box center [300, 380] width 96 height 13
click at [474, 381] on span "https://product.eb-online.jp/liftone_lp_2025/" at bounding box center [426, 380] width 96 height 13
click at [474, 385] on span "https://product.eb-online.jp/liftone_lp_2025/" at bounding box center [426, 380] width 96 height 13
click at [474, 382] on span "https://product.eb-online.jp/liftone_lp_2025/" at bounding box center [426, 380] width 96 height 13
drag, startPoint x: 474, startPoint y: 381, endPoint x: 687, endPoint y: 380, distance: 213.9
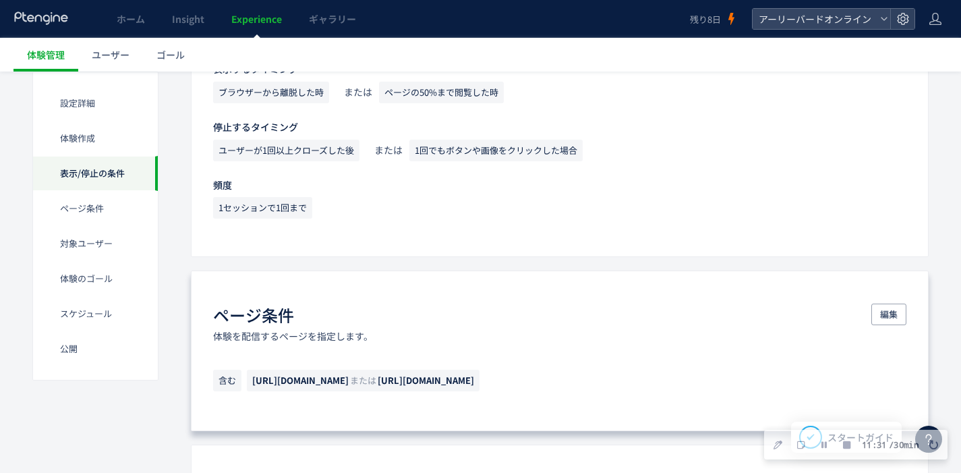
click at [687, 380] on p "含む https://product.eb-online.jp/liftone_lp_2023/ または https://product.eb-online.…" at bounding box center [560, 384] width 694 height 28
click at [338, 385] on span "https://product.eb-online.jp/liftone_lp_2023/" at bounding box center [300, 380] width 96 height 13
drag, startPoint x: 264, startPoint y: 380, endPoint x: 430, endPoint y: 381, distance: 165.3
click at [349, 381] on span "https://product.eb-online.jp/liftone_lp_2023/" at bounding box center [300, 380] width 96 height 13
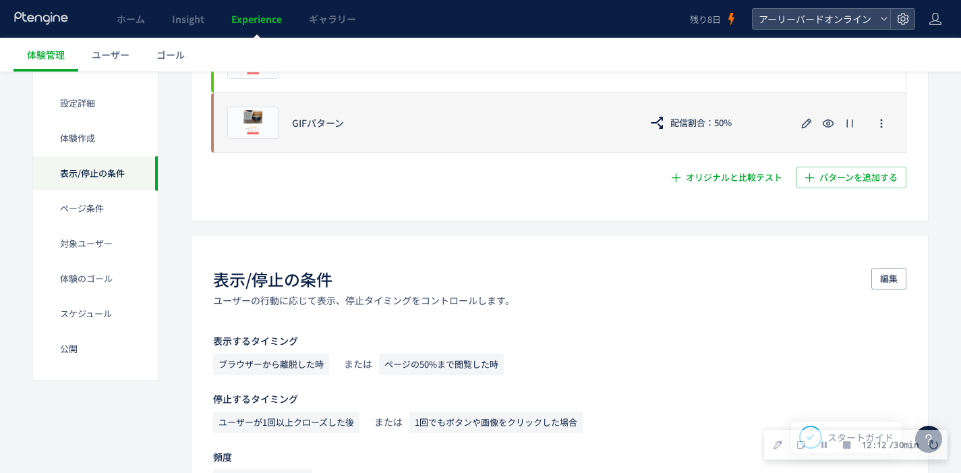
scroll to position [412, 0]
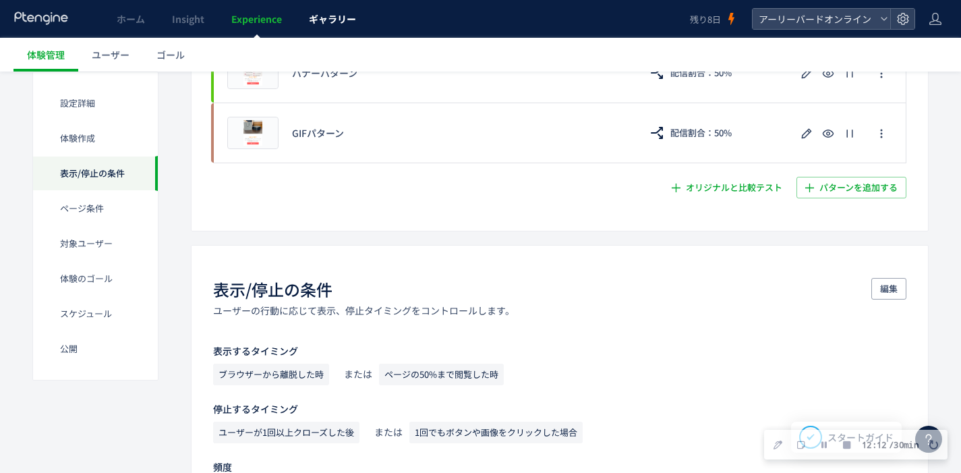
click at [322, 12] on span "ギャラリー" at bounding box center [332, 18] width 47 height 13
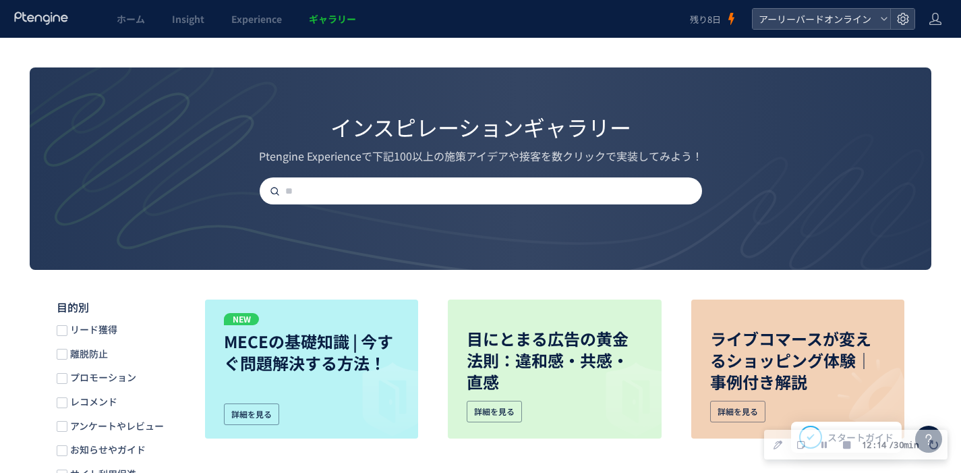
scroll to position [132, 0]
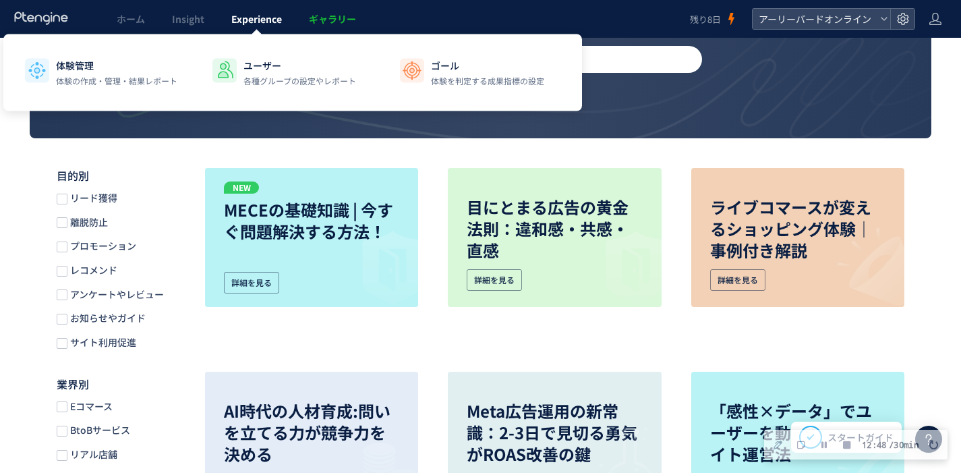
click at [279, 18] on span "Experience" at bounding box center [256, 18] width 51 height 13
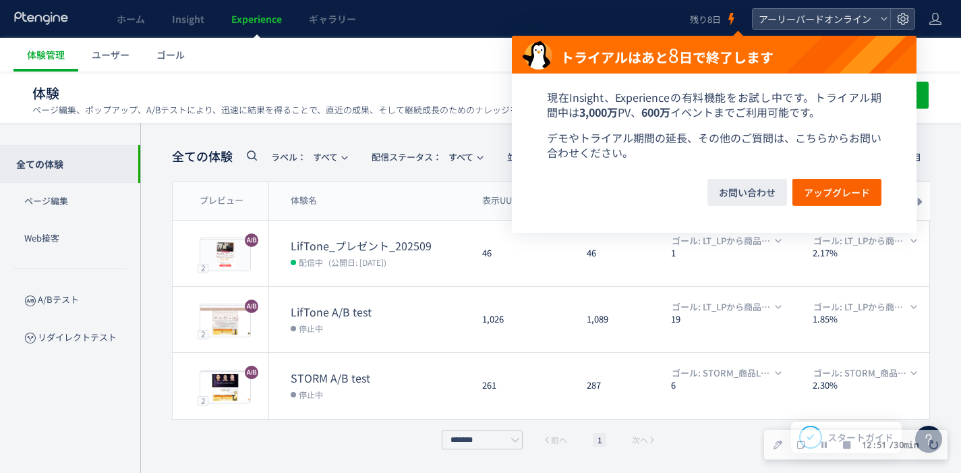
click at [735, 16] on icon at bounding box center [731, 18] width 13 height 13
click at [830, 189] on span "アップグレード" at bounding box center [837, 192] width 66 height 27
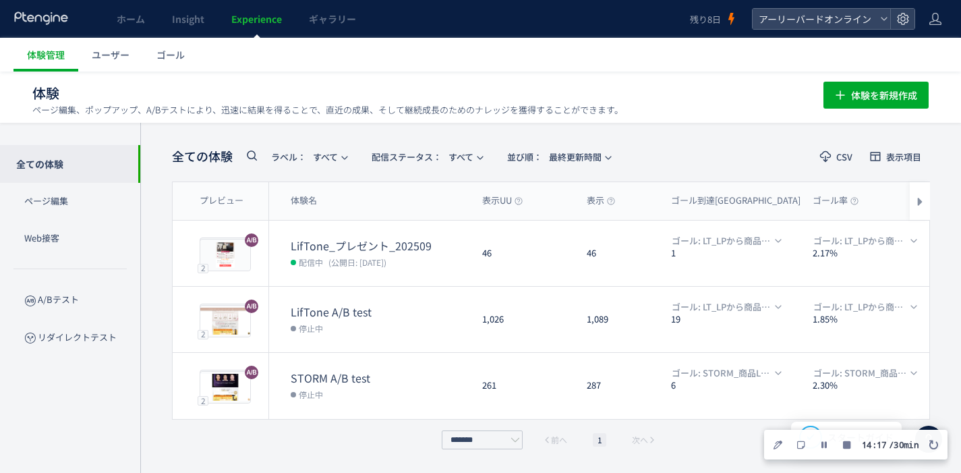
drag, startPoint x: 890, startPoint y: 436, endPoint x: 911, endPoint y: 453, distance: 26.9
click at [909, 455] on div "14 : 17 / 30 min" at bounding box center [855, 445] width 183 height 30
click at [931, 424] on div "全ての体験 ラベル： すべて 配信ステータス​： すべて 並び順： 最終更新時間 CSV 表示項目 プレビュー 体験名 表示UU 表示 ゴール到達UU ゴール…" at bounding box center [550, 298] width 821 height 350
click at [926, 426] on div at bounding box center [928, 439] width 27 height 27
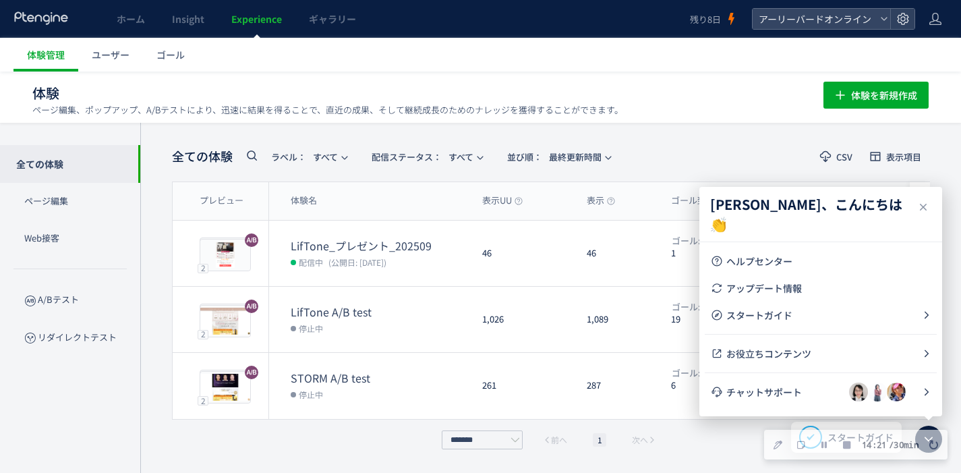
click at [724, 157] on header "全ての体験 ラベル： すべて 配信ステータス​： すべて 並び順： 最終更新時間 CSV 表示項目" at bounding box center [551, 157] width 758 height 28
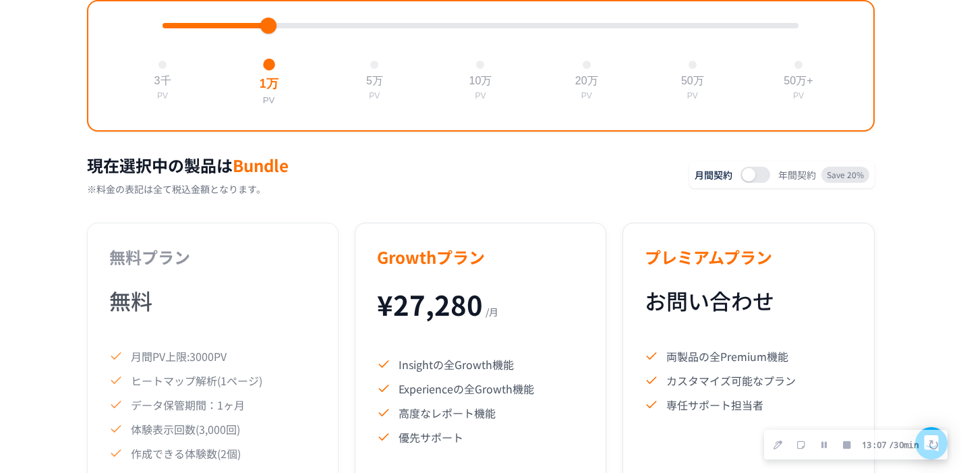
scroll to position [457, 0]
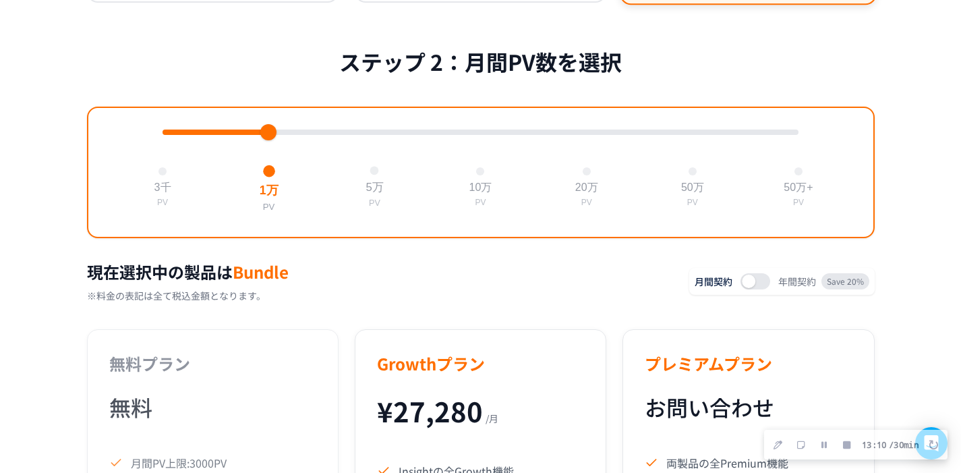
click at [368, 175] on button "5万 PV" at bounding box center [374, 187] width 29 height 53
click at [264, 175] on div at bounding box center [268, 171] width 9 height 9
click at [371, 170] on button "5万 PV" at bounding box center [374, 187] width 29 height 53
click at [275, 177] on button "1万 PV" at bounding box center [268, 187] width 29 height 53
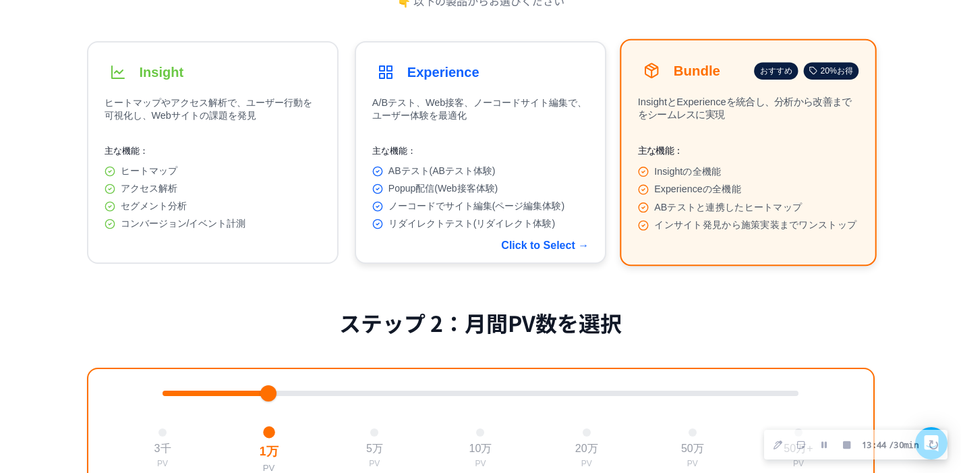
scroll to position [159, 0]
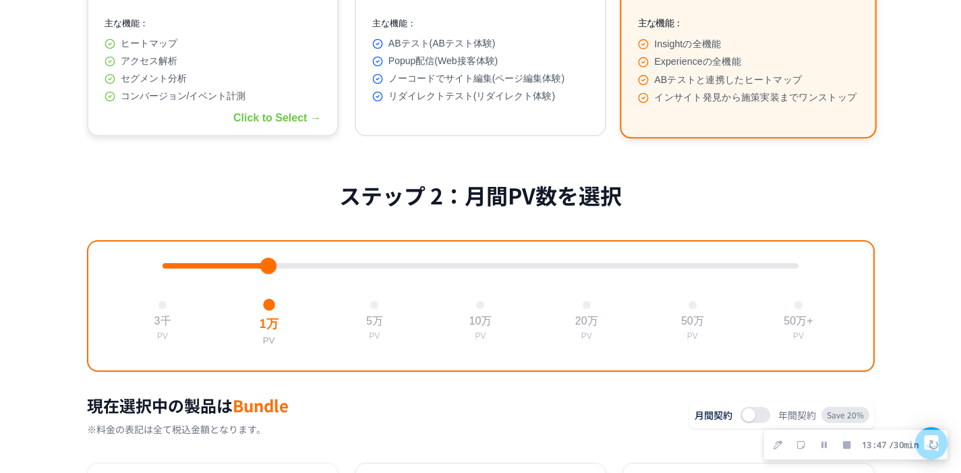
click at [236, 136] on button "Insight ヒートマップやアクセス解析で、ユーザー行動を可視化し、Webサイトの課題を発見 主な機能： ヒートマップ アクセス解析 セグメント分析 コンバ…" at bounding box center [213, 25] width 252 height 223
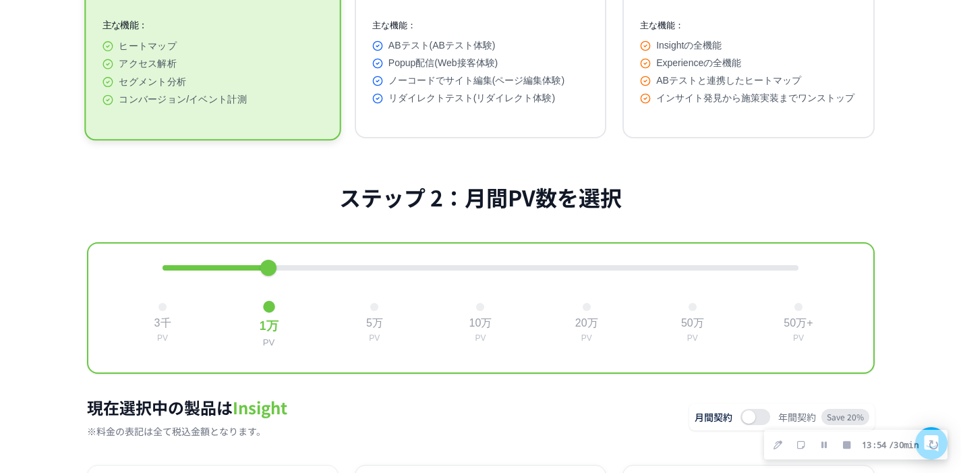
scroll to position [0, 0]
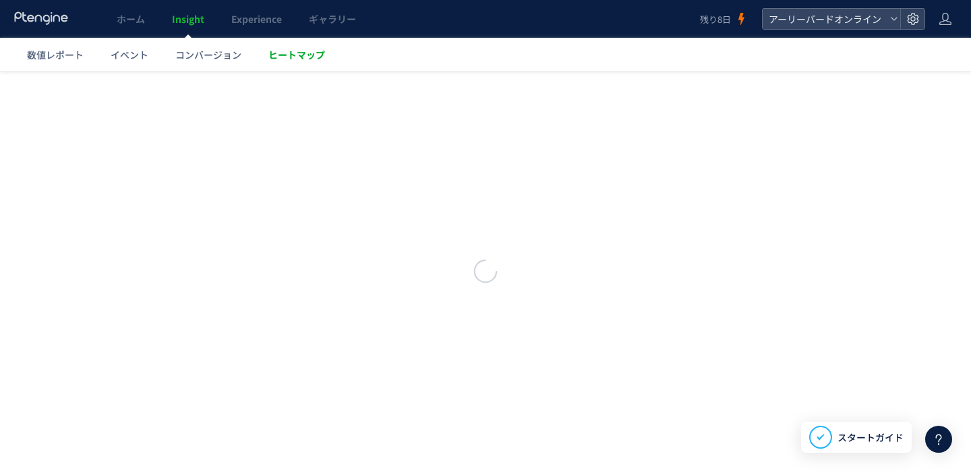
click at [318, 60] on span "ヒートマップ" at bounding box center [297, 54] width 57 height 13
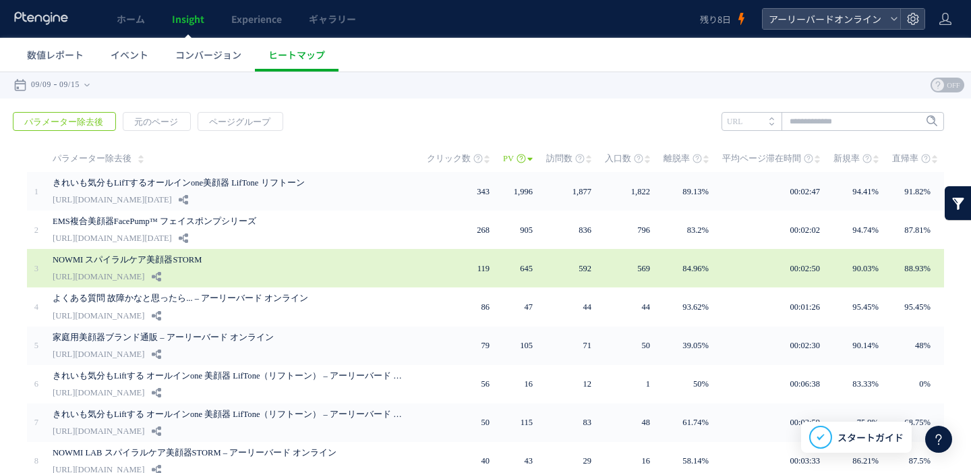
click at [188, 256] on link "NOWMI スパイラルケア美顔器STORM" at bounding box center [228, 260] width 351 height 16
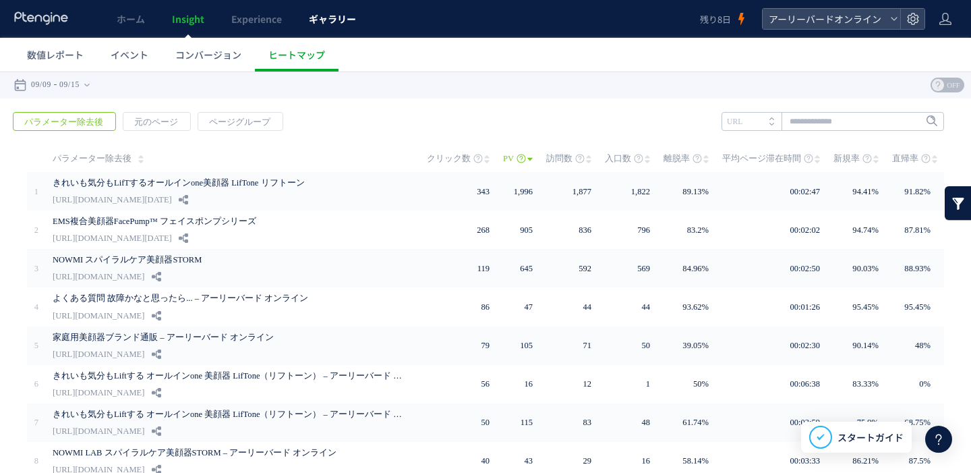
click at [310, 20] on span "ギャラリー" at bounding box center [332, 18] width 47 height 13
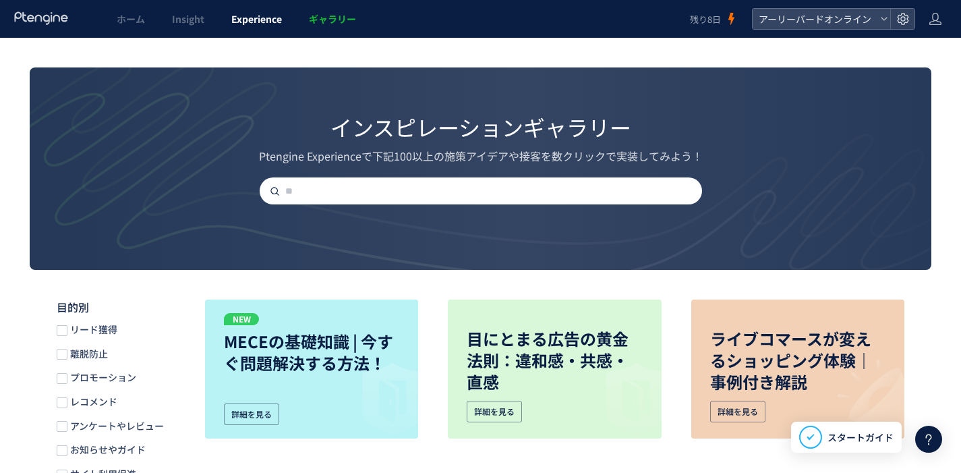
click at [271, 24] on span "Experience" at bounding box center [256, 18] width 51 height 13
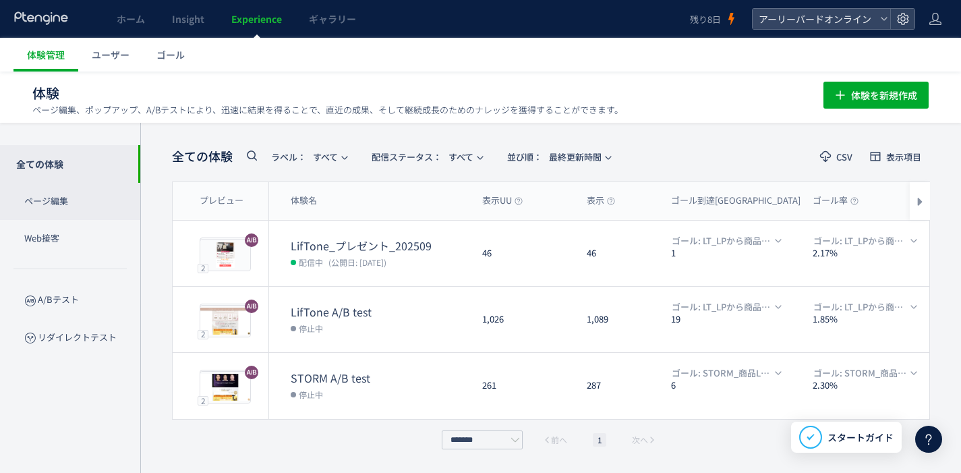
click at [72, 200] on p "ページ編集" at bounding box center [70, 201] width 140 height 37
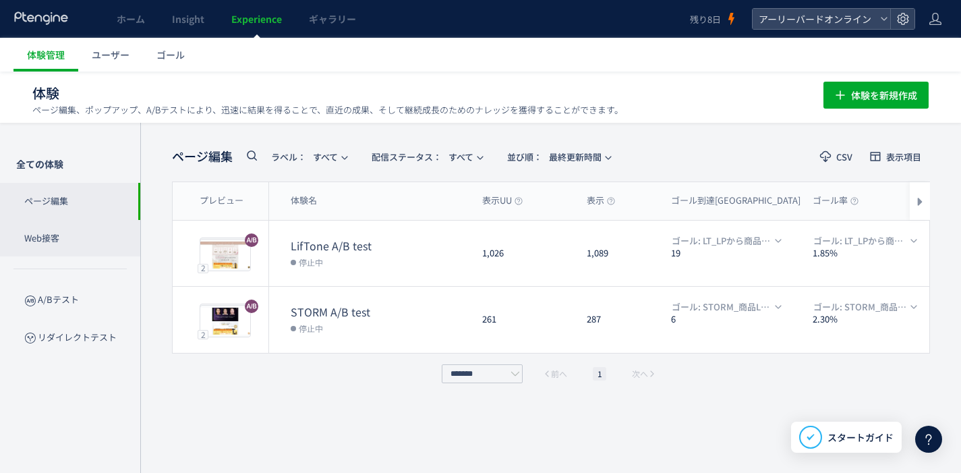
click at [59, 245] on p "Web接客" at bounding box center [70, 238] width 140 height 37
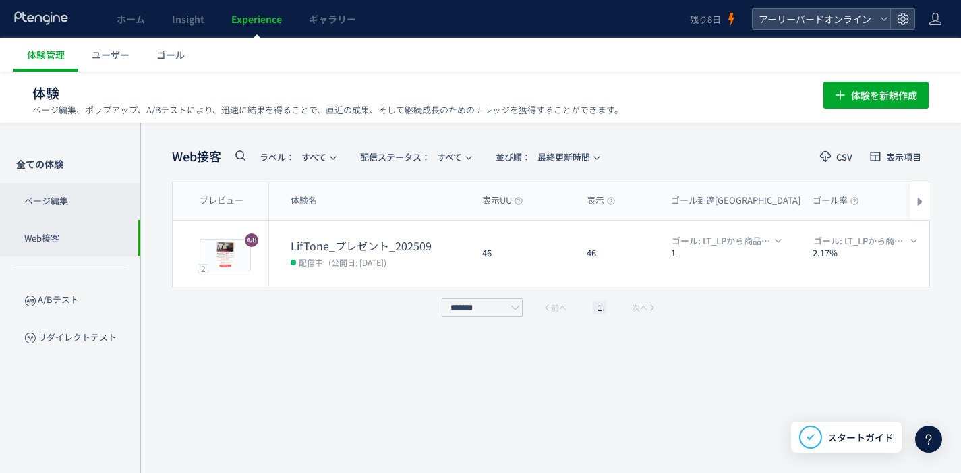
click at [63, 207] on p "ページ編集" at bounding box center [70, 201] width 140 height 37
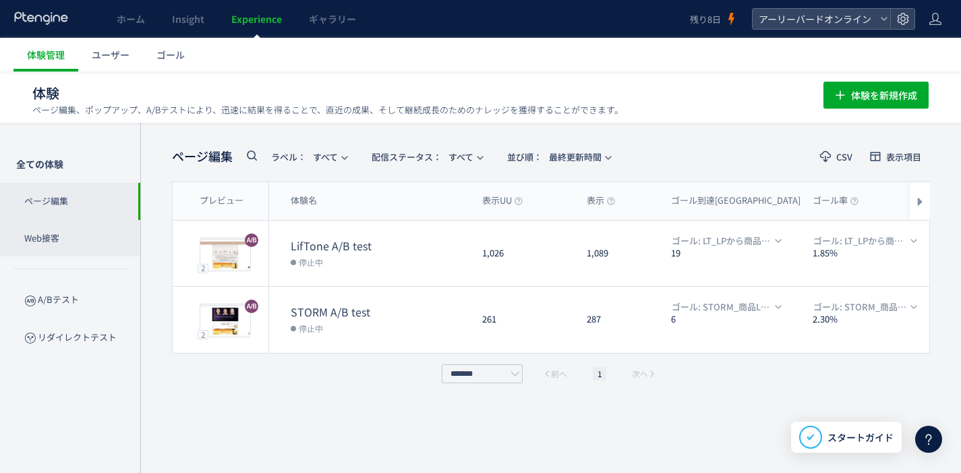
scroll to position [1, 0]
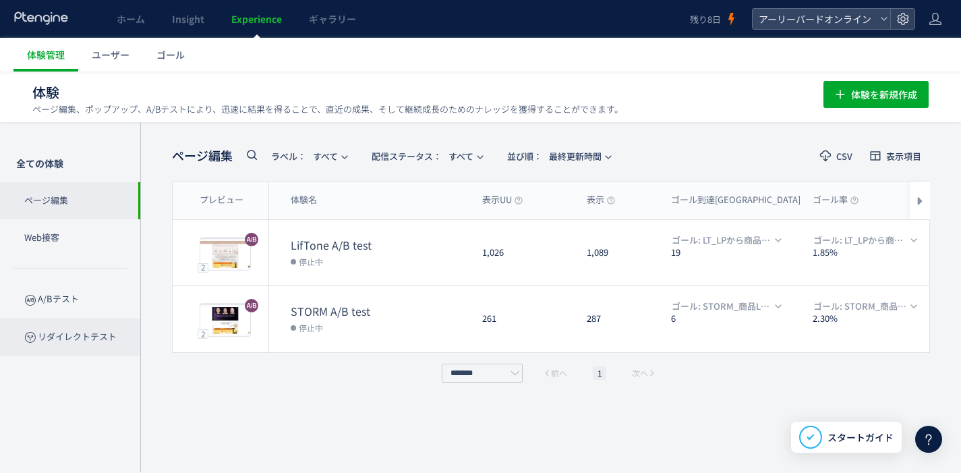
click at [76, 331] on p "リダイレクトテスト" at bounding box center [70, 336] width 140 height 37
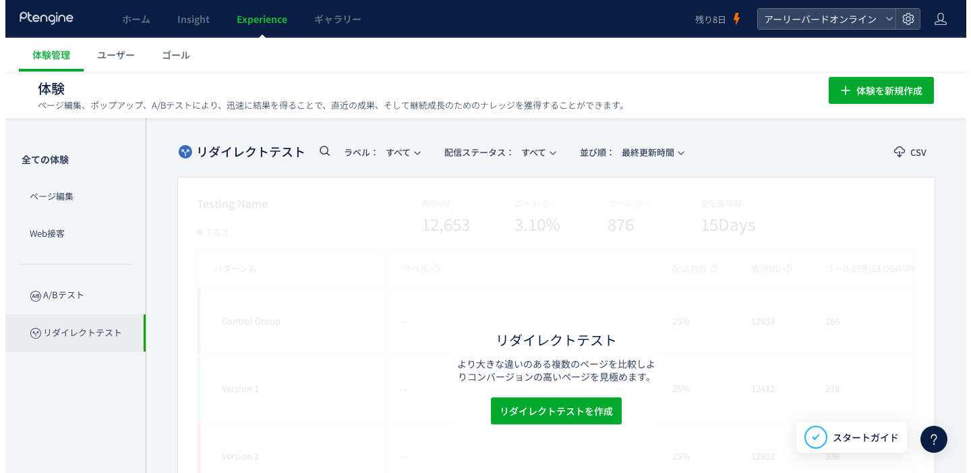
scroll to position [108, 0]
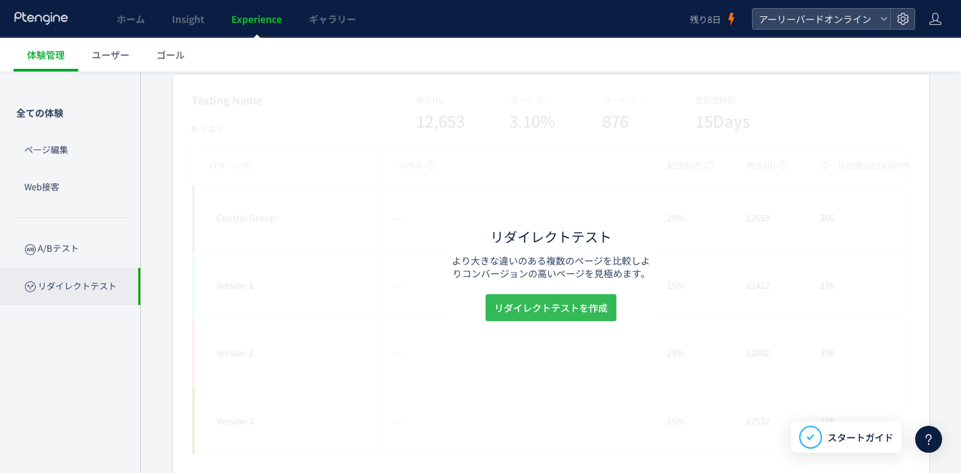
click at [498, 304] on span "リダイレクトテストを作成" at bounding box center [550, 307] width 113 height 27
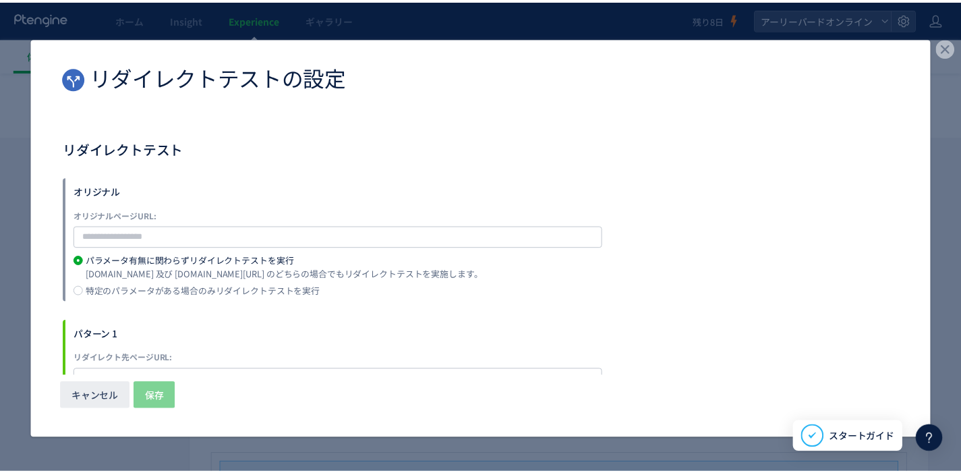
scroll to position [43, 0]
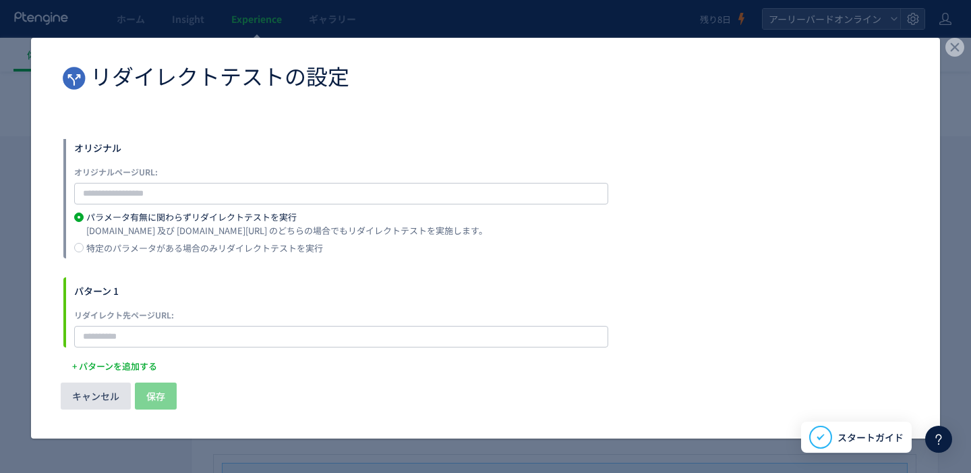
drag, startPoint x: 96, startPoint y: 392, endPoint x: 129, endPoint y: 372, distance: 38.4
click at [96, 393] on span "キャンセル" at bounding box center [95, 396] width 47 height 27
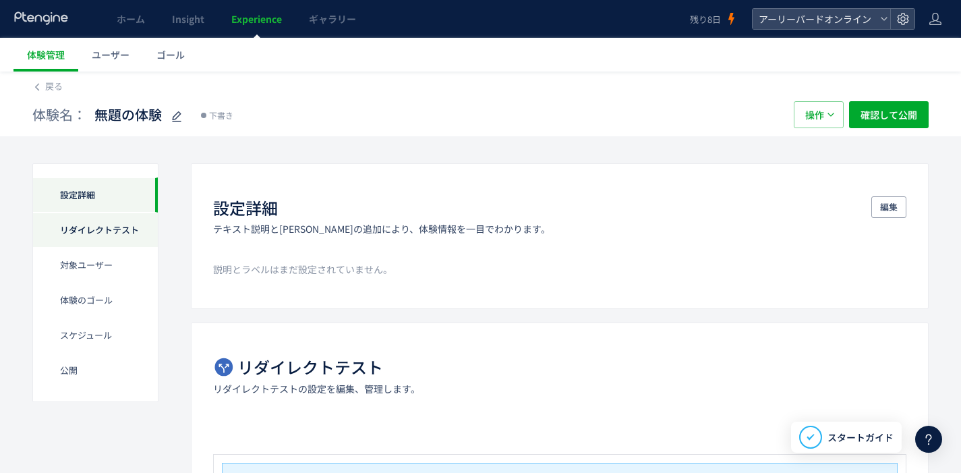
click at [111, 233] on div "リダイレクトテスト" at bounding box center [95, 230] width 125 height 35
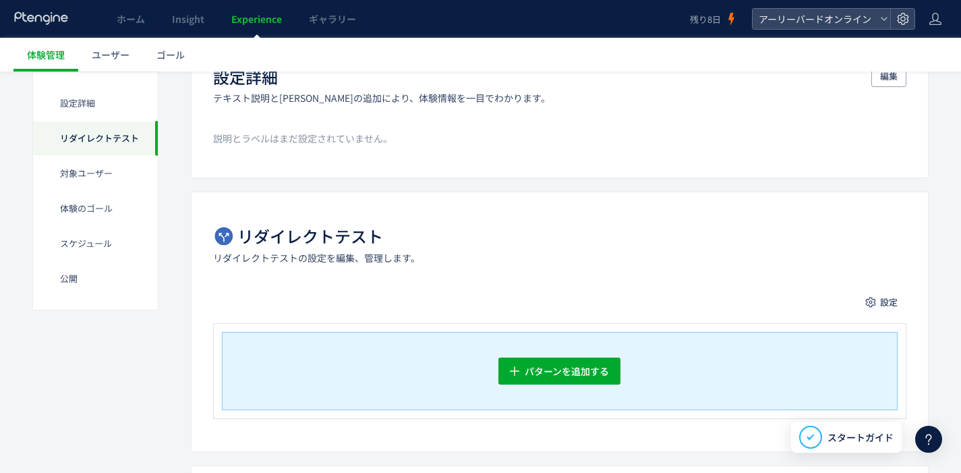
scroll to position [136, 0]
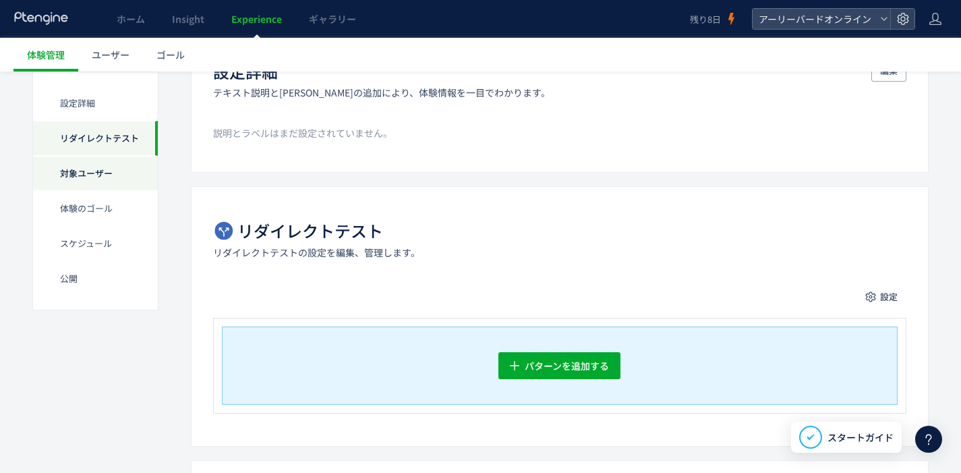
click at [111, 177] on div "対象ユーザー" at bounding box center [95, 173] width 125 height 35
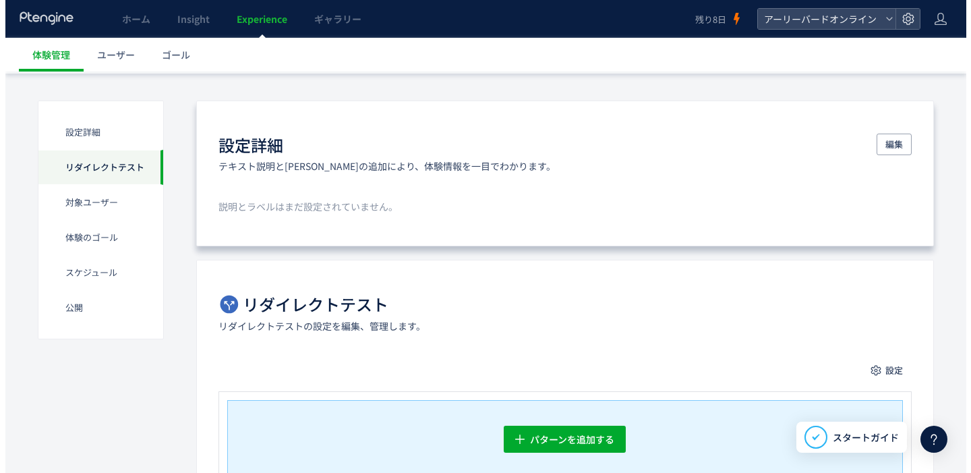
scroll to position [0, 0]
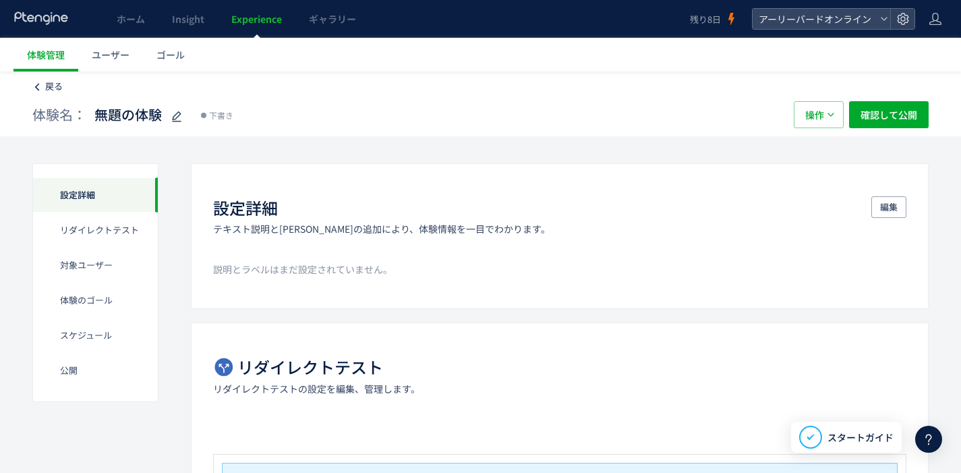
click at [51, 90] on span "戻る" at bounding box center [54, 86] width 18 height 13
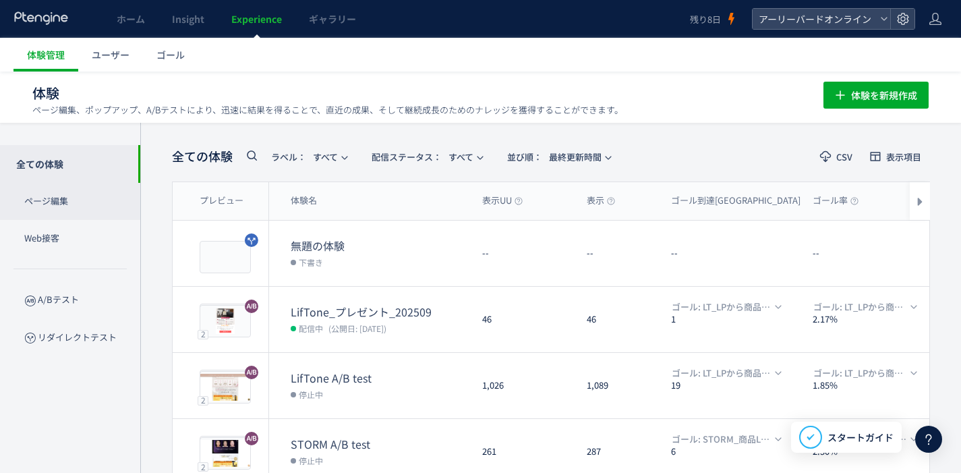
click at [82, 201] on p "ページ編集" at bounding box center [70, 201] width 140 height 37
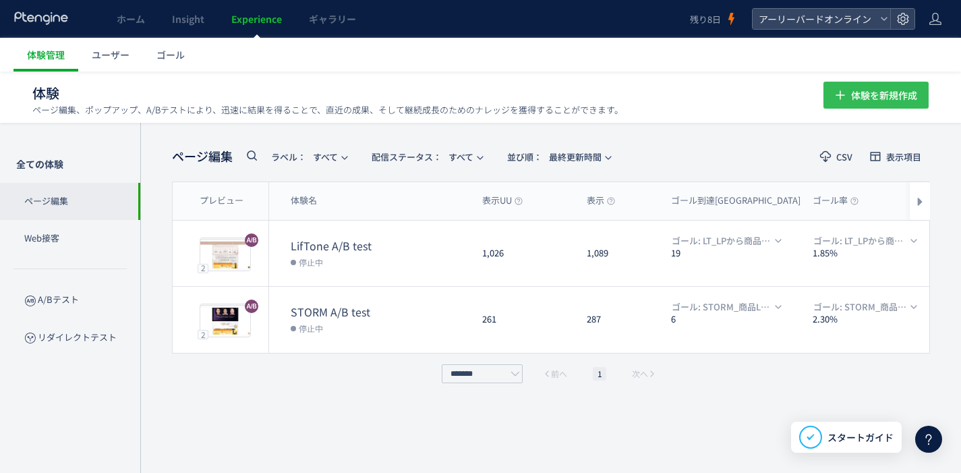
click at [859, 104] on span "体験を新規作成" at bounding box center [884, 95] width 66 height 27
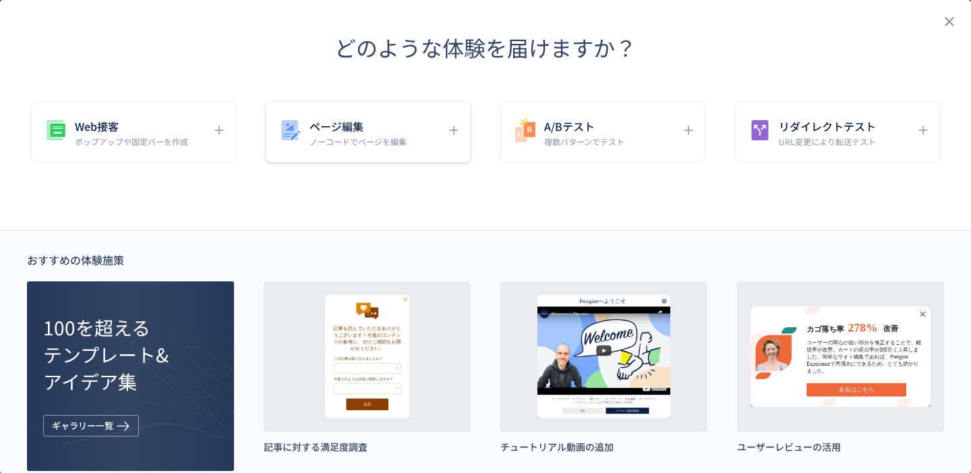
click at [376, 132] on h5 "ページ編集" at bounding box center [358, 126] width 97 height 19
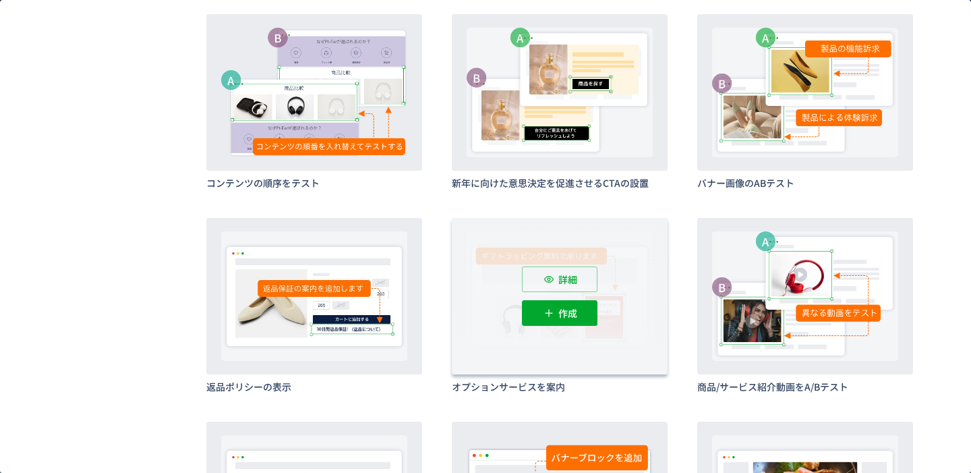
scroll to position [822, 0]
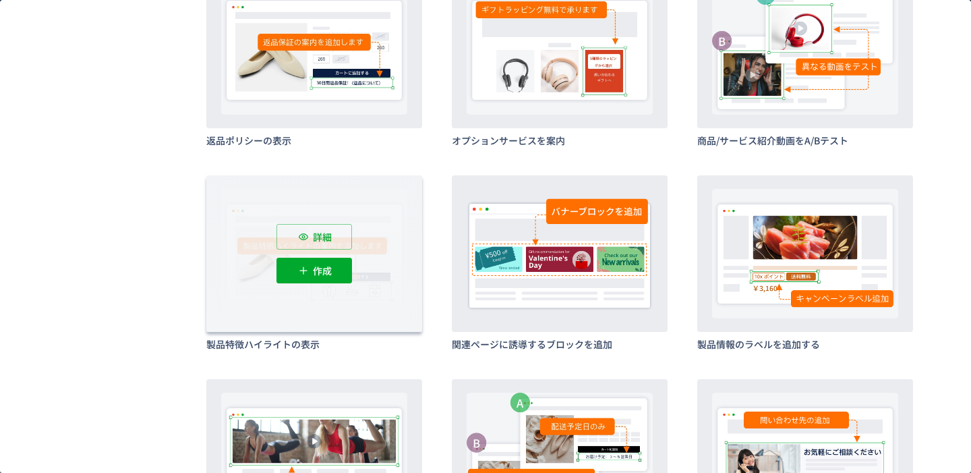
click at [239, 297] on div "詳細 作成" at bounding box center [314, 253] width 216 height 157
click at [297, 272] on icon "dialog" at bounding box center [303, 270] width 13 height 13
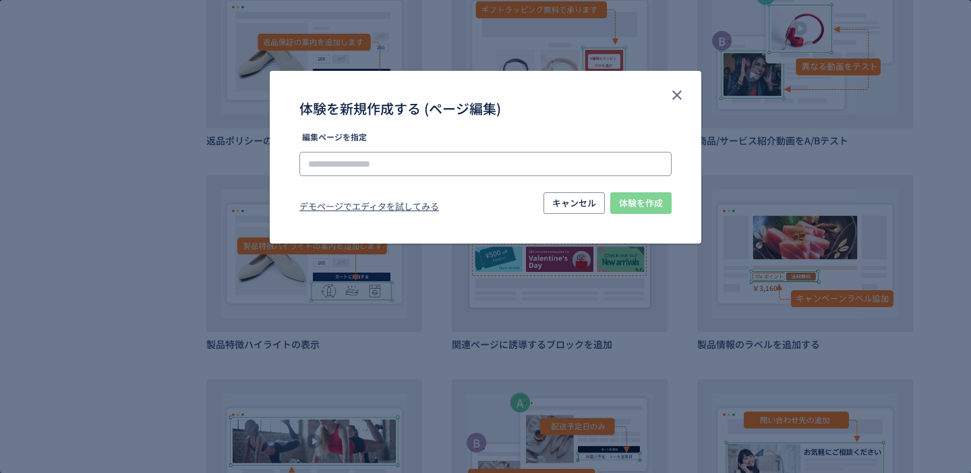
click at [430, 161] on input "体験を新規作成する (ページ編集)" at bounding box center [486, 164] width 372 height 24
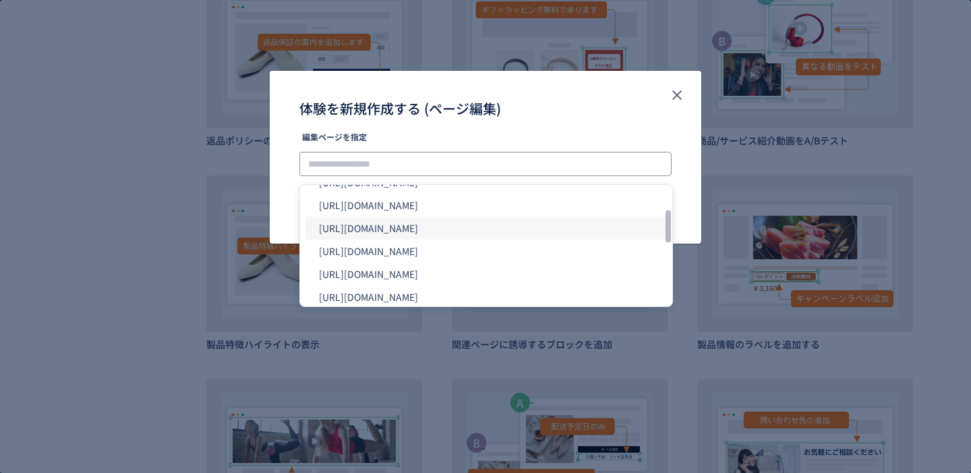
scroll to position [704, 0]
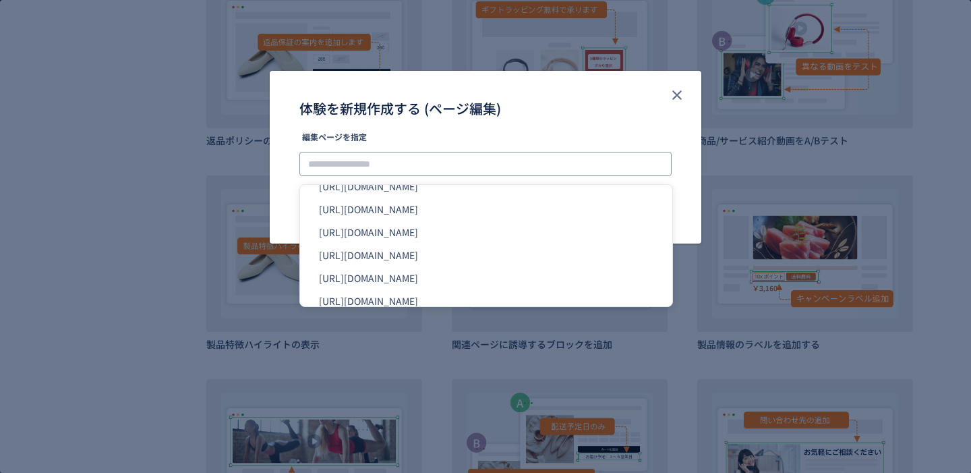
click at [397, 165] on input "体験を新規作成する (ページ編集)" at bounding box center [486, 164] width 372 height 24
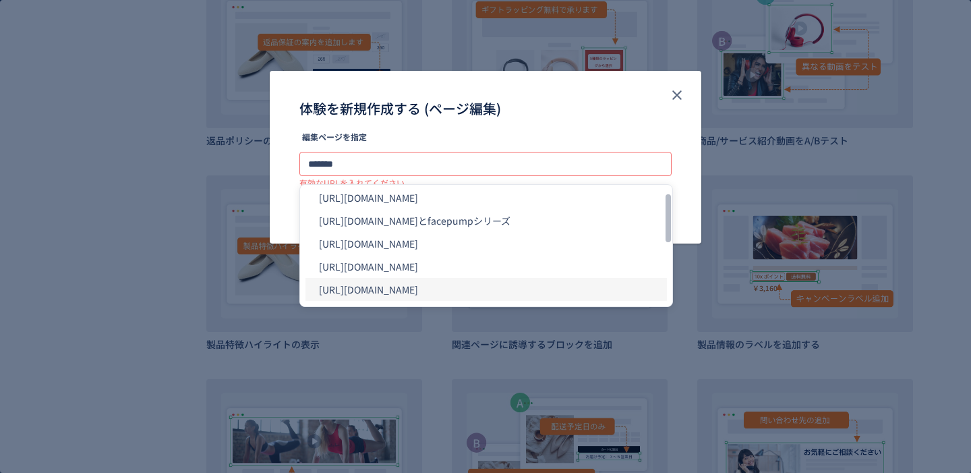
click at [456, 288] on li "https://eb-online.jp/products/liftone/" at bounding box center [487, 289] width 362 height 23
type input "**********"
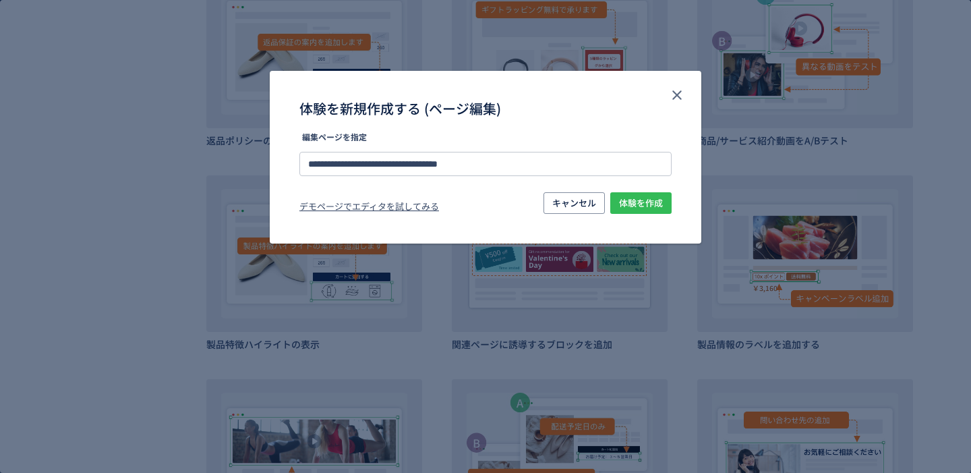
click at [635, 205] on span "体験を作成" at bounding box center [641, 203] width 44 height 22
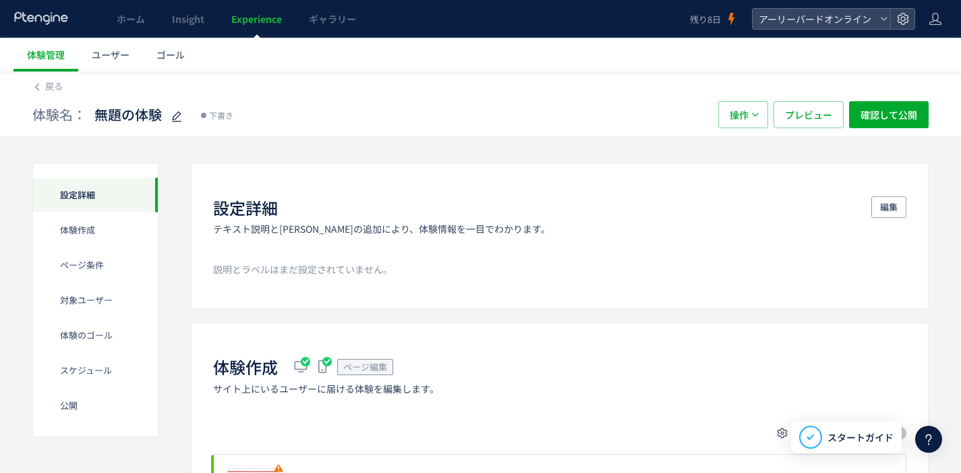
click at [262, 18] on span "Experience" at bounding box center [256, 18] width 51 height 13
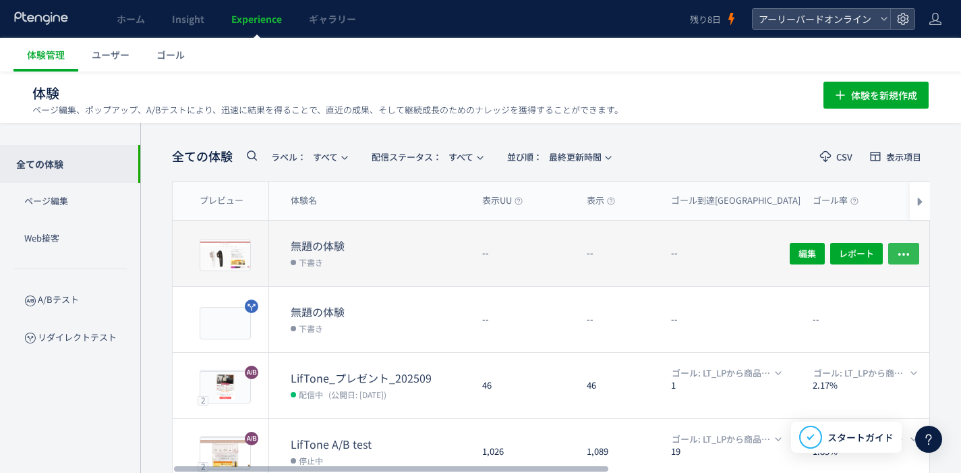
click at [915, 245] on button "button" at bounding box center [903, 253] width 31 height 22
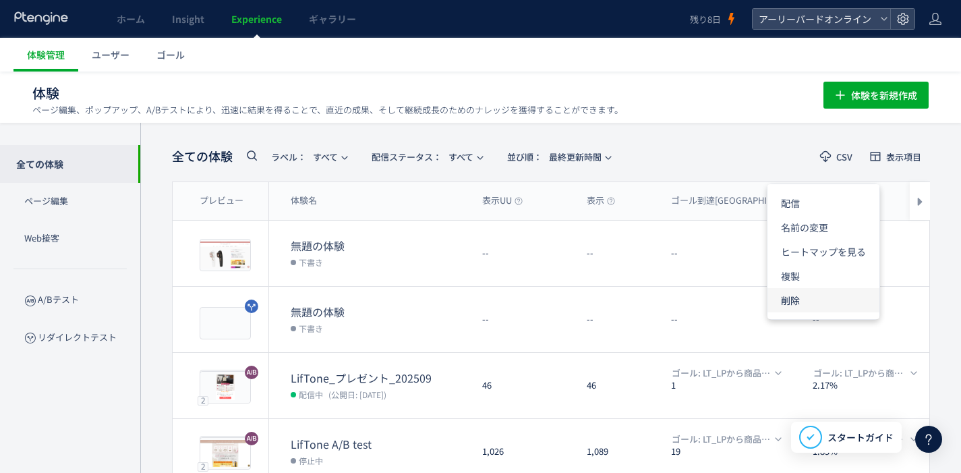
click at [809, 302] on li "削除" at bounding box center [824, 300] width 112 height 24
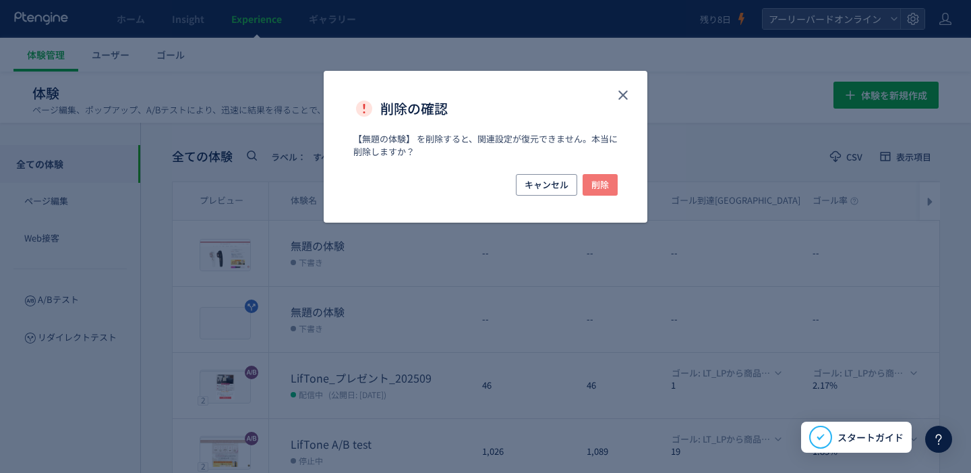
click at [605, 190] on span "削除" at bounding box center [601, 185] width 18 height 22
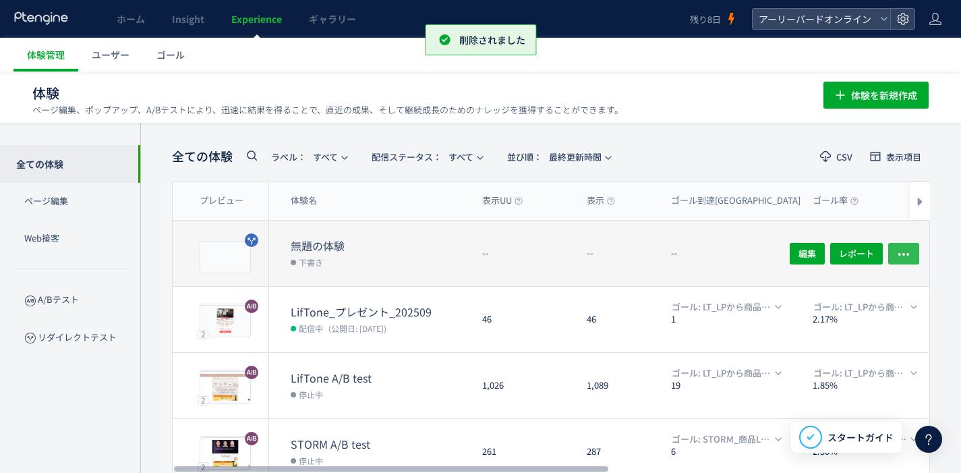
click at [901, 249] on icon "button" at bounding box center [903, 253] width 13 height 13
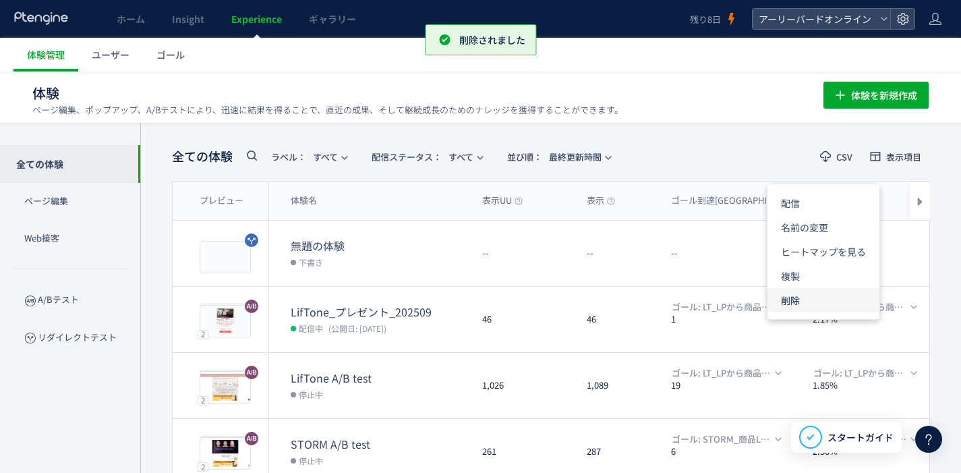
click at [806, 302] on li "削除" at bounding box center [824, 300] width 112 height 24
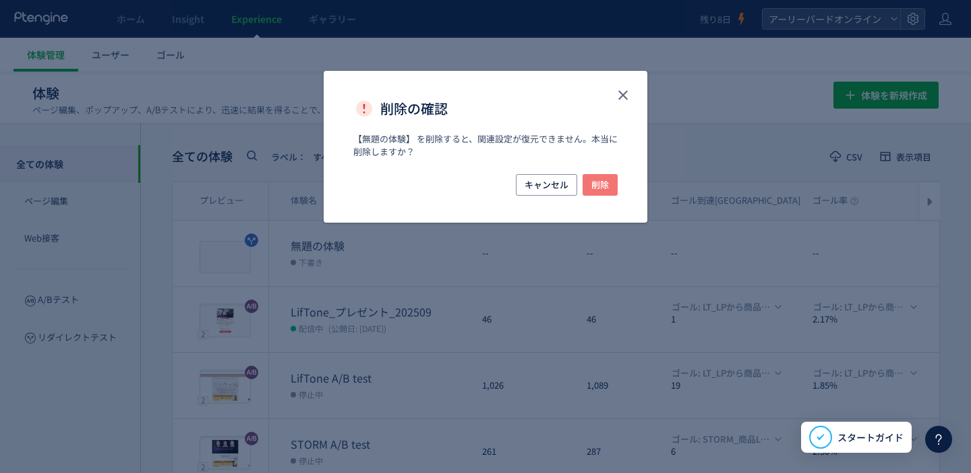
click at [595, 185] on span "削除" at bounding box center [601, 185] width 18 height 22
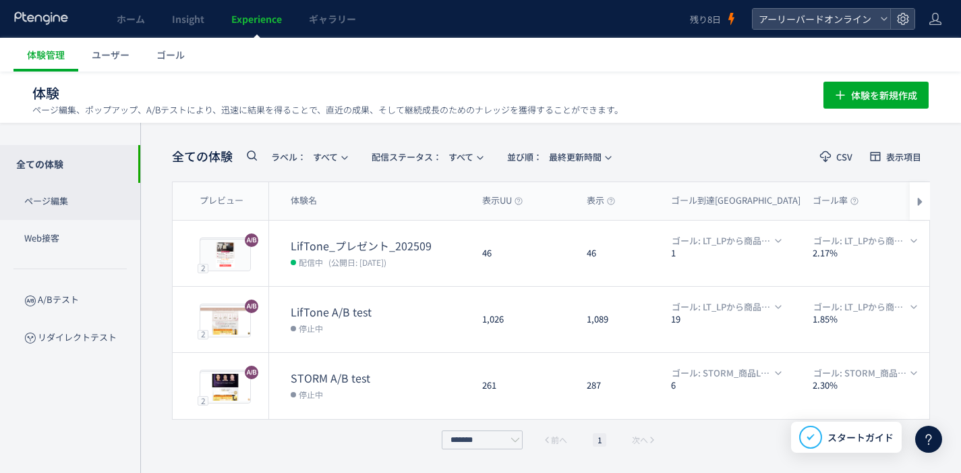
click at [86, 198] on p "ページ編集" at bounding box center [70, 201] width 140 height 37
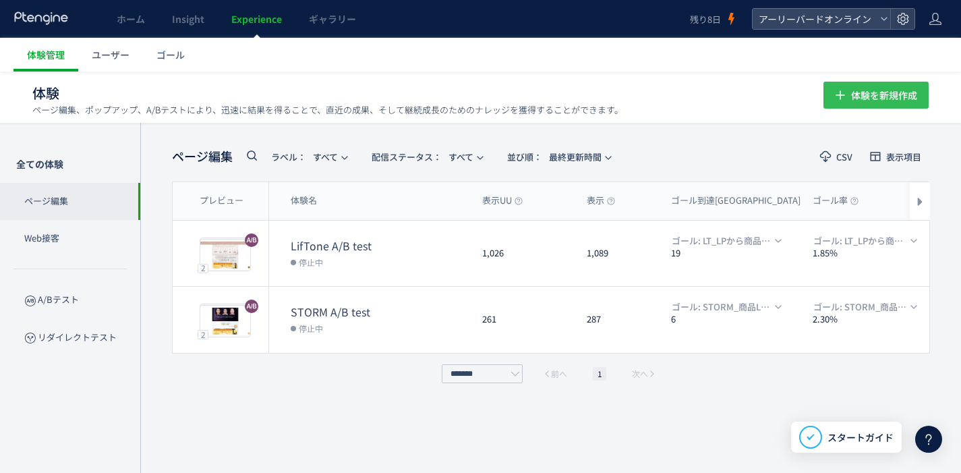
click at [851, 97] on button "体験を新規作成" at bounding box center [876, 95] width 105 height 27
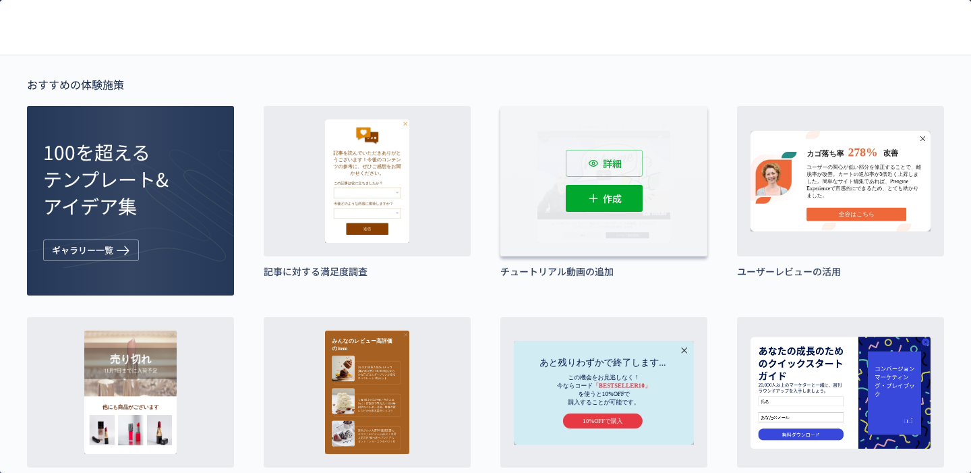
scroll to position [246, 0]
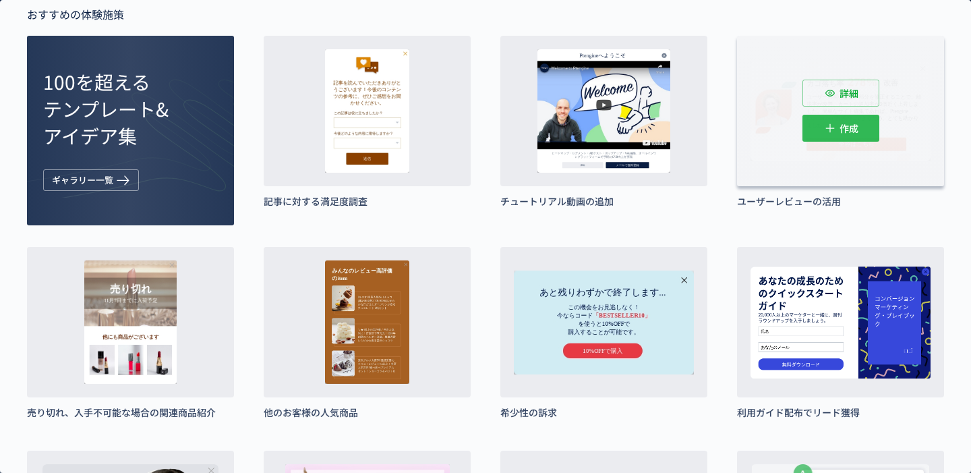
click at [824, 134] on icon "dialog" at bounding box center [830, 127] width 13 height 13
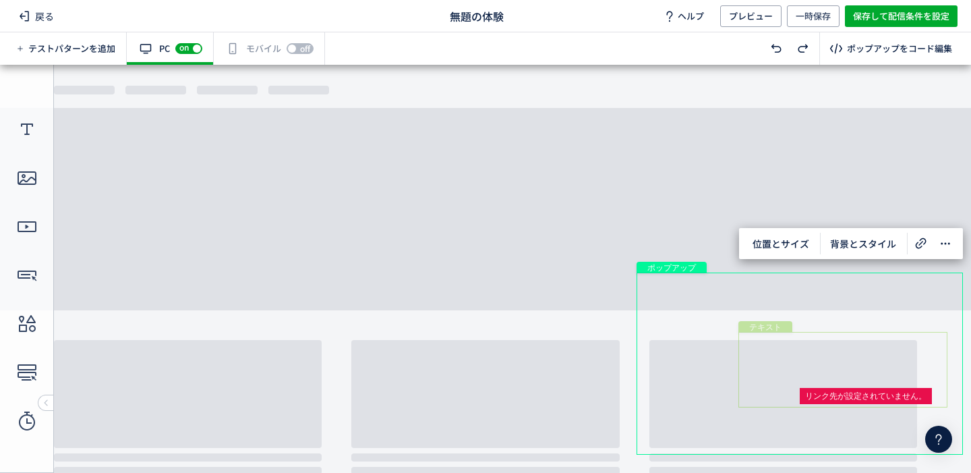
click at [787, 349] on div "テキスト" at bounding box center [843, 370] width 209 height 76
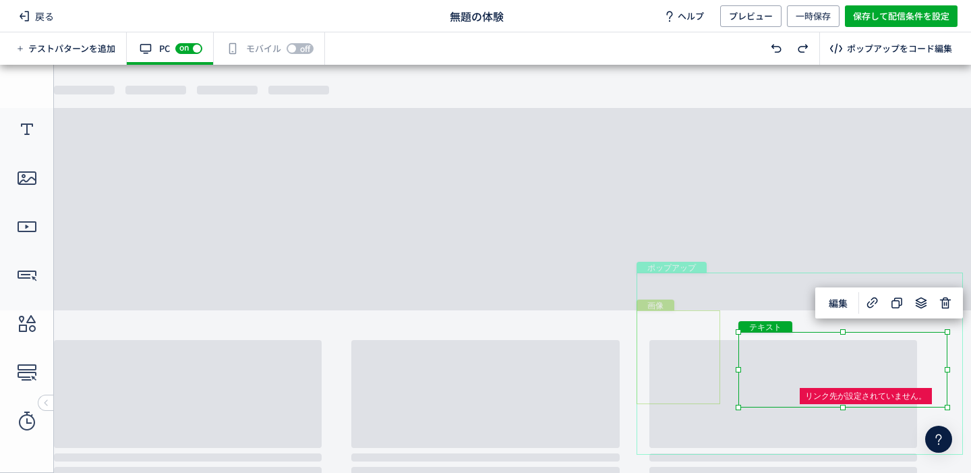
click at [700, 335] on div "画像" at bounding box center [679, 357] width 84 height 94
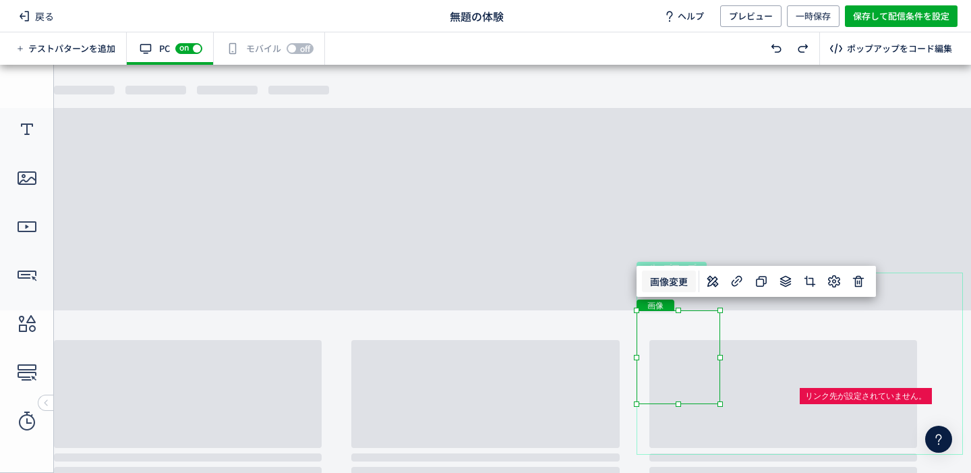
click at [673, 281] on span "画像変更" at bounding box center [669, 282] width 54 height 22
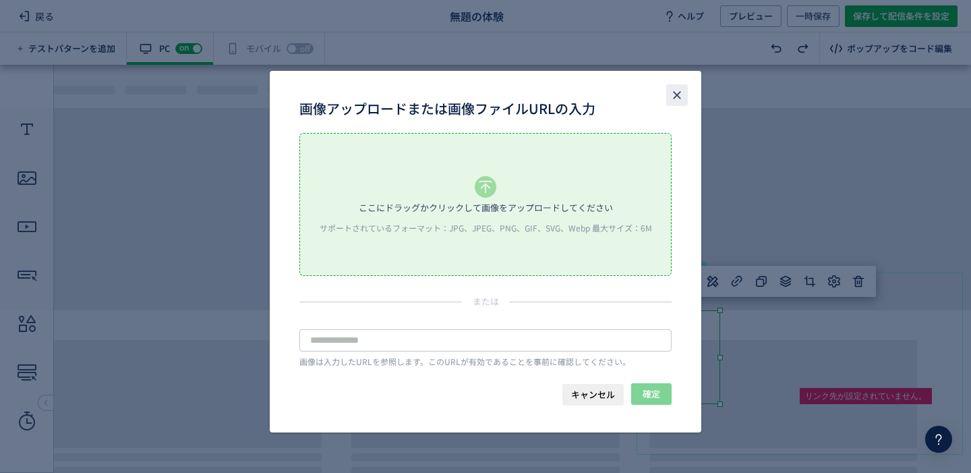
click at [681, 92] on icon "close" at bounding box center [677, 94] width 13 height 13
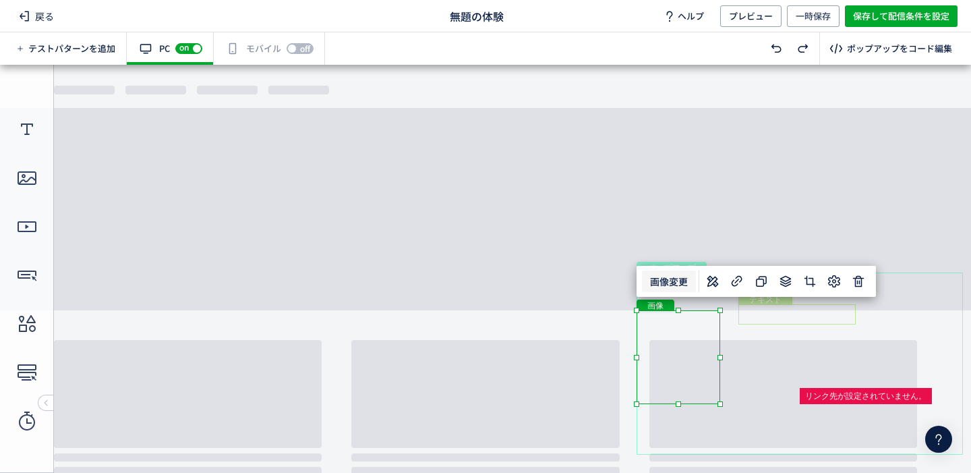
click at [771, 316] on div "テキスト" at bounding box center [797, 314] width 117 height 20
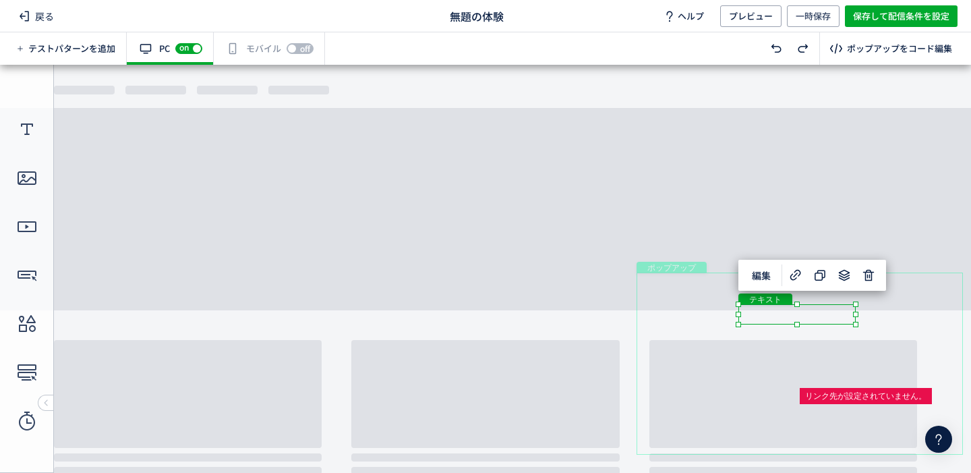
click at [291, 53] on div "off on" at bounding box center [300, 48] width 27 height 13
click at [51, 23] on span "戻る" at bounding box center [36, 16] width 46 height 22
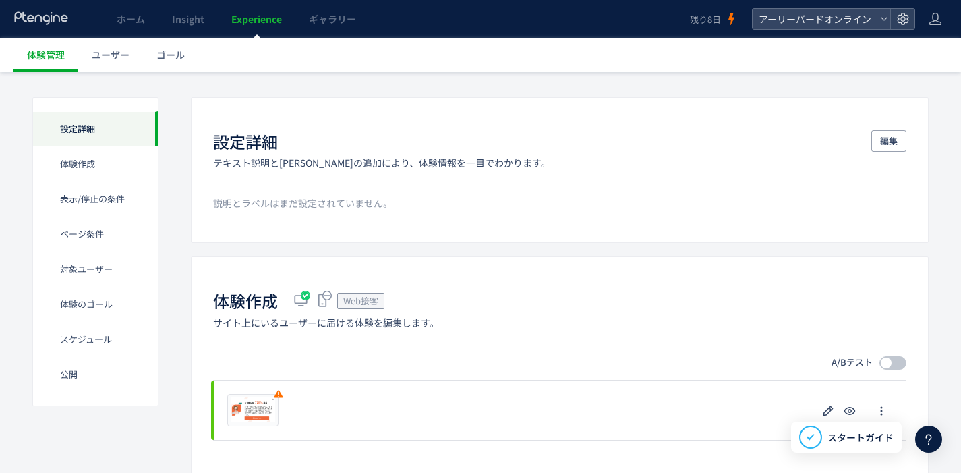
scroll to position [124, 0]
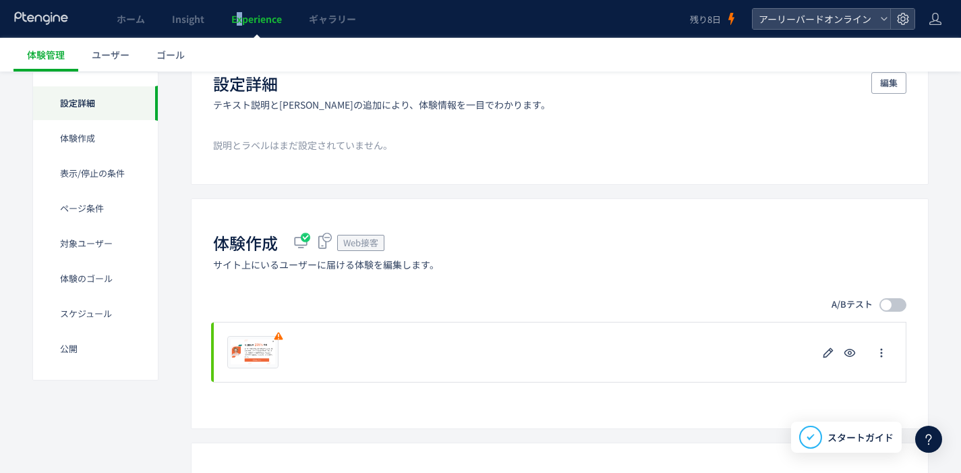
click at [239, 24] on span "Experience" at bounding box center [256, 18] width 51 height 13
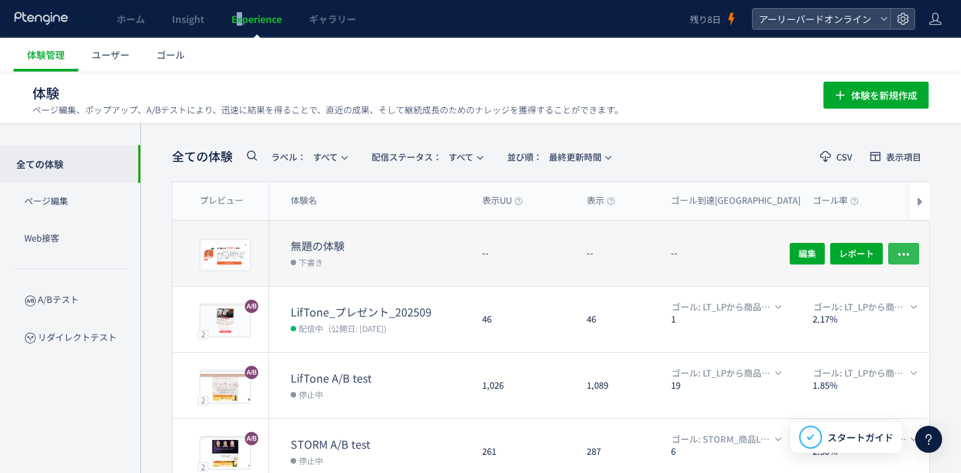
click at [913, 256] on button "button" at bounding box center [903, 253] width 31 height 22
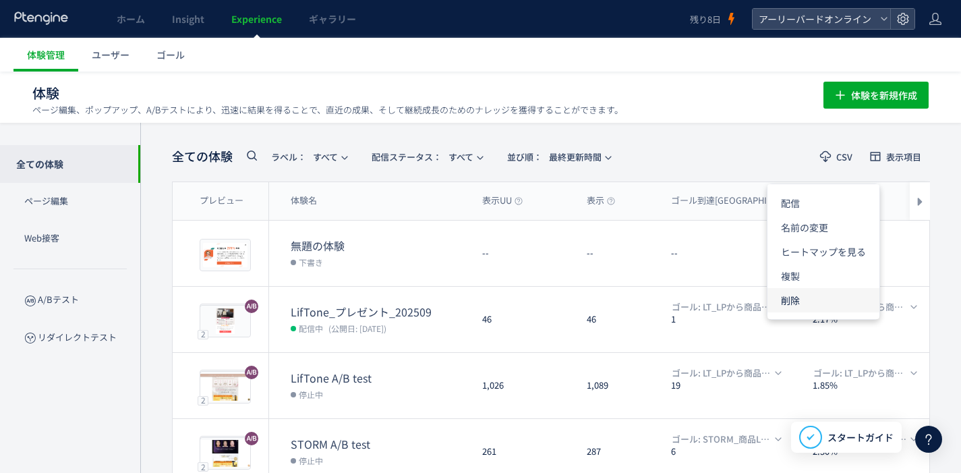
click at [811, 305] on li "削除" at bounding box center [824, 300] width 112 height 24
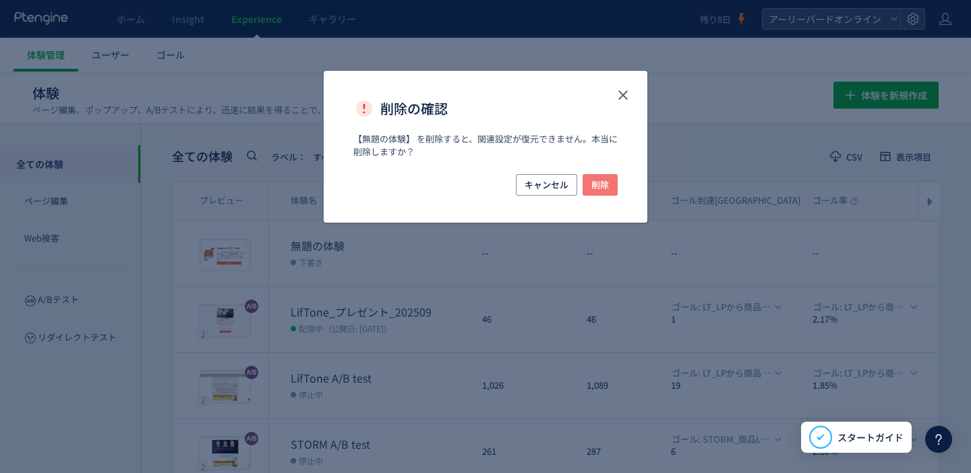
click at [602, 181] on span "削除" at bounding box center [601, 185] width 18 height 22
